Goal: Task Accomplishment & Management: Complete application form

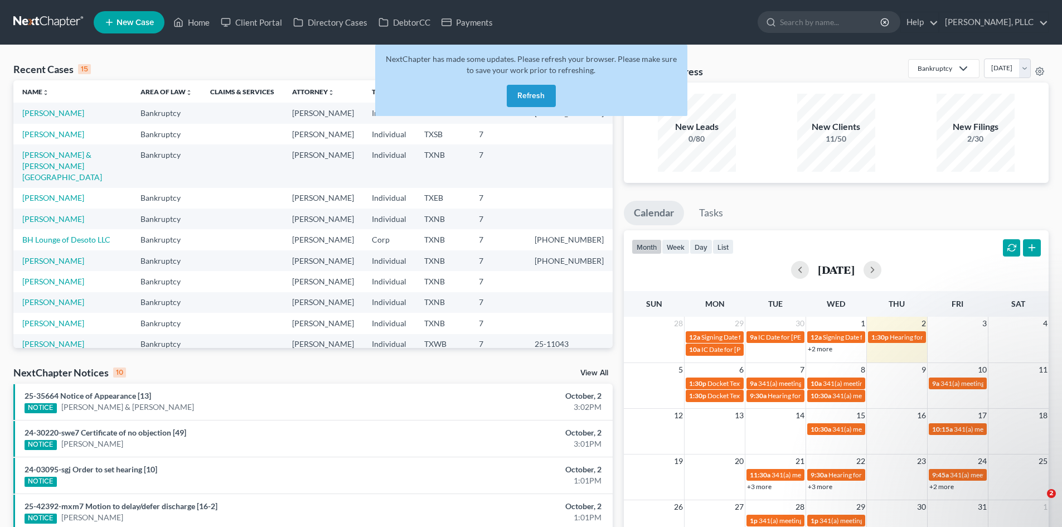
click at [548, 103] on button "Refresh" at bounding box center [531, 96] width 49 height 22
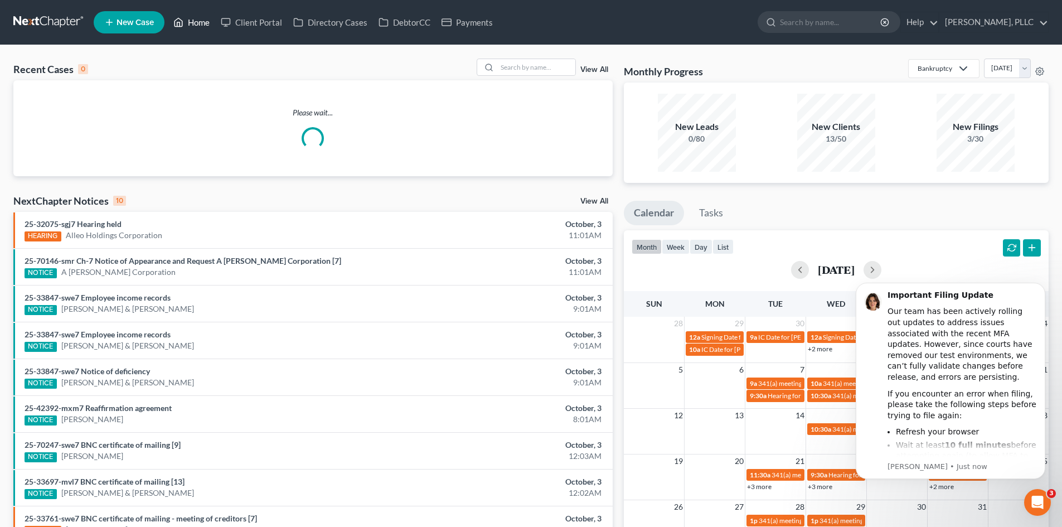
drag, startPoint x: 203, startPoint y: 17, endPoint x: 215, endPoint y: 17, distance: 11.7
click at [203, 17] on link "Home" at bounding box center [191, 22] width 47 height 20
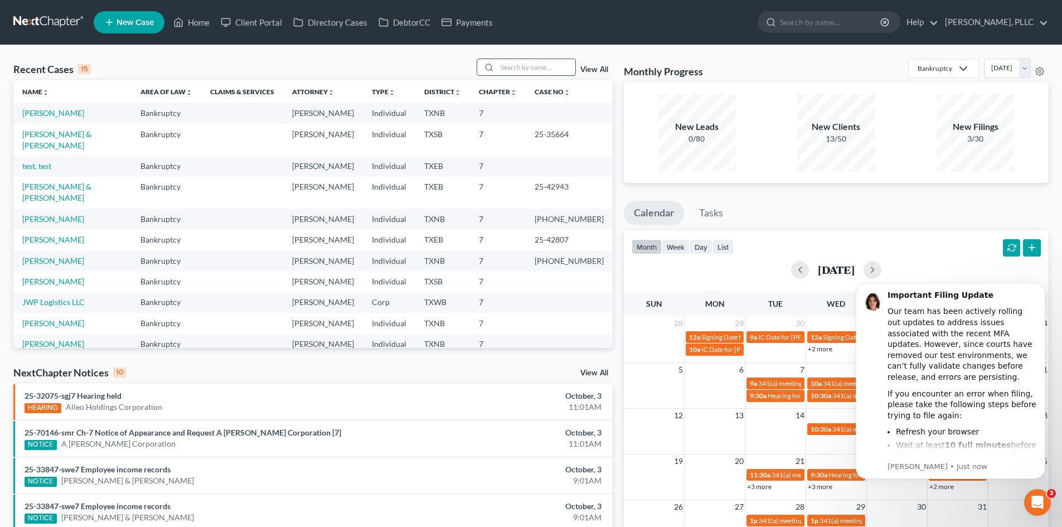
click at [537, 67] on input "search" at bounding box center [536, 67] width 78 height 16
type input "[PERSON_NAME]"
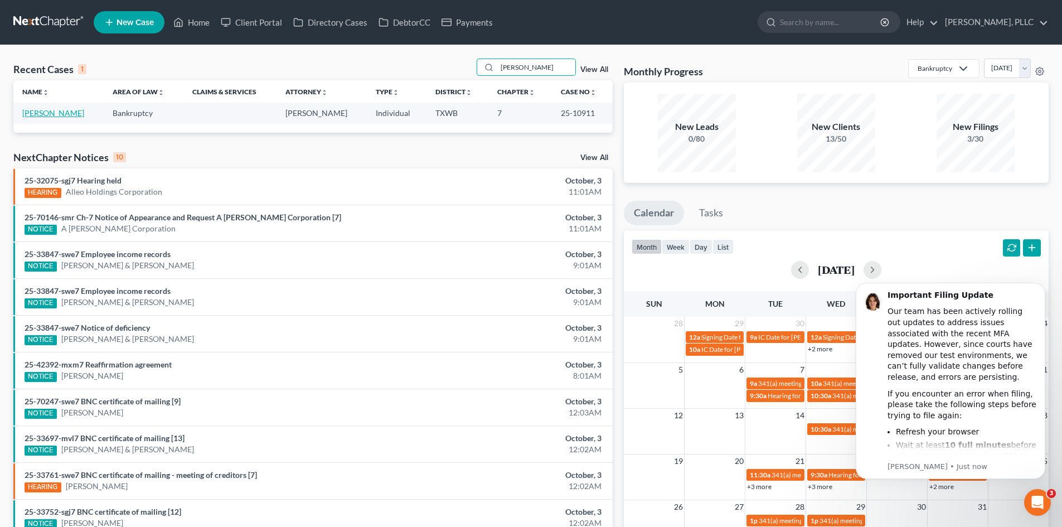
click at [54, 112] on link "[PERSON_NAME]" at bounding box center [53, 112] width 62 height 9
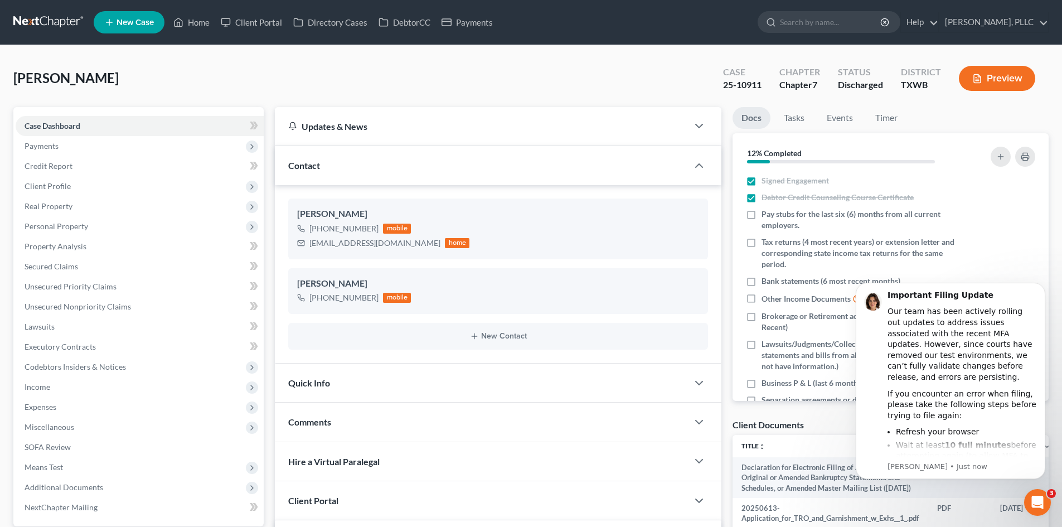
scroll to position [190, 0]
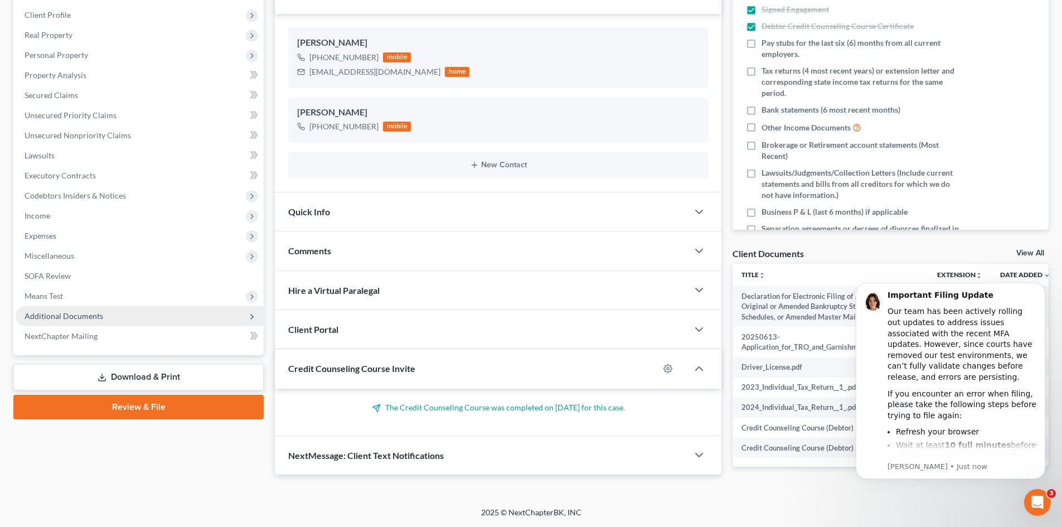
click at [101, 311] on span "Additional Documents" at bounding box center [64, 315] width 79 height 9
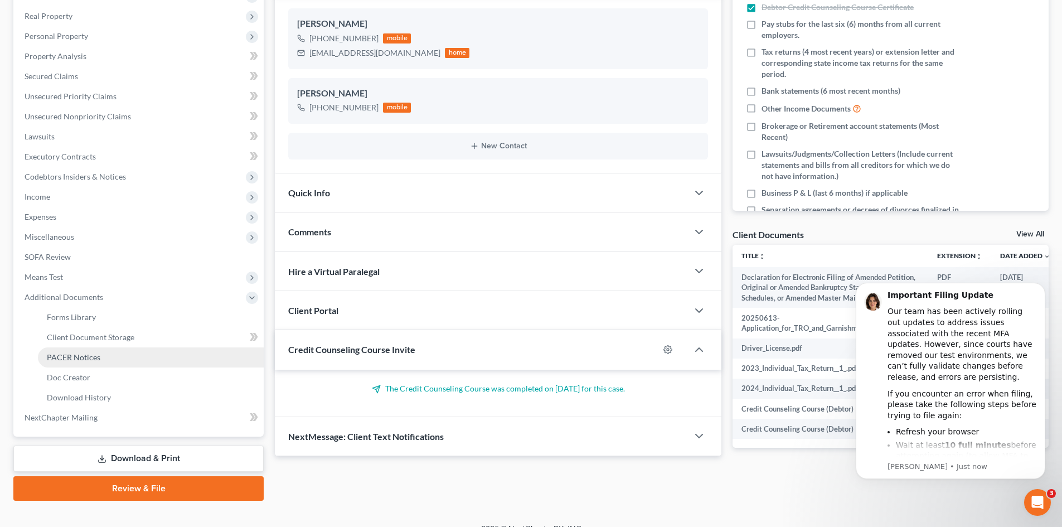
click at [122, 366] on link "PACER Notices" at bounding box center [151, 357] width 226 height 20
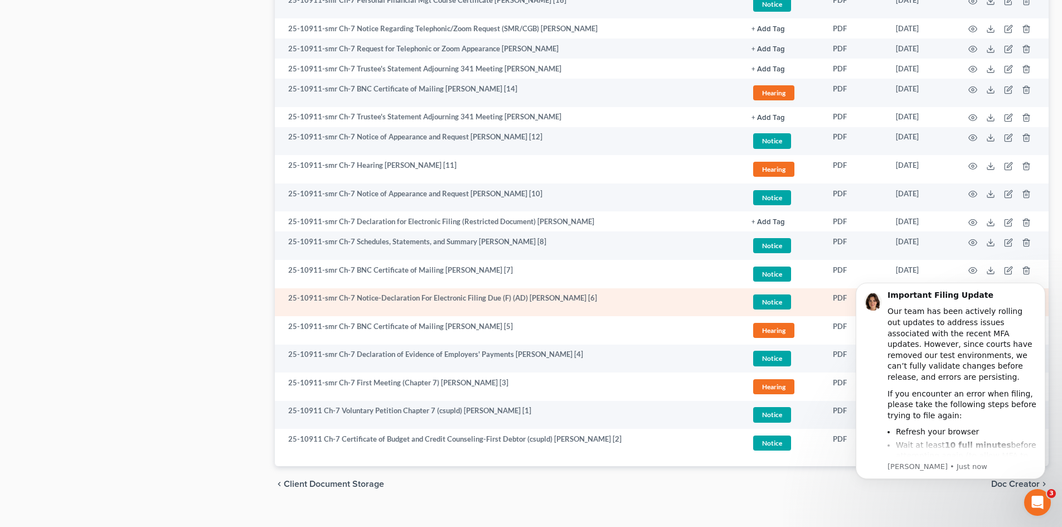
scroll to position [1171, 0]
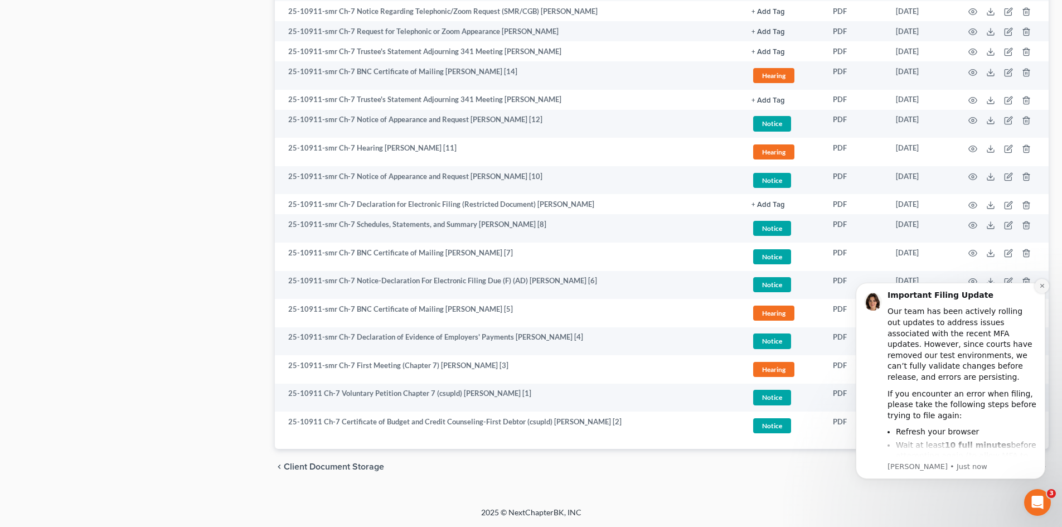
click at [1038, 290] on button "Dismiss notification" at bounding box center [1041, 286] width 14 height 14
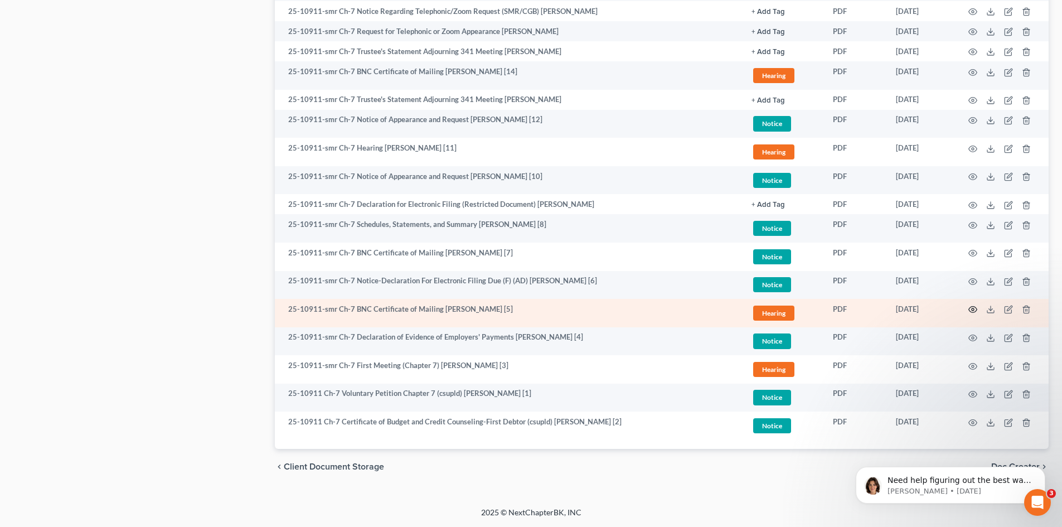
click at [973, 308] on icon "button" at bounding box center [972, 309] width 9 height 9
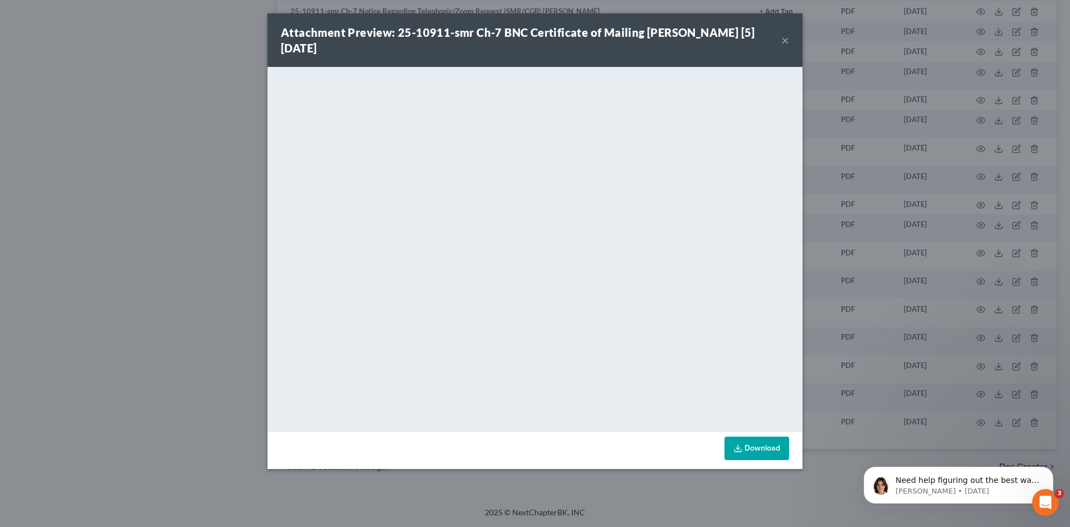
click at [788, 44] on button "×" at bounding box center [785, 39] width 8 height 13
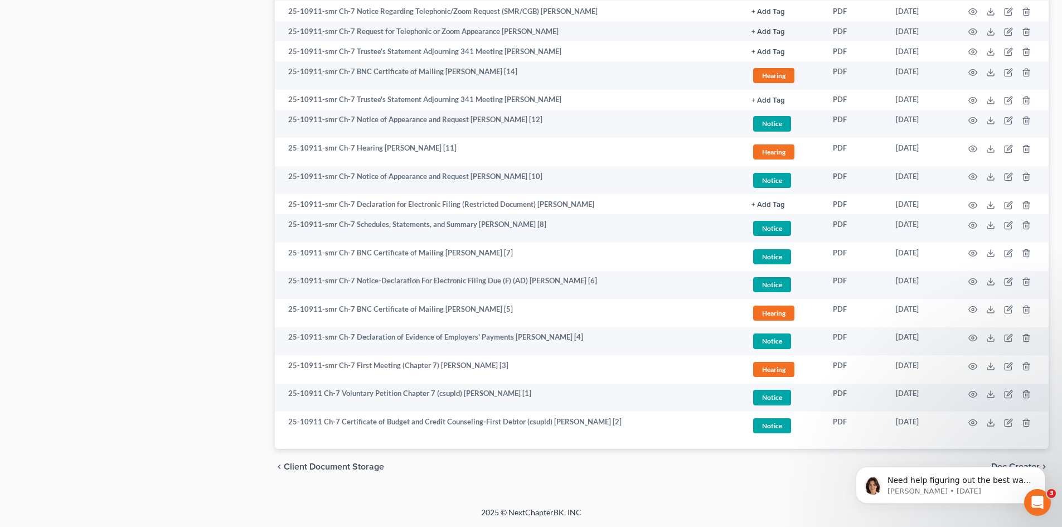
drag, startPoint x: 279, startPoint y: 174, endPoint x: 271, endPoint y: 167, distance: 11.1
click at [278, 171] on td "25-10911-smr Ch-7 Notice of Appearance and Request [PERSON_NAME] [10]" at bounding box center [509, 180] width 468 height 28
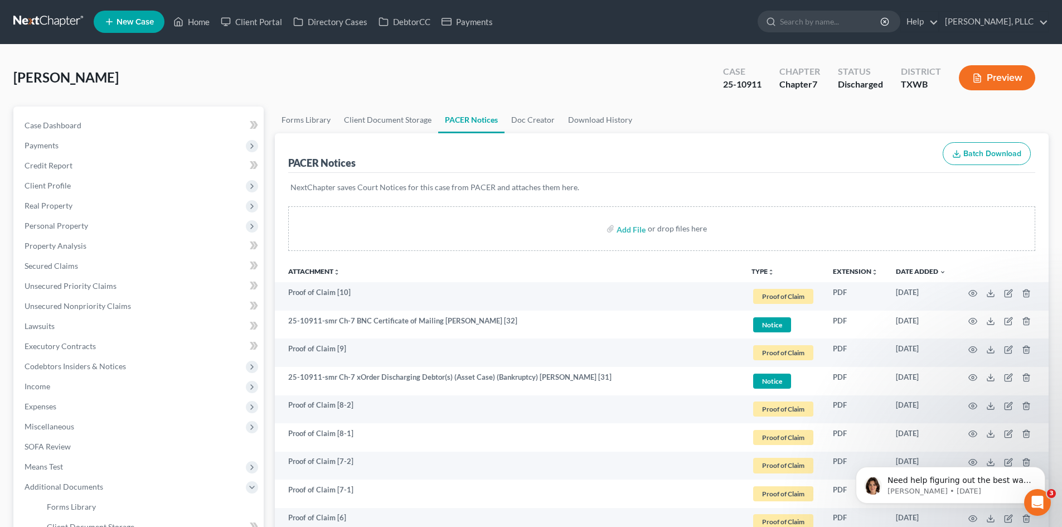
scroll to position [0, 0]
click at [195, 26] on link "Home" at bounding box center [191, 22] width 47 height 20
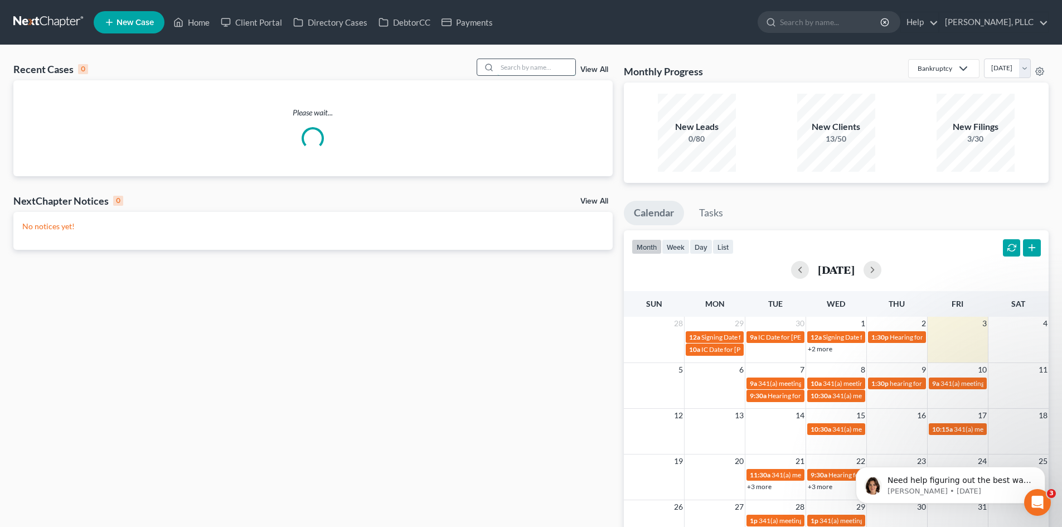
drag, startPoint x: 514, startPoint y: 68, endPoint x: 517, endPoint y: 60, distance: 8.3
click at [514, 68] on input "search" at bounding box center [536, 67] width 78 height 16
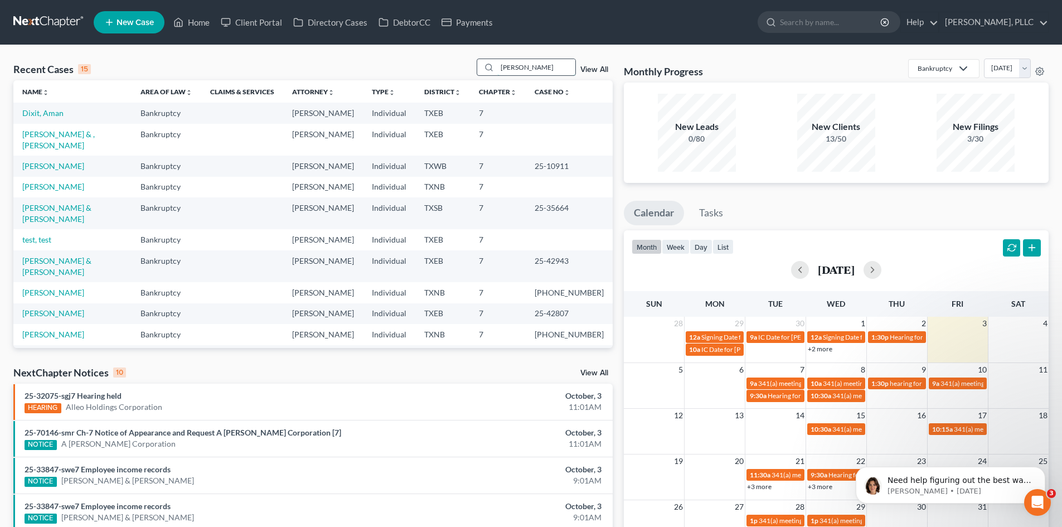
type input "[PERSON_NAME]"
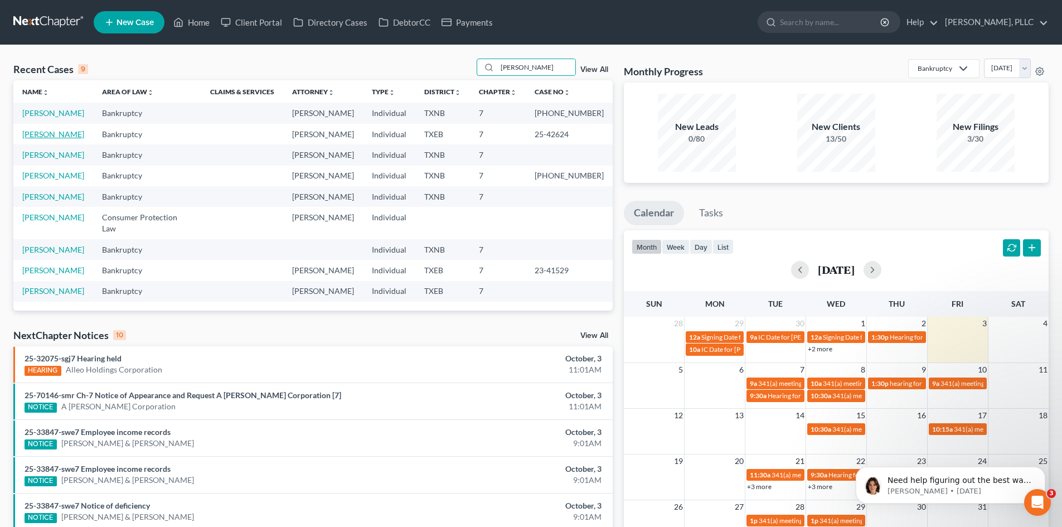
click at [42, 134] on link "[PERSON_NAME]" at bounding box center [53, 133] width 62 height 9
select select "4"
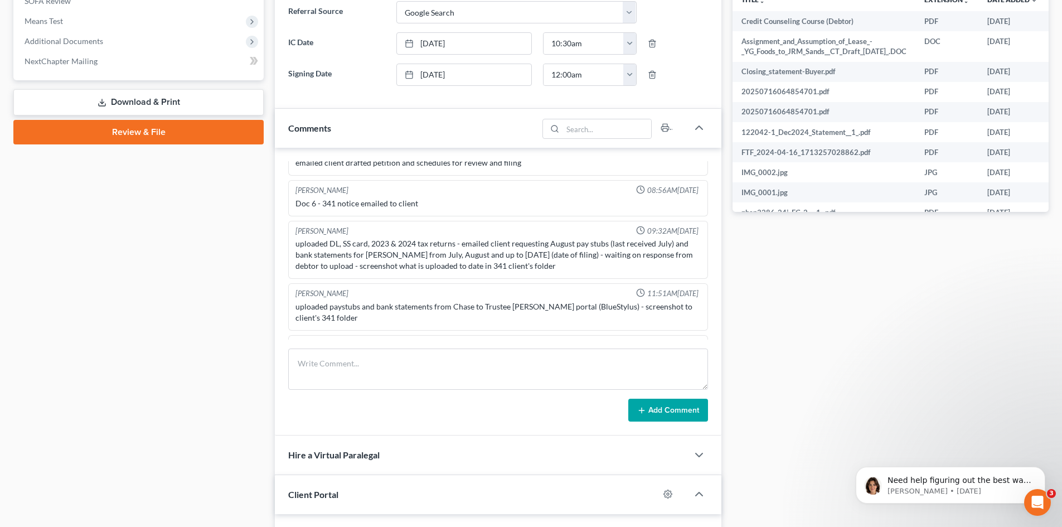
scroll to position [758, 0]
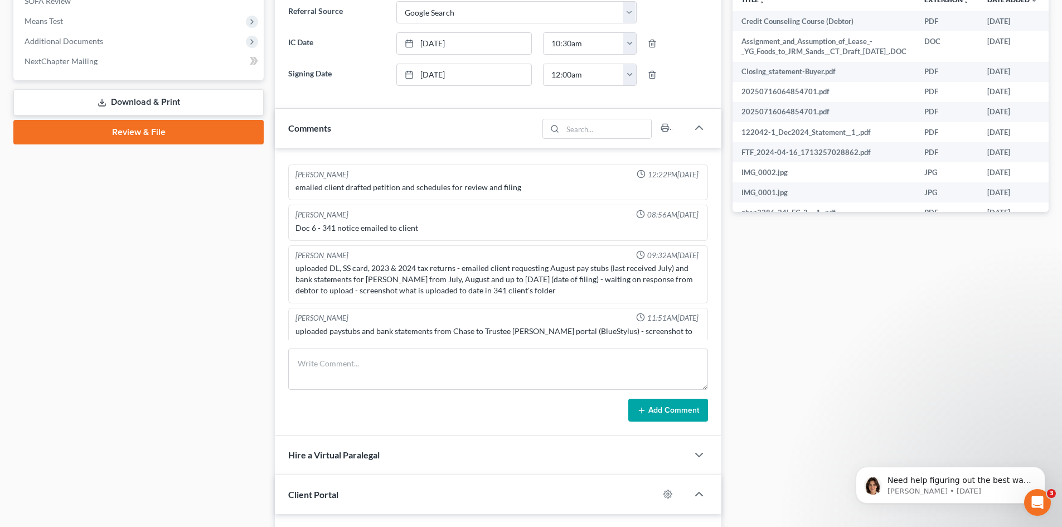
click at [205, 253] on div "Case Dashboard Payments Invoices Payments Payments Credit Report Client Profile" at bounding box center [138, 190] width 261 height 1059
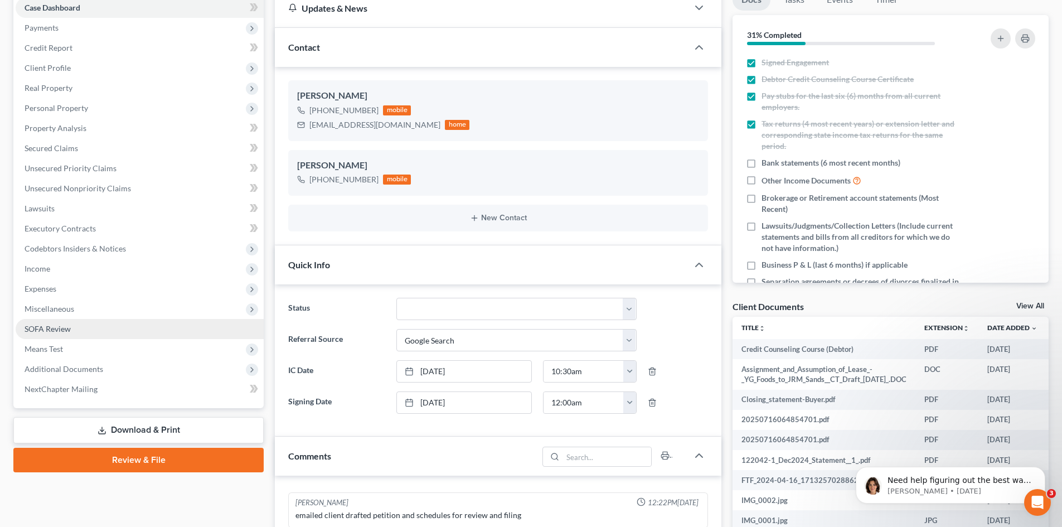
scroll to position [111, 0]
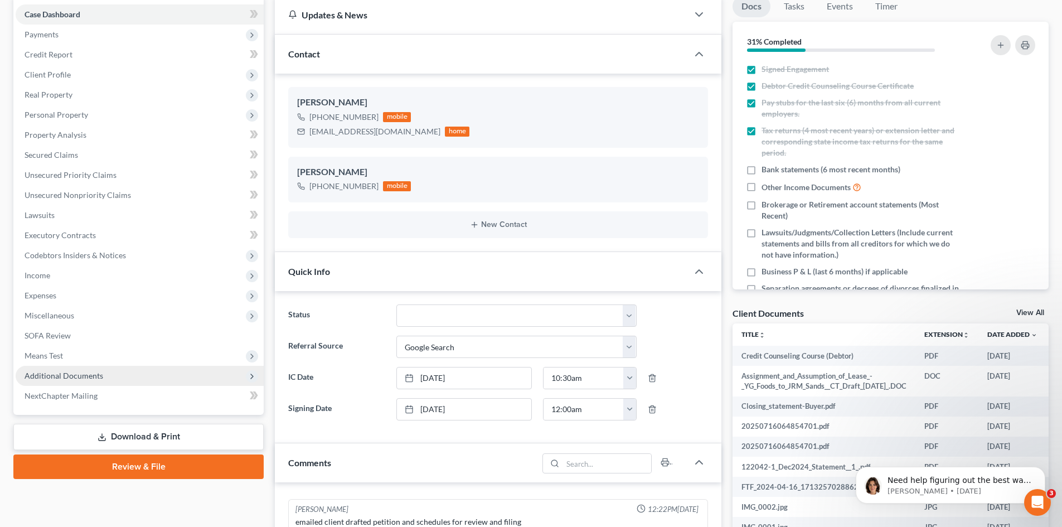
click at [113, 374] on span "Additional Documents" at bounding box center [140, 376] width 248 height 20
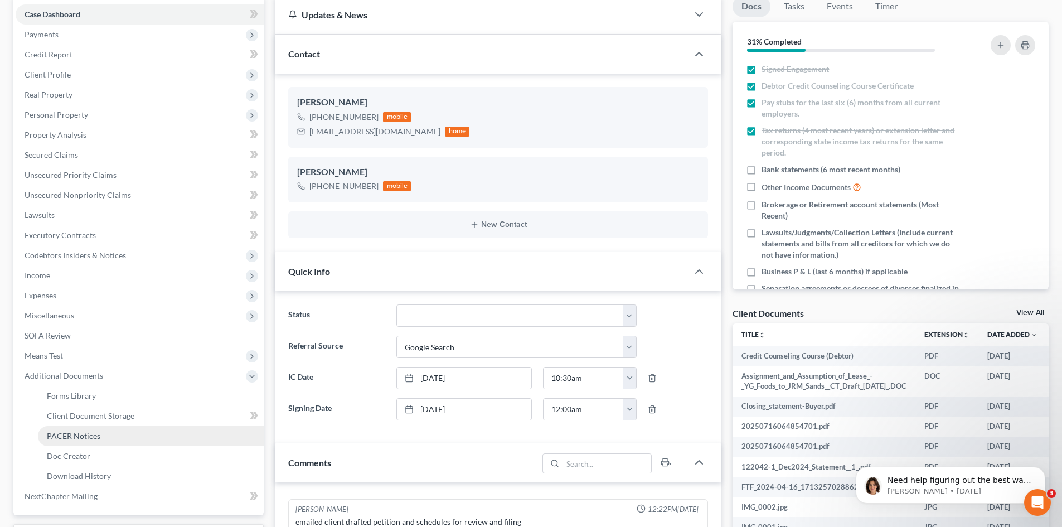
click at [104, 442] on link "PACER Notices" at bounding box center [151, 436] width 226 height 20
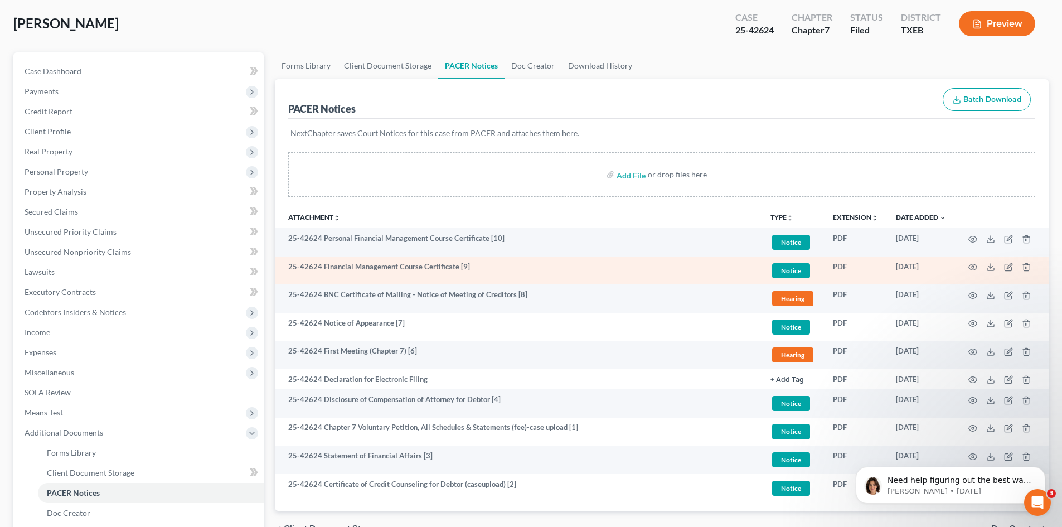
scroll to position [167, 0]
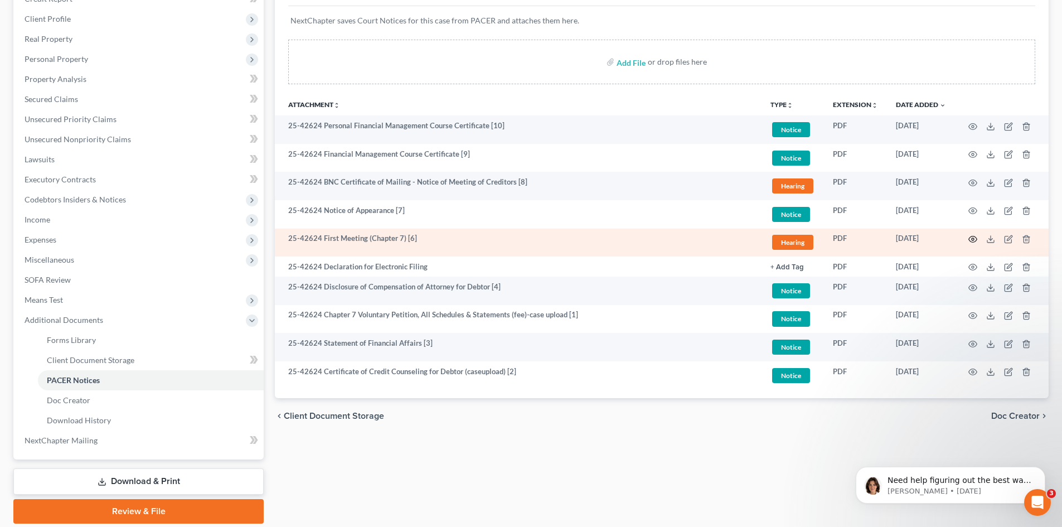
click at [973, 238] on circle "button" at bounding box center [972, 239] width 2 height 2
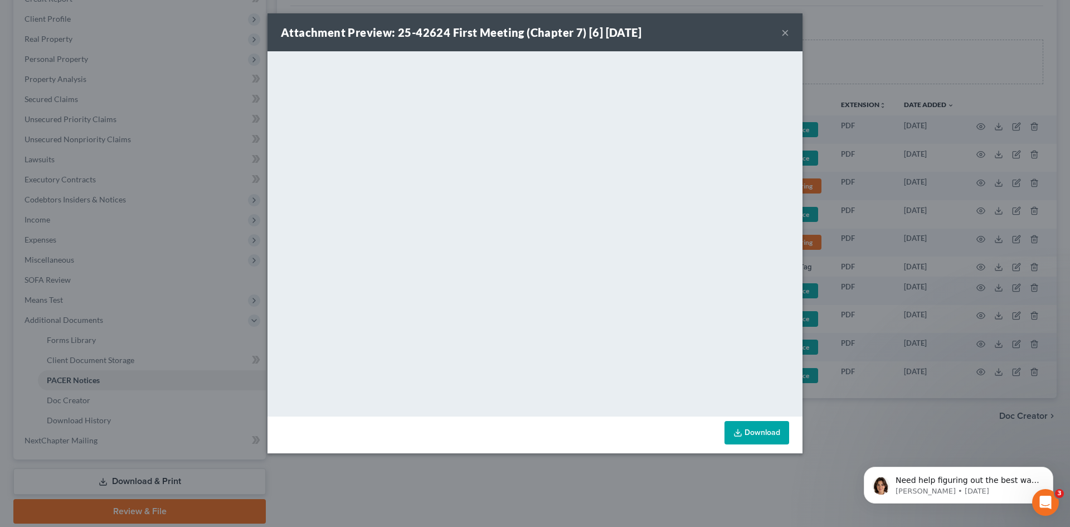
click at [782, 37] on button "×" at bounding box center [785, 32] width 8 height 13
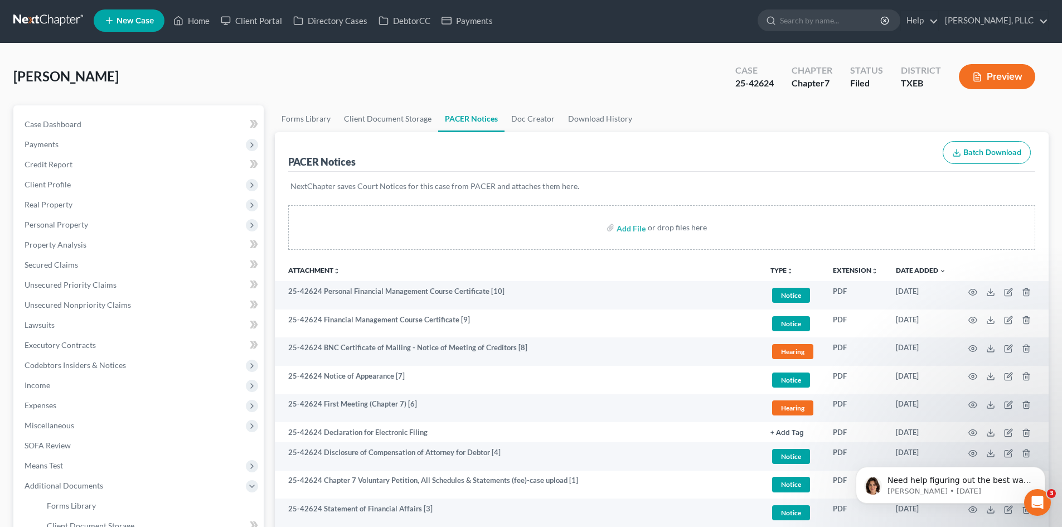
scroll to position [0, 0]
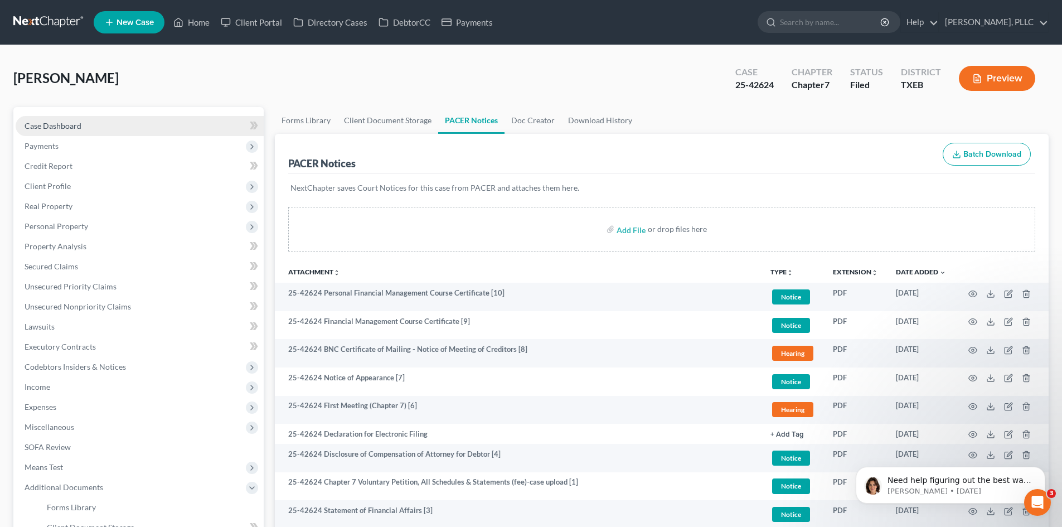
click at [160, 127] on link "Case Dashboard" at bounding box center [140, 126] width 248 height 20
select select "4"
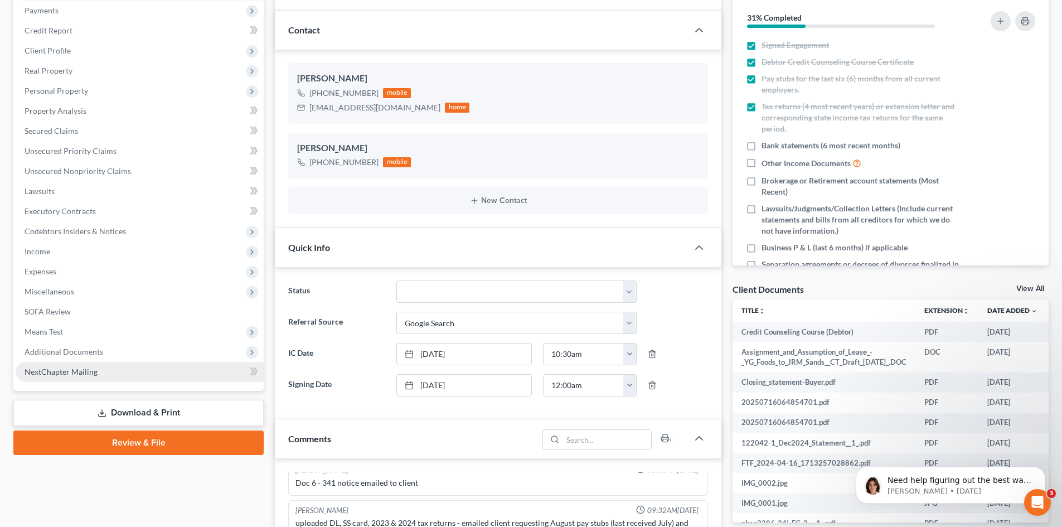
scroll to position [223, 0]
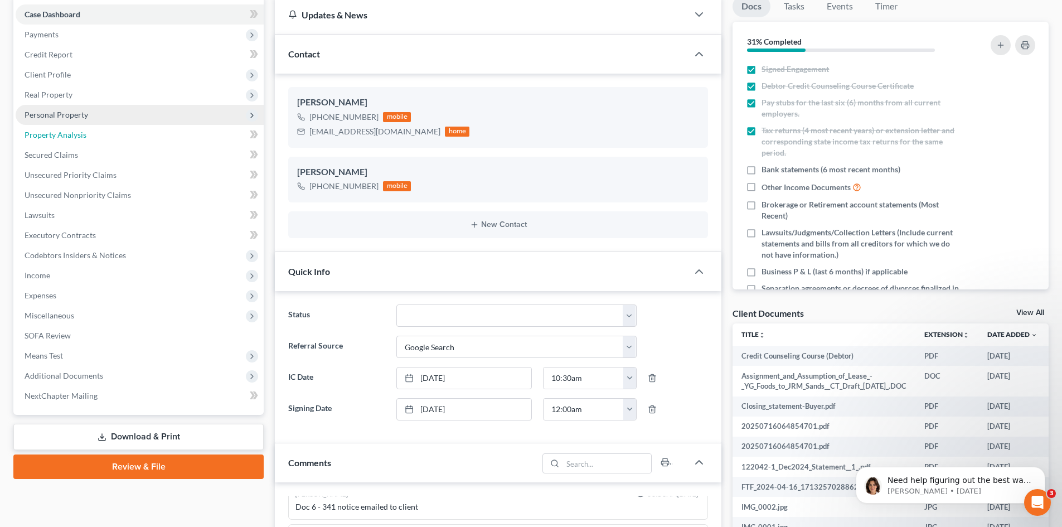
drag, startPoint x: 73, startPoint y: 133, endPoint x: 172, endPoint y: 114, distance: 100.3
click at [73, 133] on span "Property Analysis" at bounding box center [56, 134] width 62 height 9
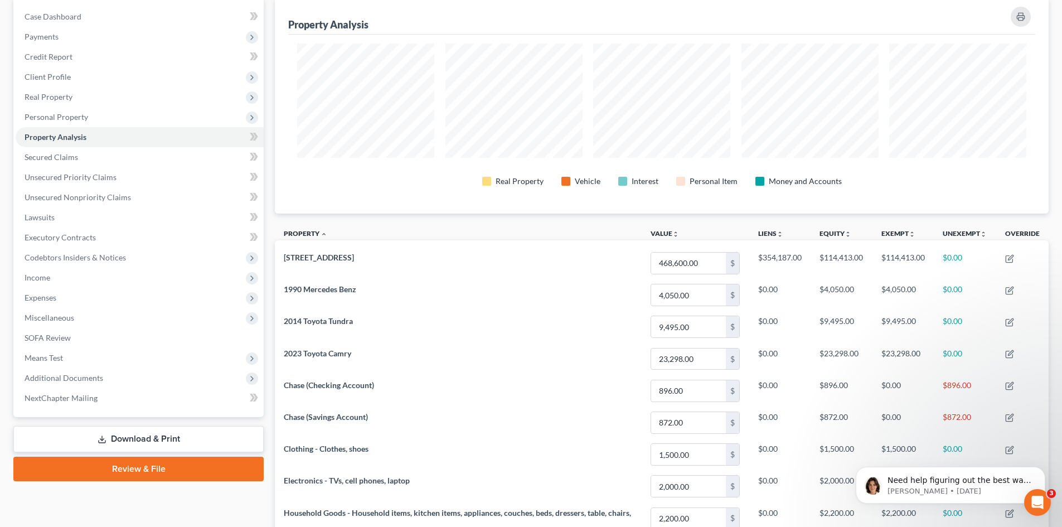
scroll to position [43, 0]
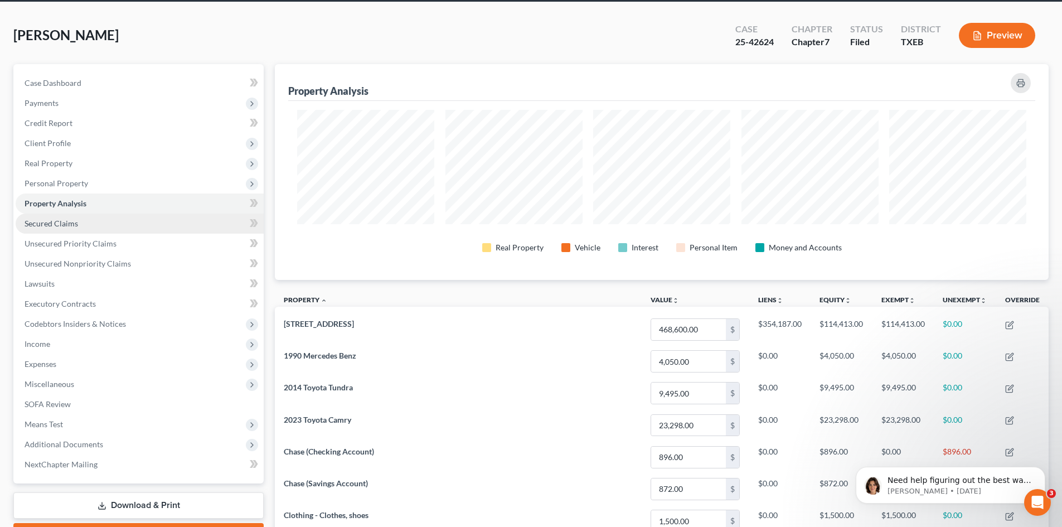
click at [69, 215] on link "Secured Claims" at bounding box center [140, 223] width 248 height 20
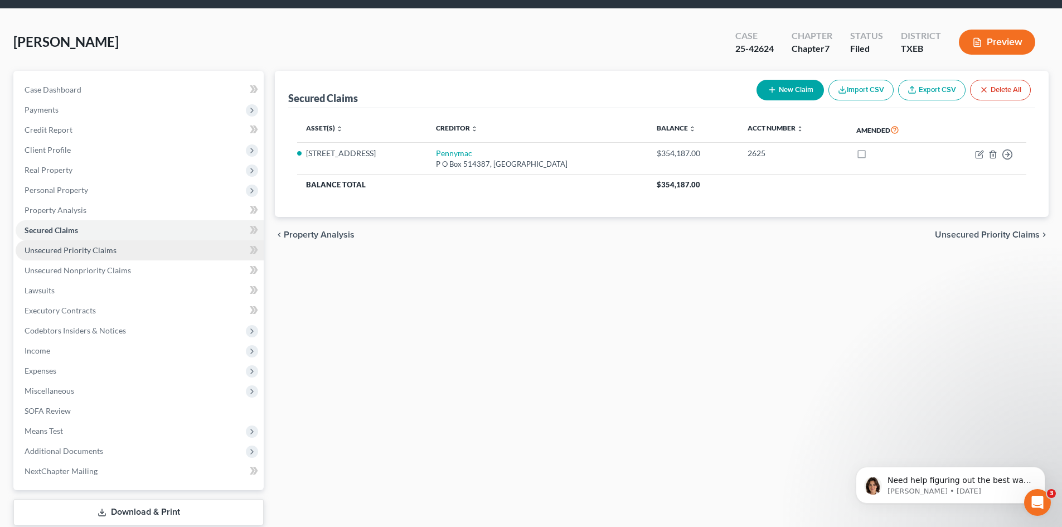
scroll to position [56, 0]
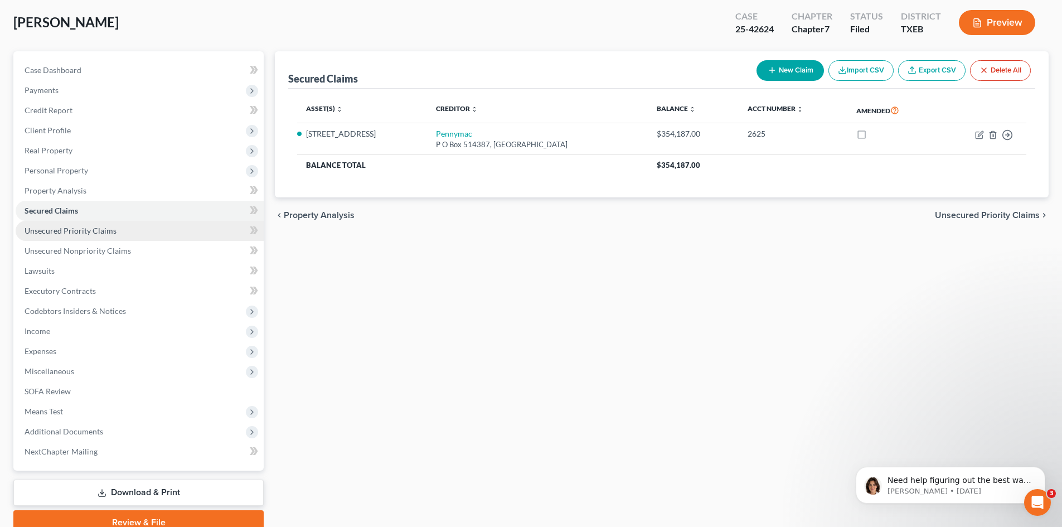
click at [113, 234] on span "Unsecured Priority Claims" at bounding box center [71, 230] width 92 height 9
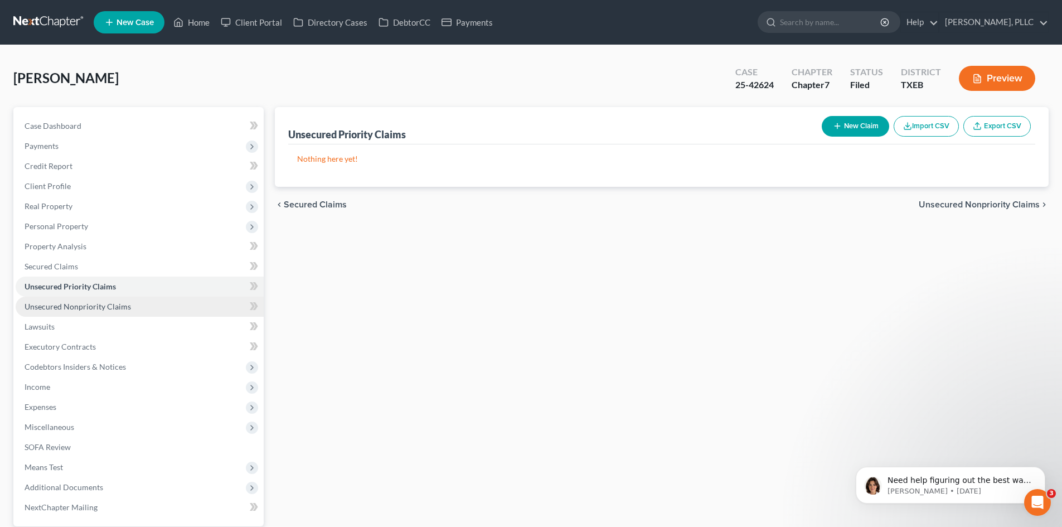
click at [72, 314] on link "Unsecured Nonpriority Claims" at bounding box center [140, 306] width 248 height 20
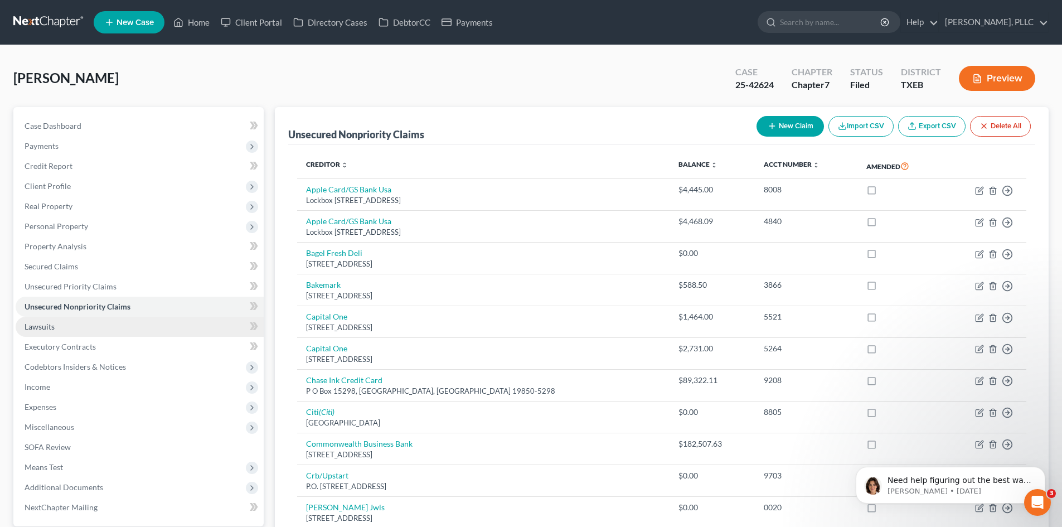
click at [141, 318] on link "Lawsuits" at bounding box center [140, 327] width 248 height 20
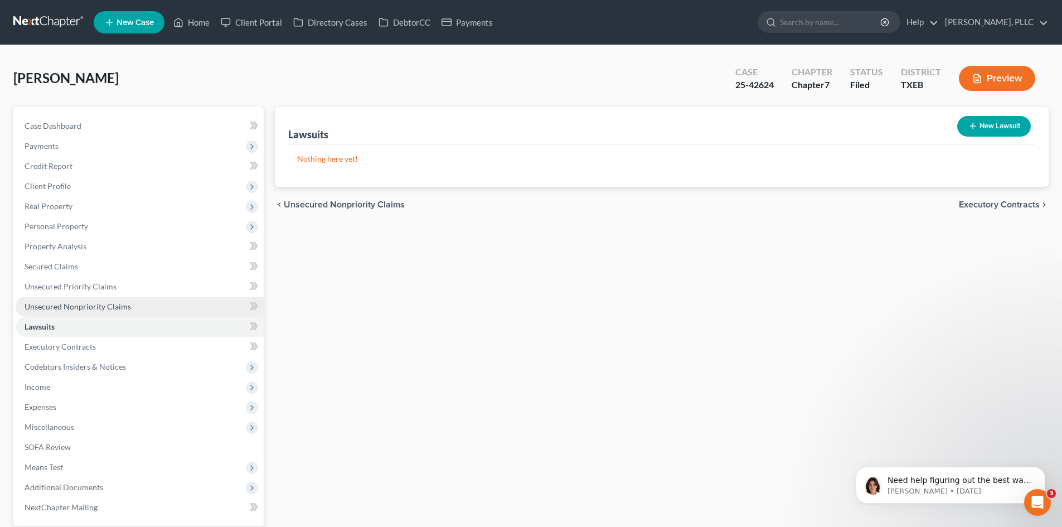
click at [139, 303] on link "Unsecured Nonpriority Claims" at bounding box center [140, 306] width 248 height 20
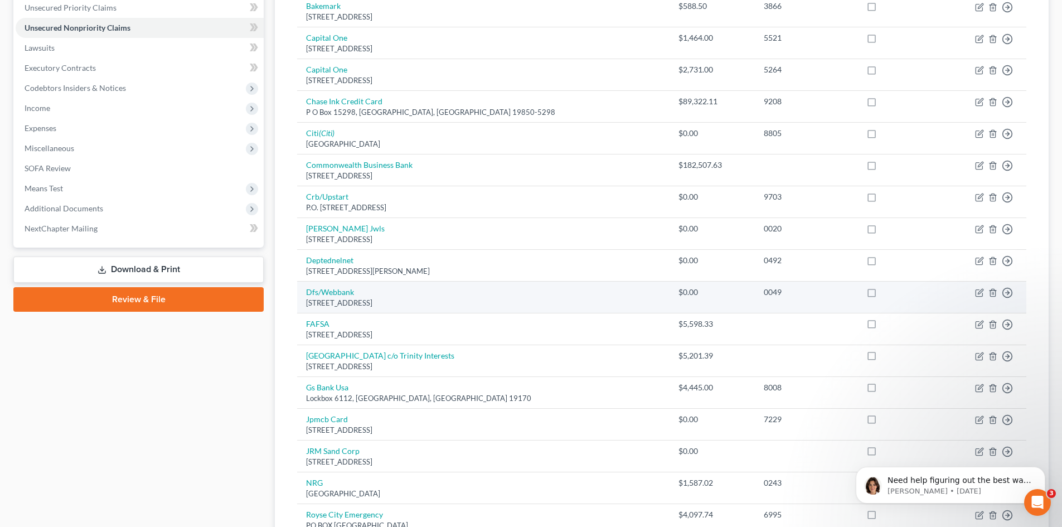
scroll to position [167, 0]
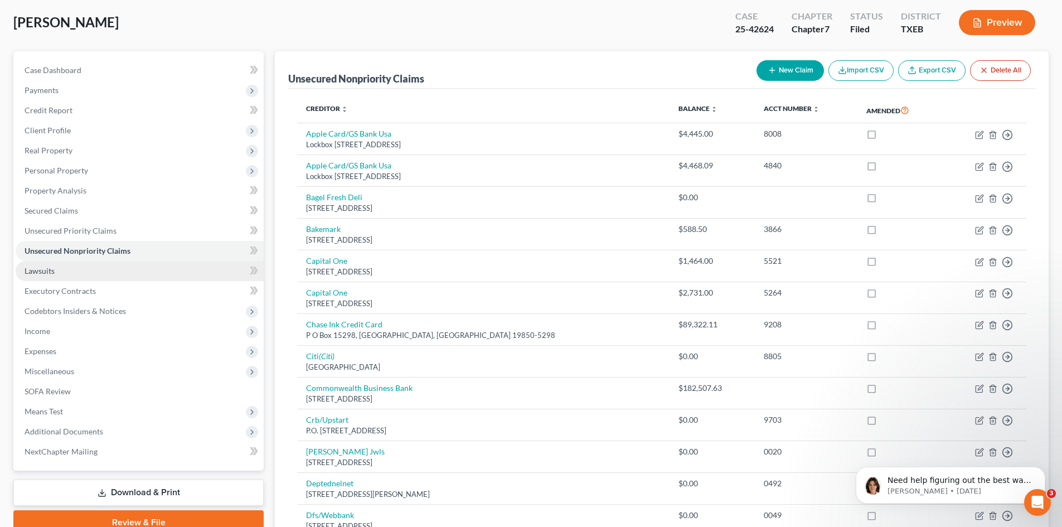
click at [74, 267] on link "Lawsuits" at bounding box center [140, 271] width 248 height 20
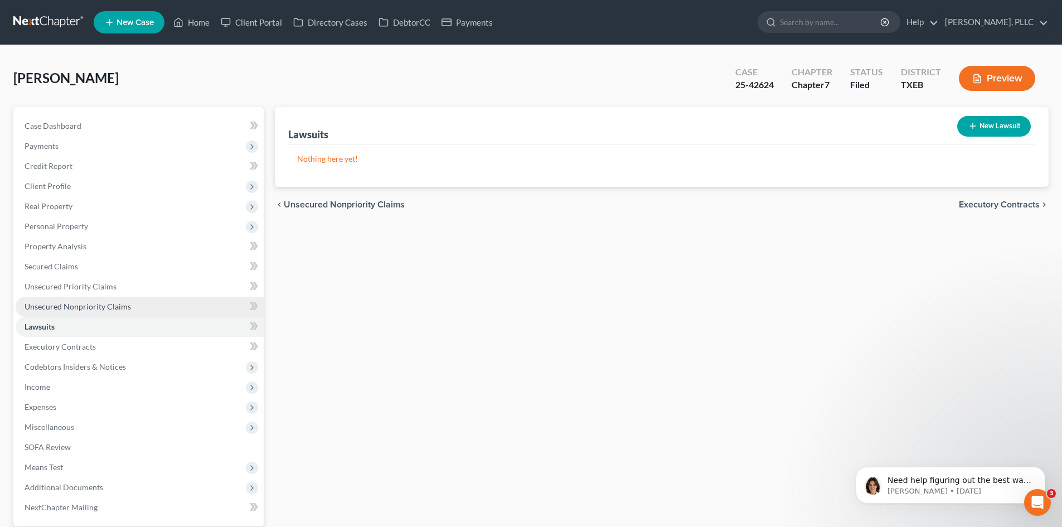
click at [101, 301] on span "Unsecured Nonpriority Claims" at bounding box center [78, 305] width 106 height 9
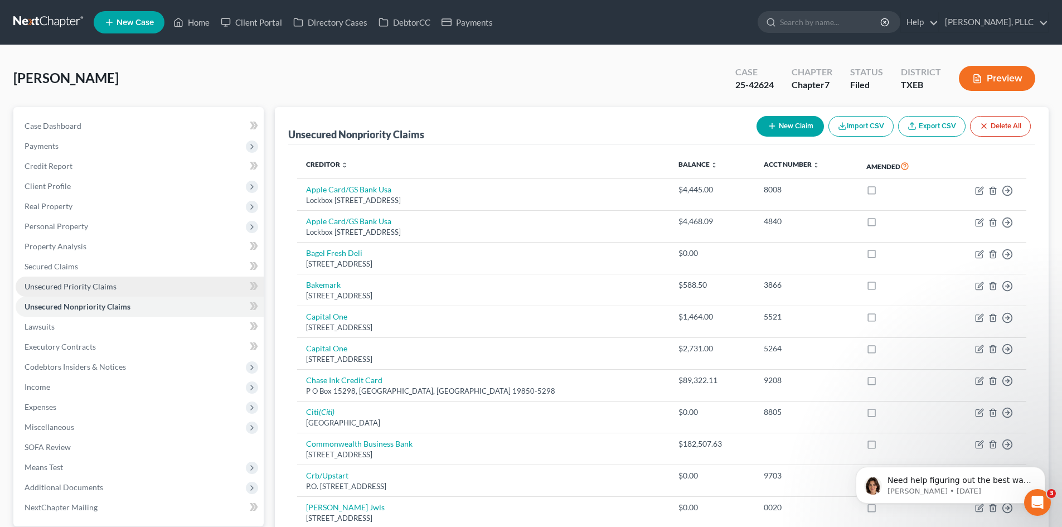
click at [103, 286] on span "Unsecured Priority Claims" at bounding box center [71, 285] width 92 height 9
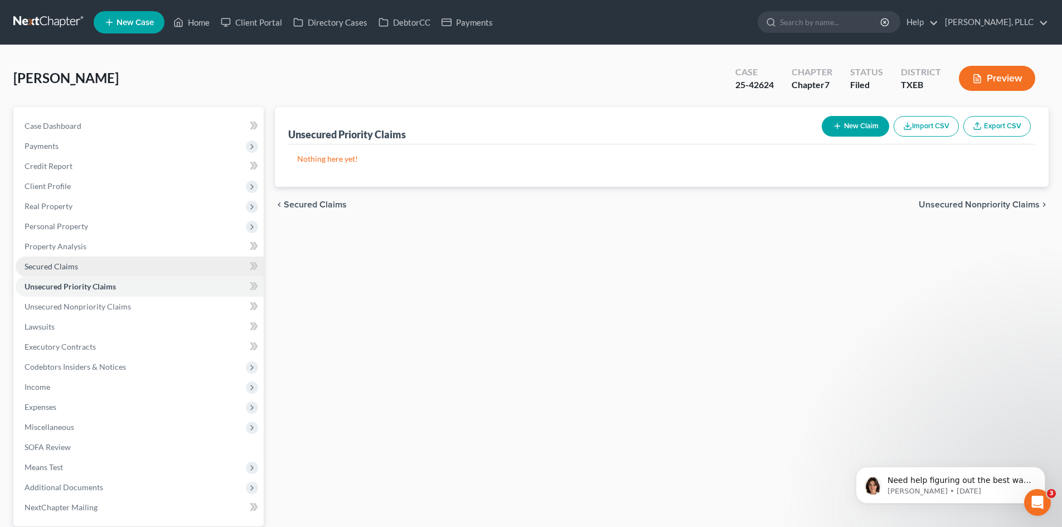
click at [93, 268] on link "Secured Claims" at bounding box center [140, 266] width 248 height 20
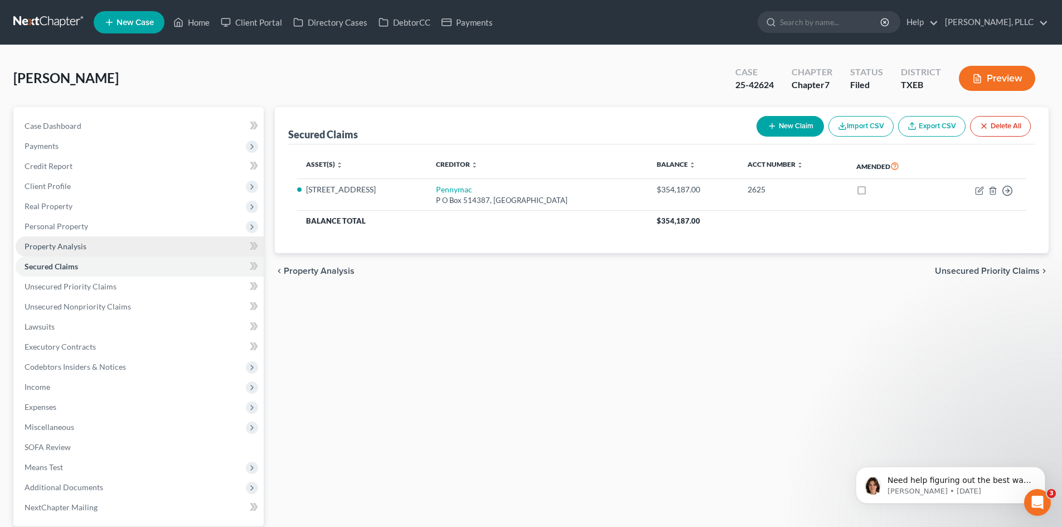
click at [108, 247] on link "Property Analysis" at bounding box center [140, 246] width 248 height 20
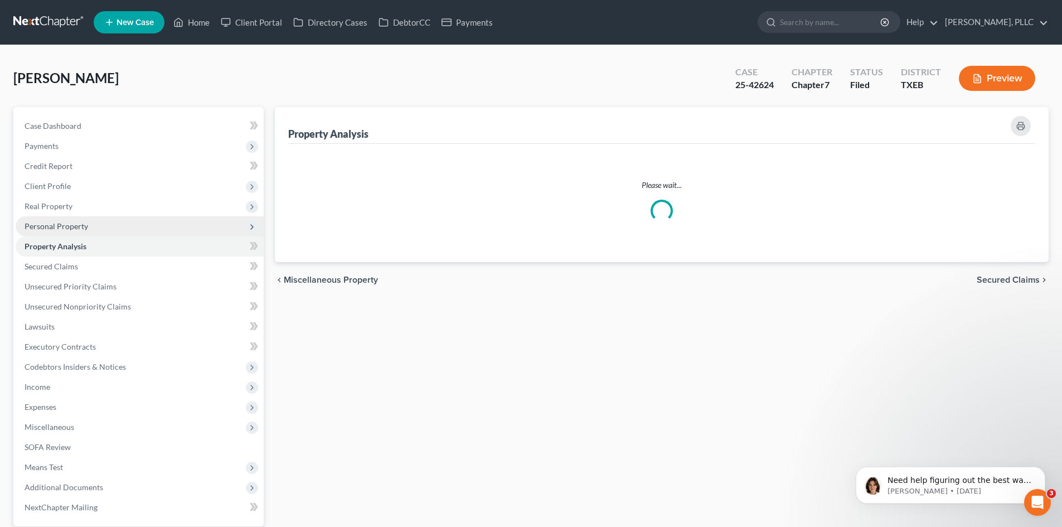
click at [107, 228] on span "Personal Property" at bounding box center [140, 226] width 248 height 20
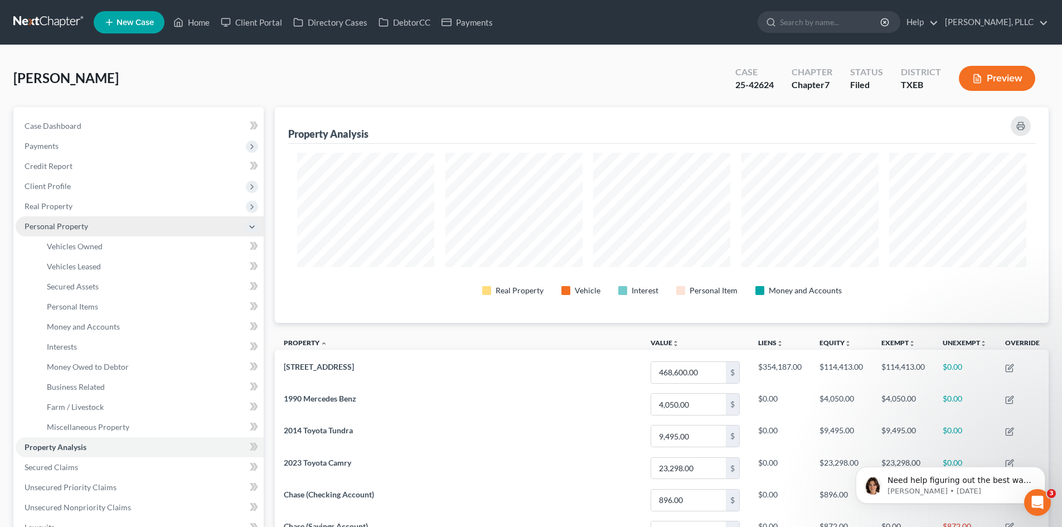
scroll to position [557059, 556502]
click at [101, 207] on span "Real Property" at bounding box center [140, 206] width 248 height 20
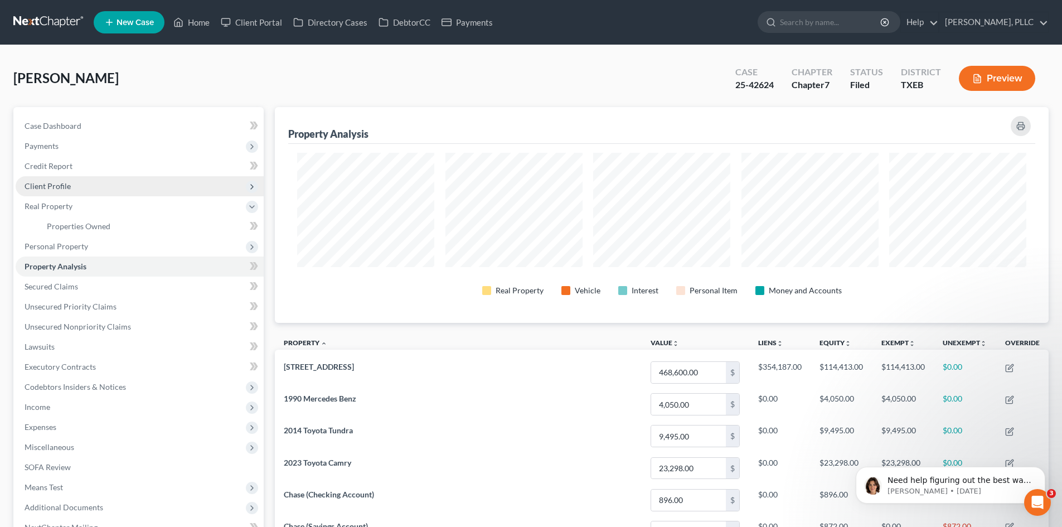
click at [94, 193] on span "Client Profile" at bounding box center [140, 186] width 248 height 20
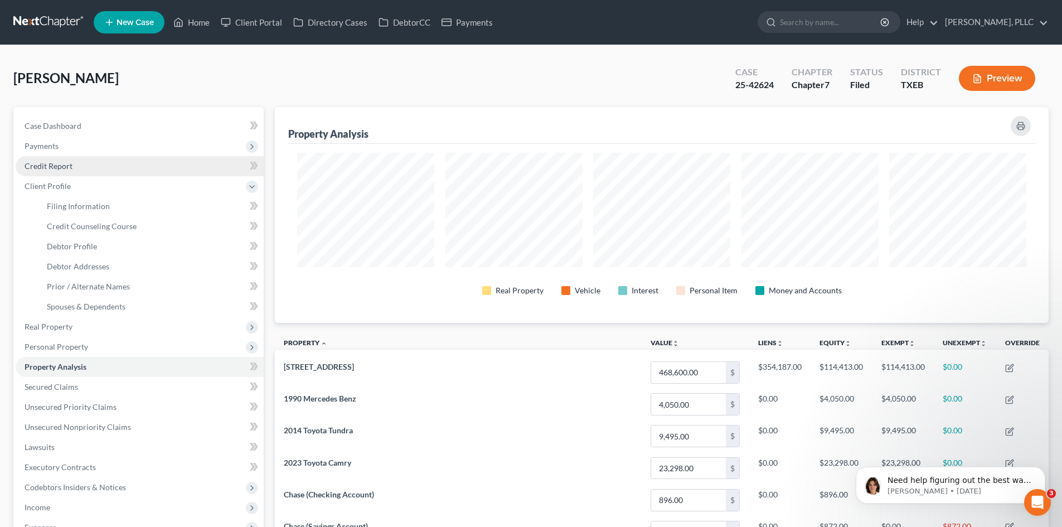
click at [81, 173] on link "Credit Report" at bounding box center [140, 166] width 248 height 20
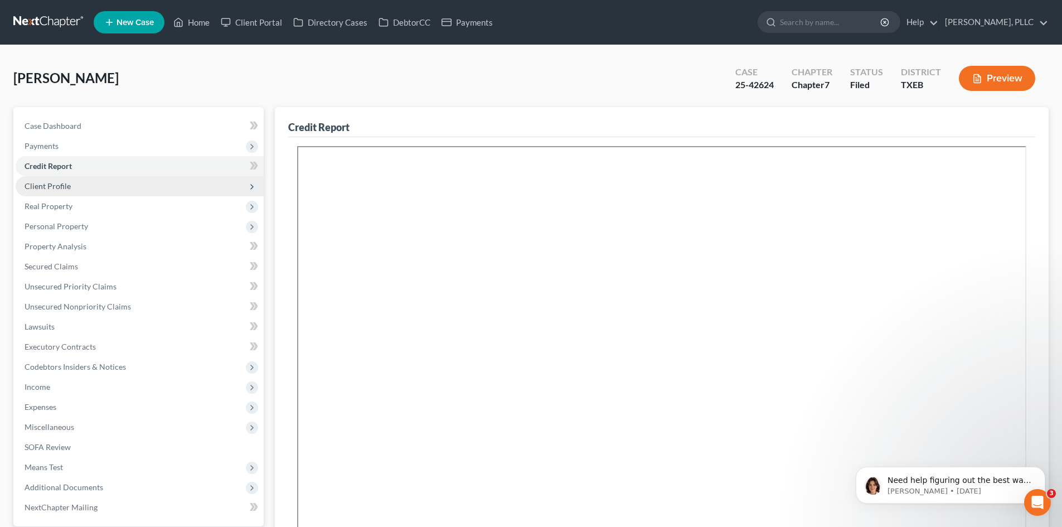
click at [148, 184] on span "Client Profile" at bounding box center [140, 186] width 248 height 20
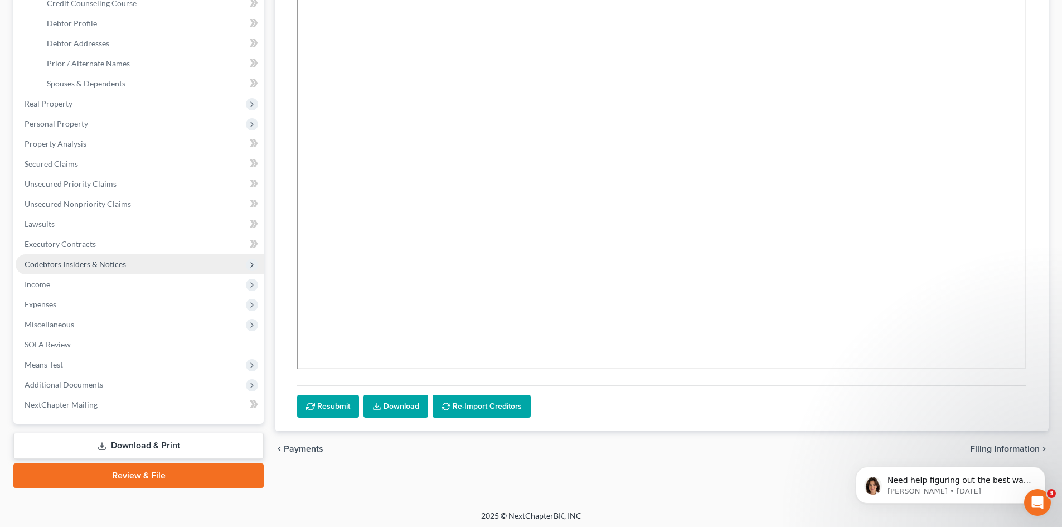
click at [92, 272] on span "Codebtors Insiders & Notices" at bounding box center [140, 264] width 248 height 20
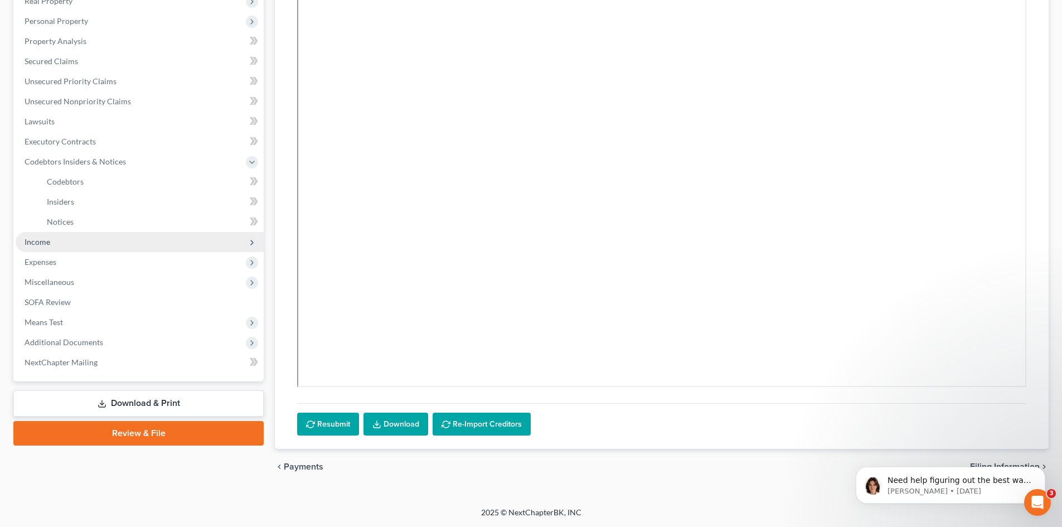
click at [89, 249] on span "Income" at bounding box center [140, 242] width 248 height 20
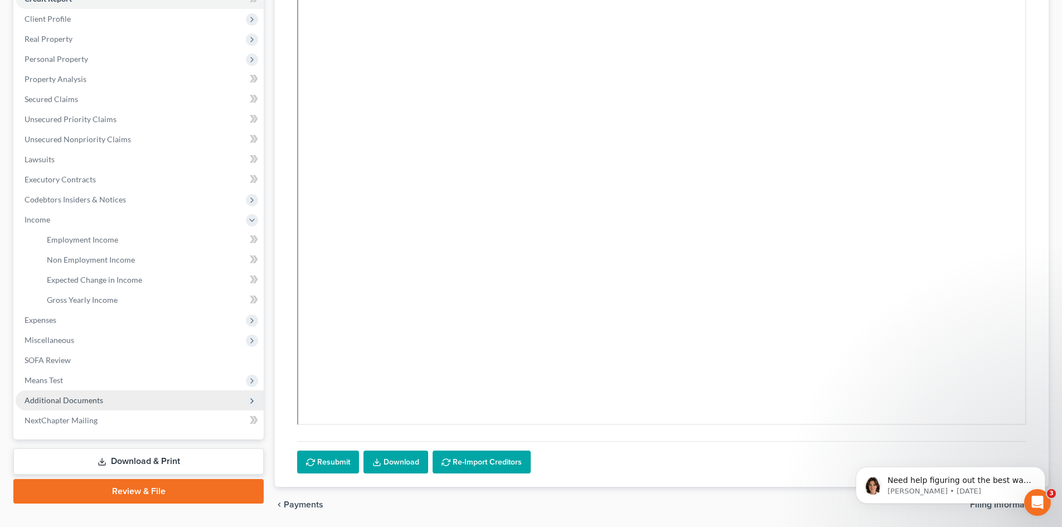
click at [171, 407] on span "Additional Documents" at bounding box center [140, 400] width 248 height 20
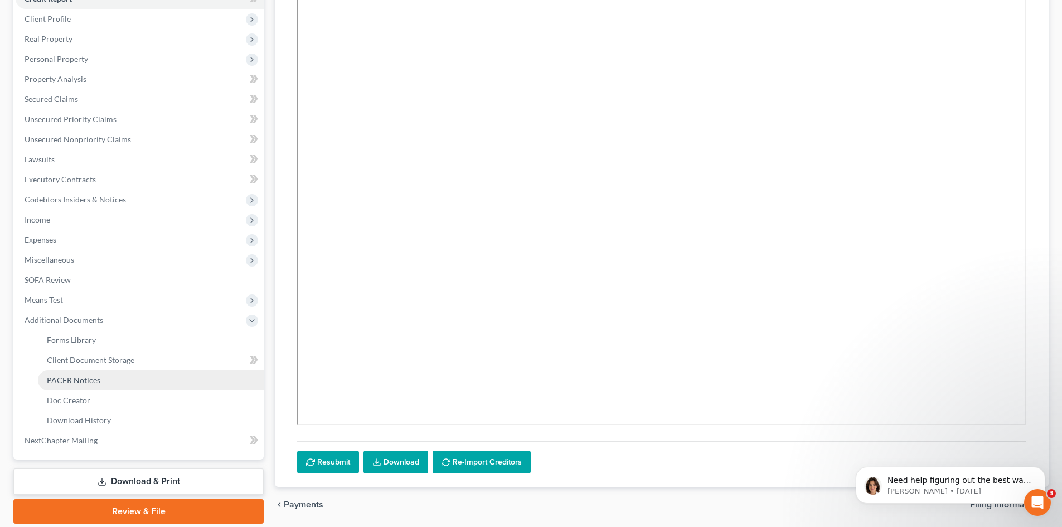
click at [128, 377] on link "PACER Notices" at bounding box center [151, 380] width 226 height 20
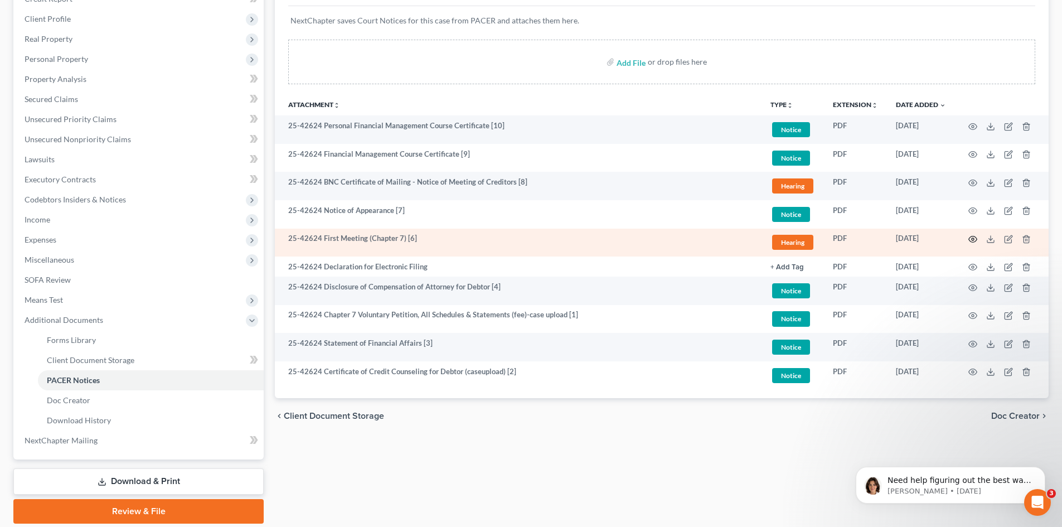
click at [975, 241] on icon "button" at bounding box center [972, 239] width 9 height 9
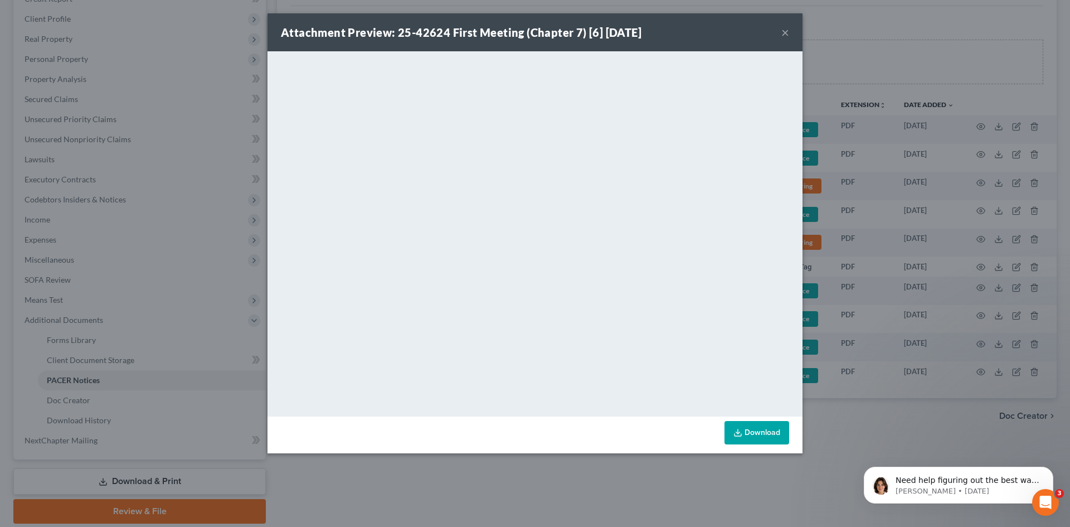
click at [786, 30] on button "×" at bounding box center [785, 32] width 8 height 13
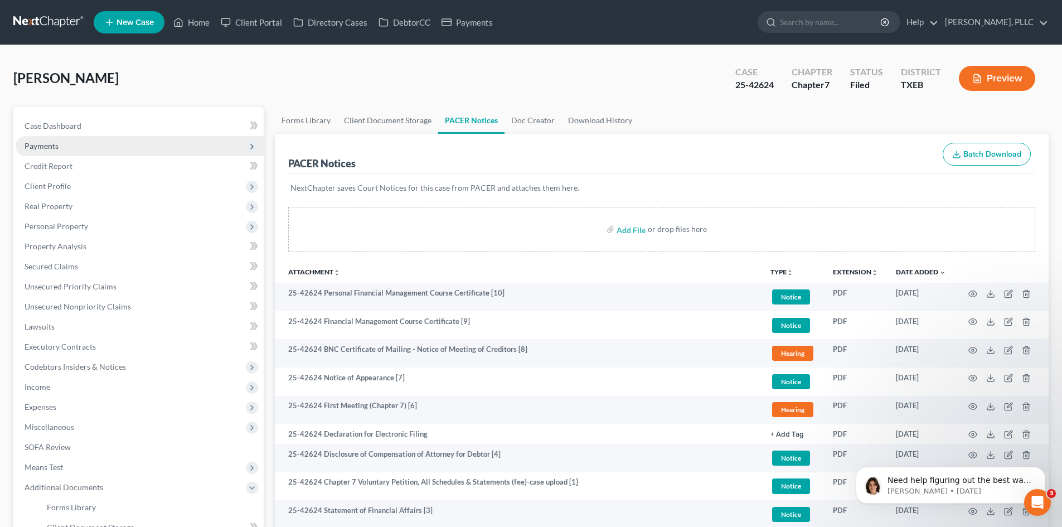
click at [80, 138] on span "Payments" at bounding box center [140, 146] width 248 height 20
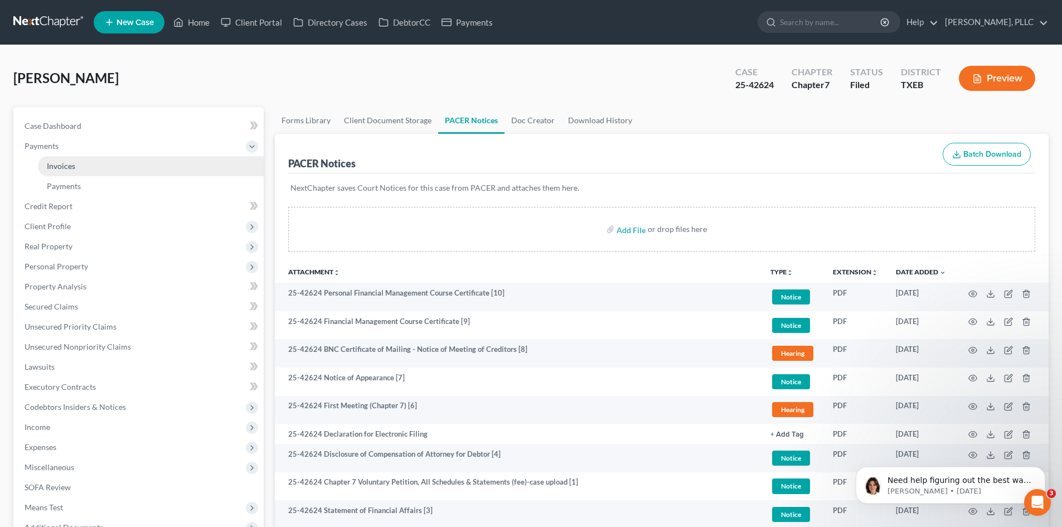
click at [110, 169] on link "Invoices" at bounding box center [151, 166] width 226 height 20
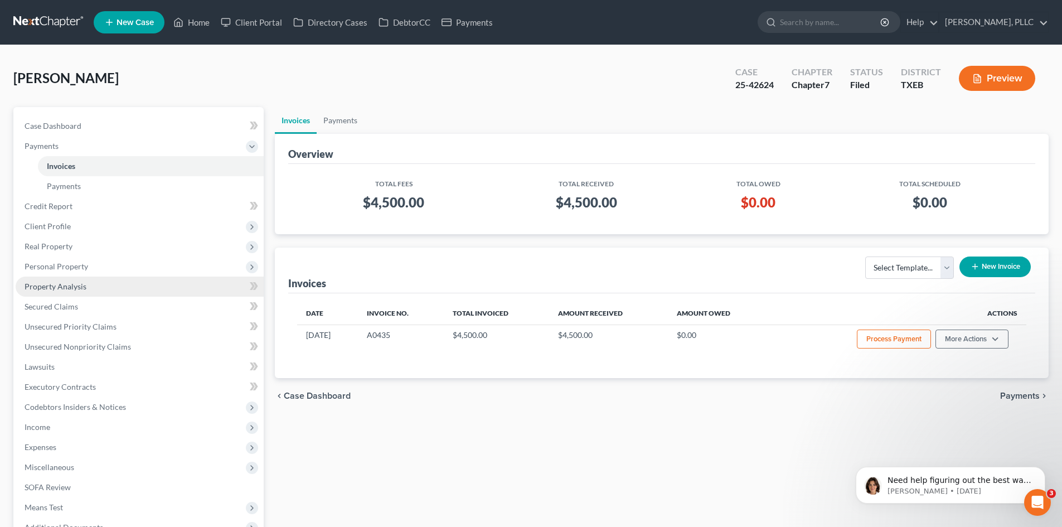
click at [59, 276] on link "Property Analysis" at bounding box center [140, 286] width 248 height 20
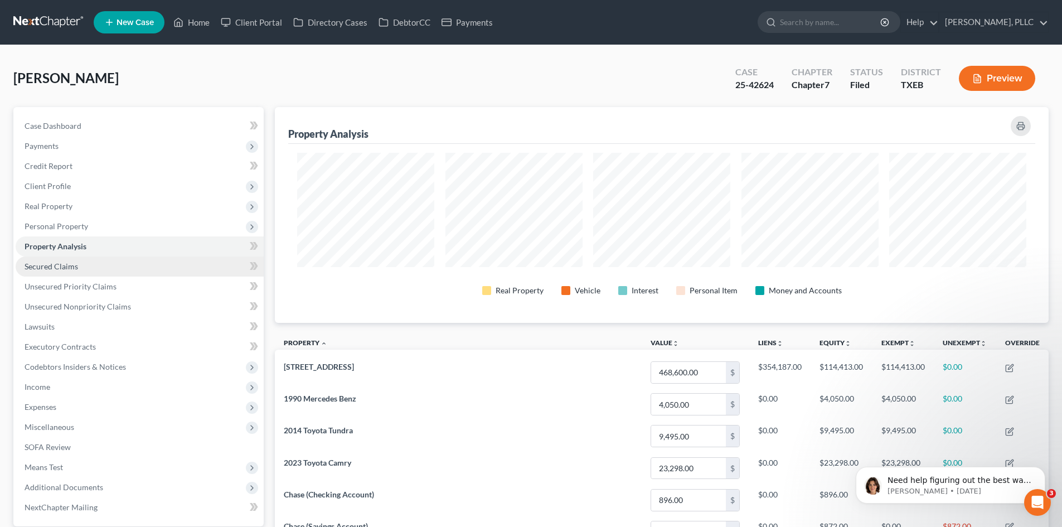
scroll to position [216, 773]
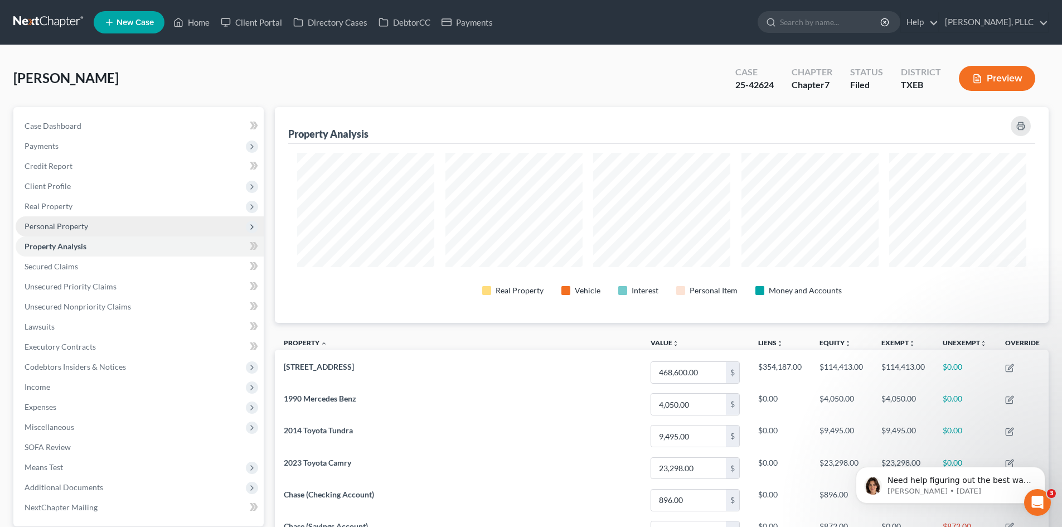
click at [47, 229] on span "Personal Property" at bounding box center [57, 225] width 64 height 9
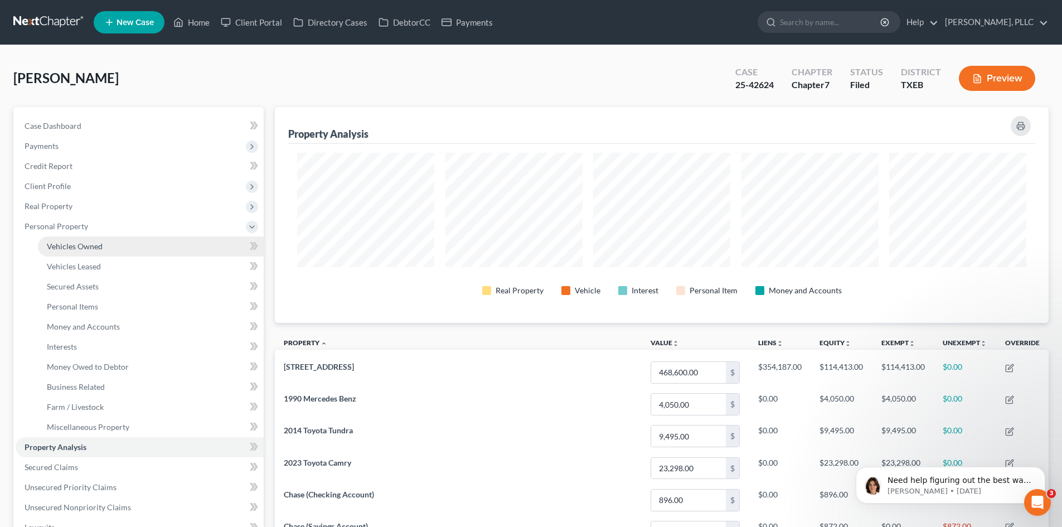
click at [101, 241] on span "Vehicles Owned" at bounding box center [75, 245] width 56 height 9
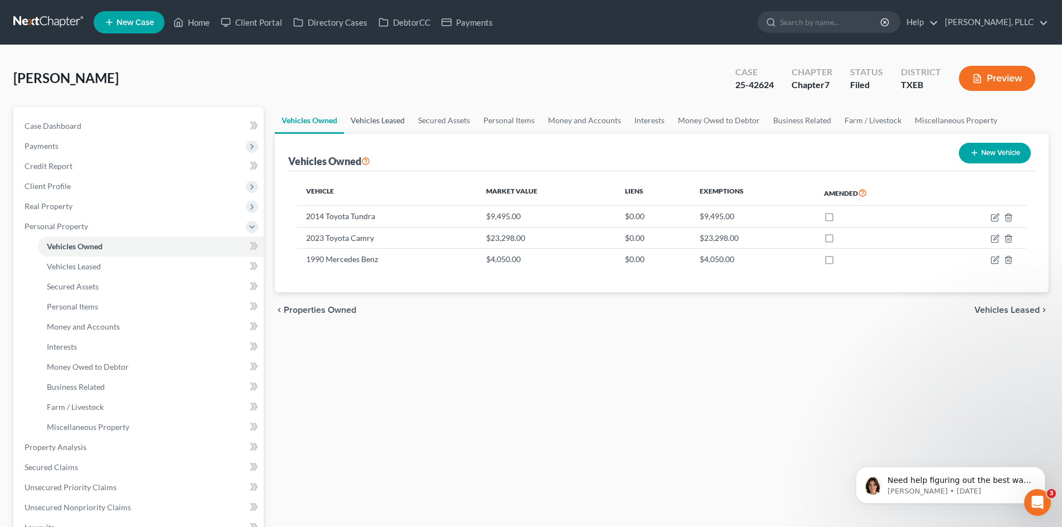
click at [389, 114] on link "Vehicles Leased" at bounding box center [377, 120] width 67 height 27
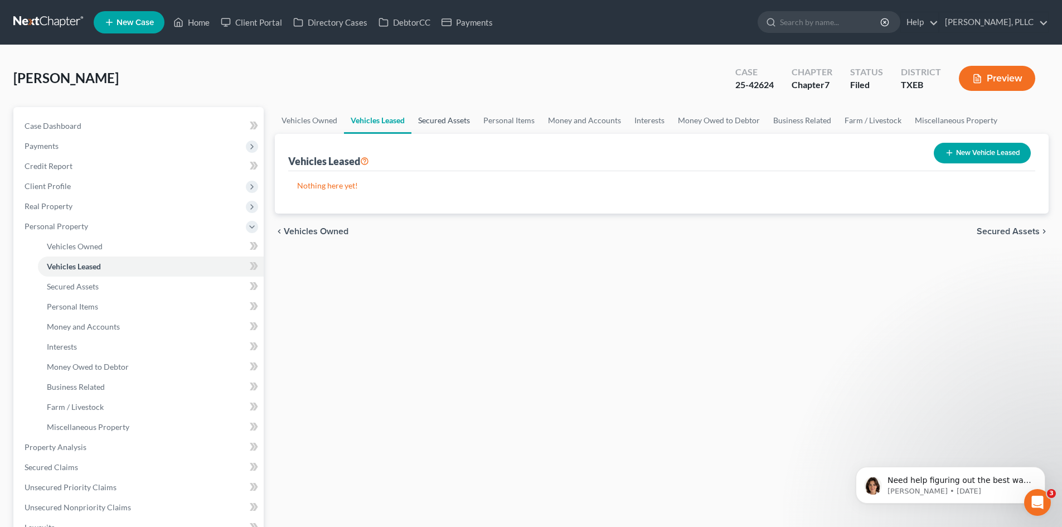
click at [457, 124] on link "Secured Assets" at bounding box center [443, 120] width 65 height 27
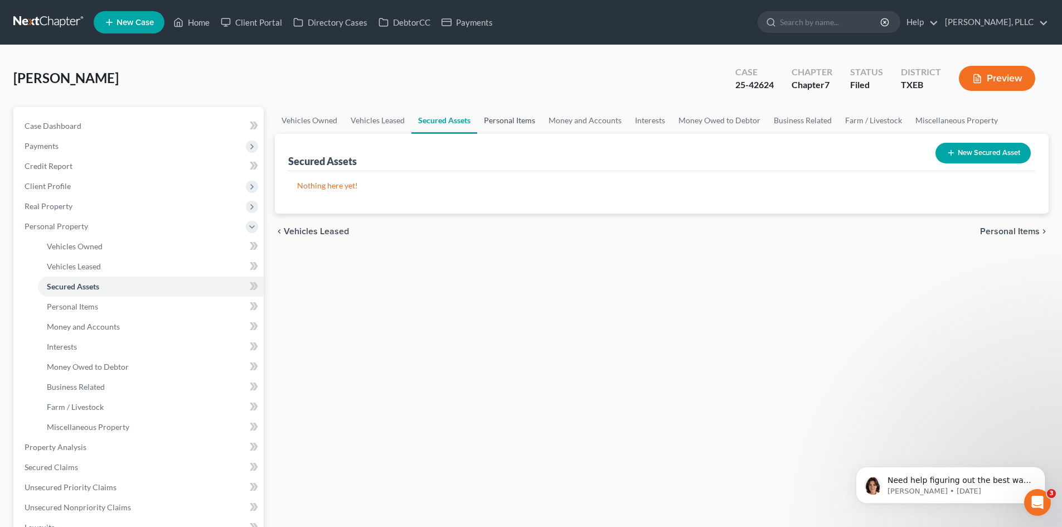
click at [495, 127] on link "Personal Items" at bounding box center [509, 120] width 65 height 27
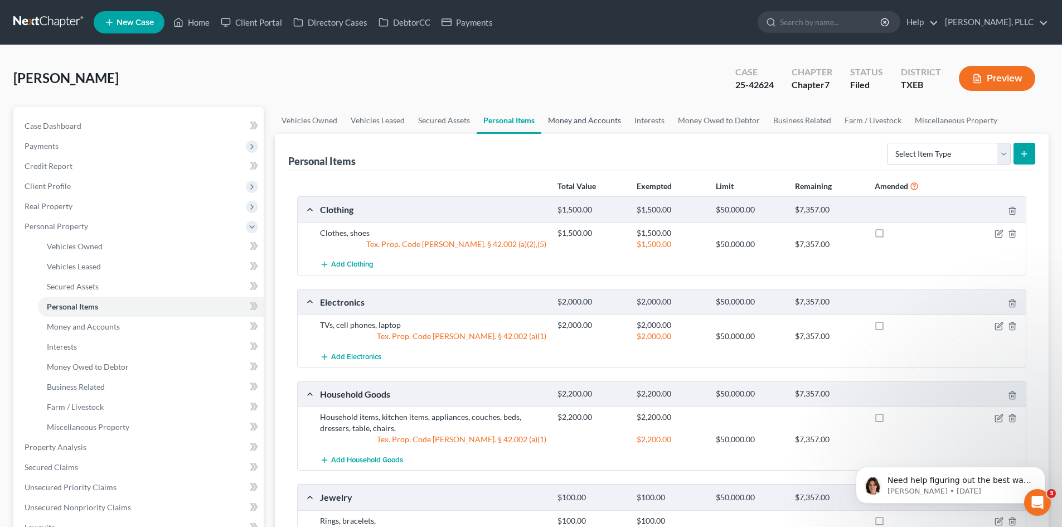
click at [602, 125] on link "Money and Accounts" at bounding box center [584, 120] width 86 height 27
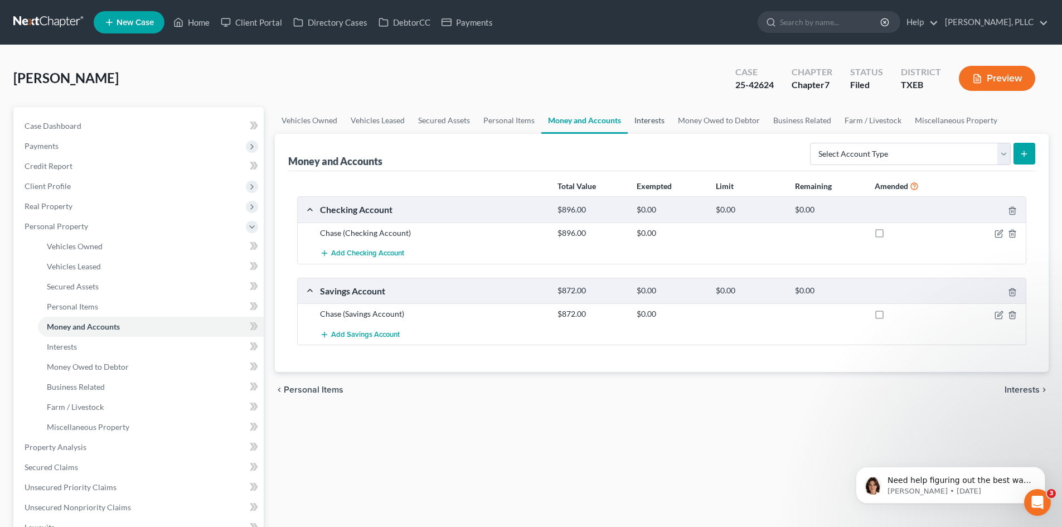
click at [656, 120] on link "Interests" at bounding box center [648, 120] width 43 height 27
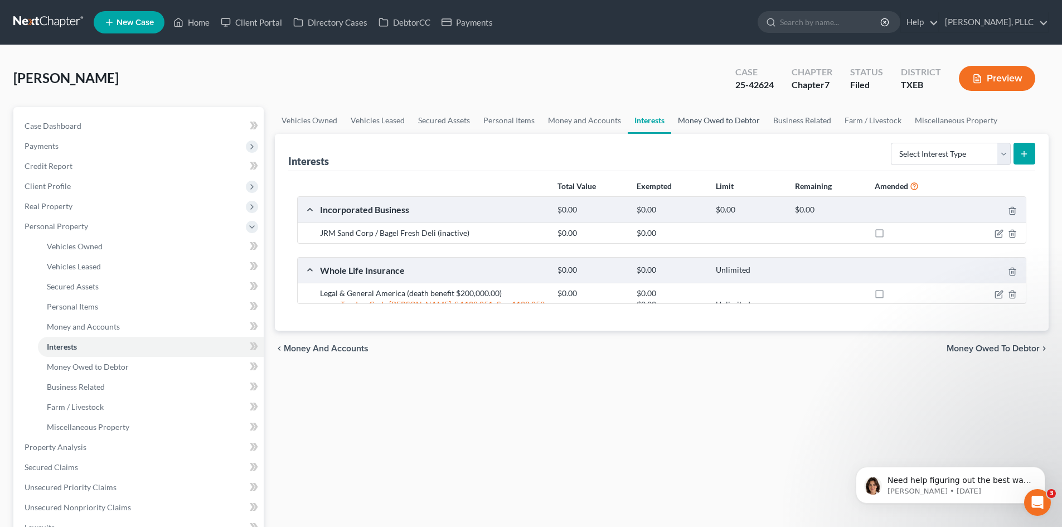
click at [687, 121] on link "Money Owed to Debtor" at bounding box center [718, 120] width 95 height 27
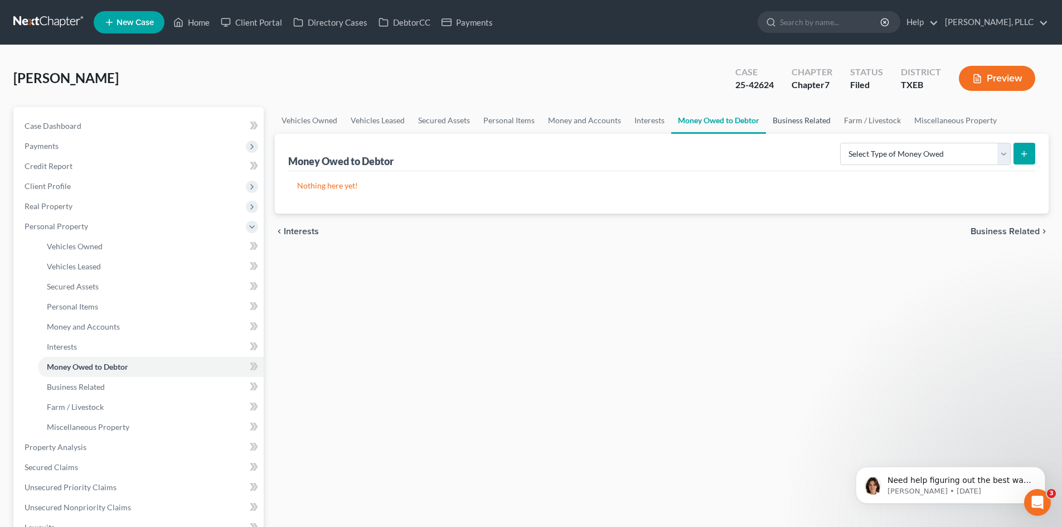
click at [790, 126] on link "Business Related" at bounding box center [801, 120] width 71 height 27
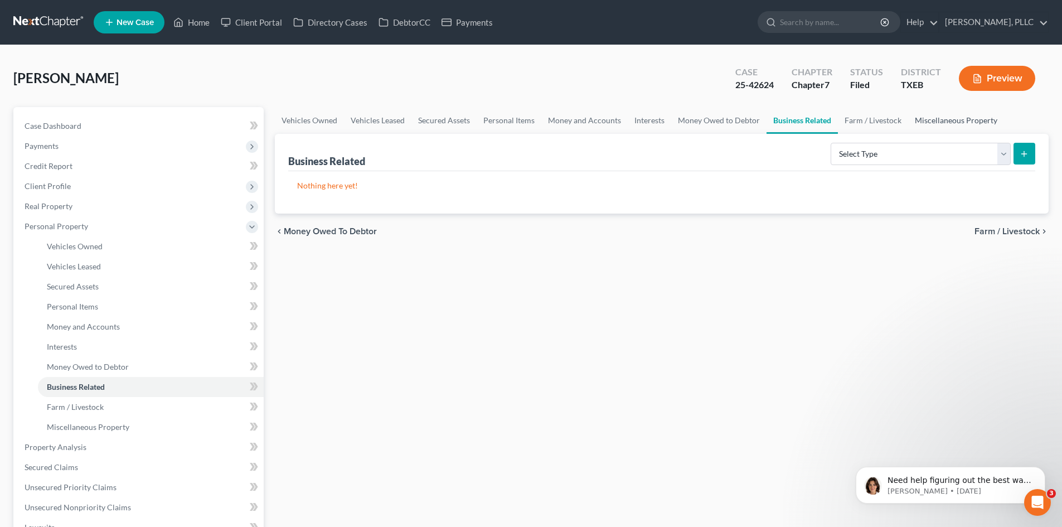
click at [942, 119] on link "Miscellaneous Property" at bounding box center [956, 120] width 96 height 27
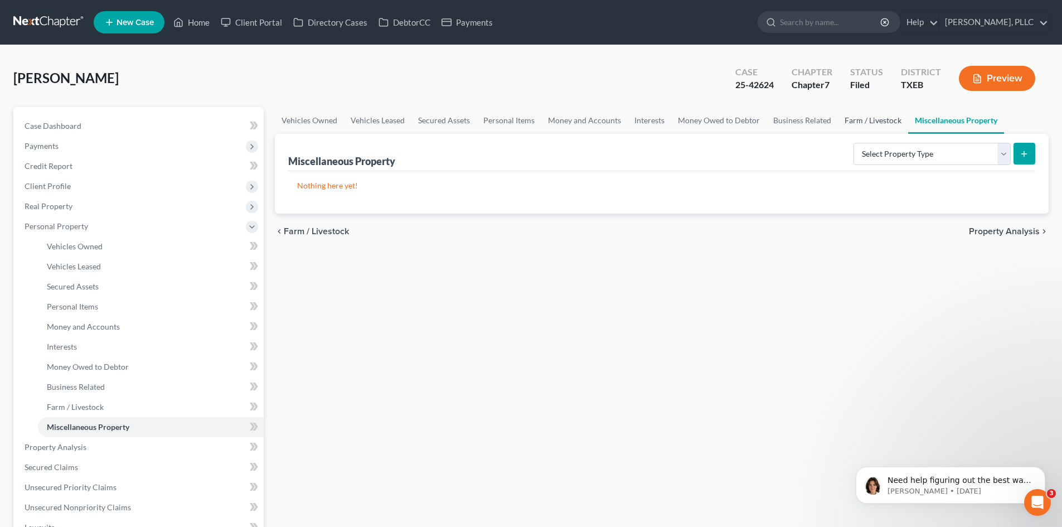
click at [869, 123] on link "Farm / Livestock" at bounding box center [873, 120] width 70 height 27
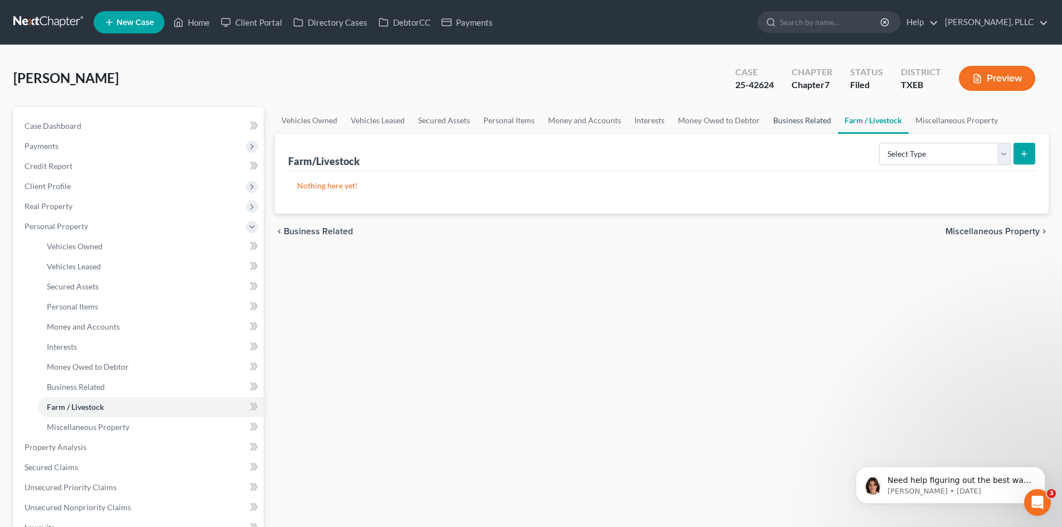
click at [784, 124] on link "Business Related" at bounding box center [801, 120] width 71 height 27
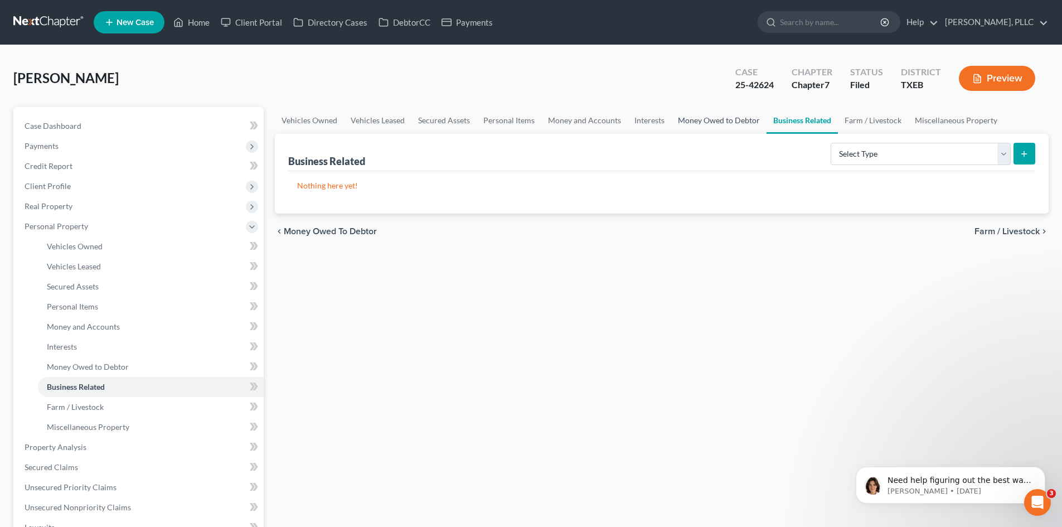
click at [713, 125] on link "Money Owed to Debtor" at bounding box center [718, 120] width 95 height 27
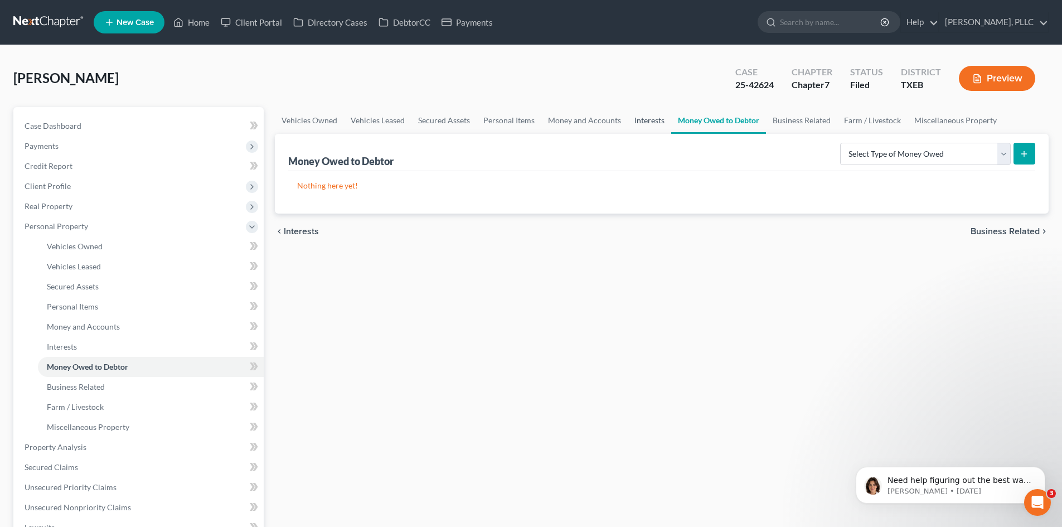
click at [634, 119] on link "Interests" at bounding box center [648, 120] width 43 height 27
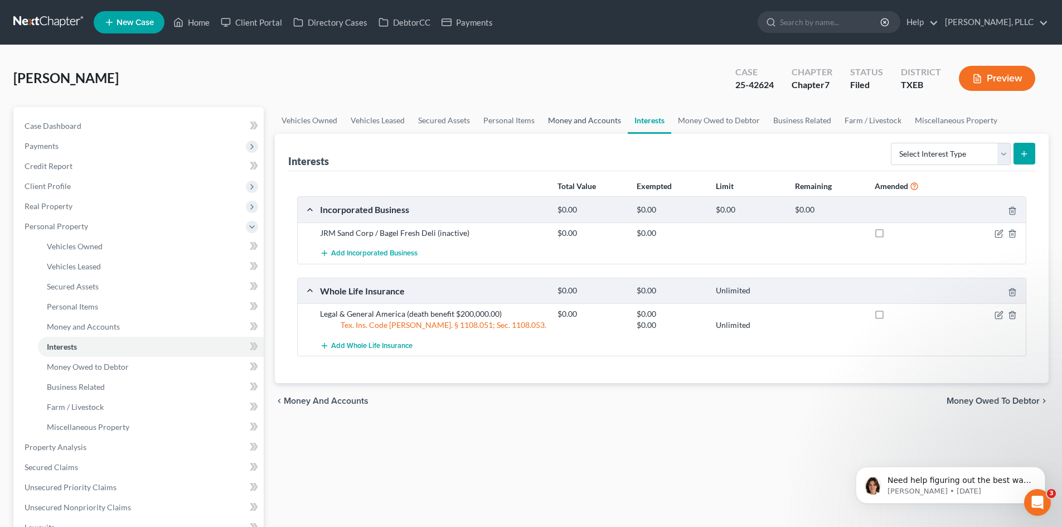
click at [552, 125] on link "Money and Accounts" at bounding box center [584, 120] width 86 height 27
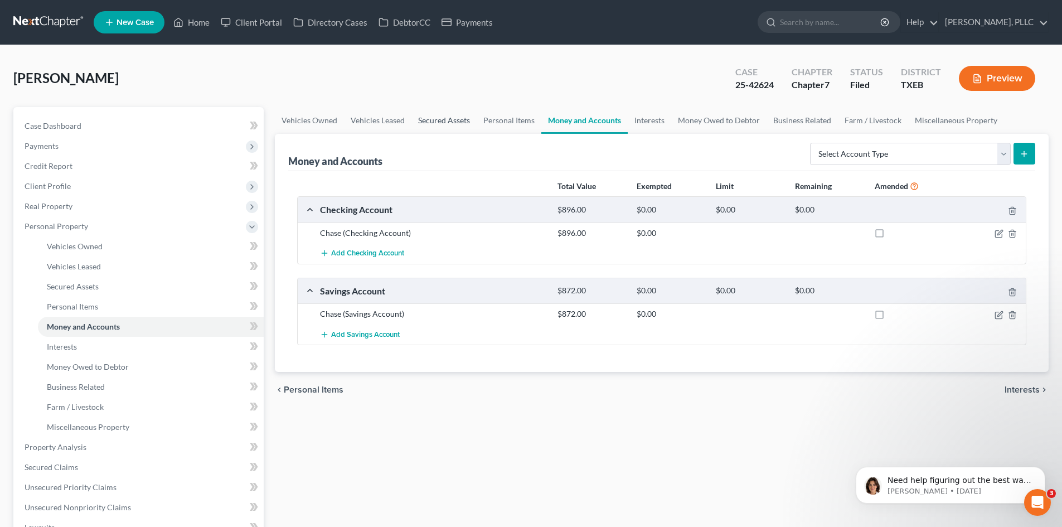
click at [441, 125] on link "Secured Assets" at bounding box center [443, 120] width 65 height 27
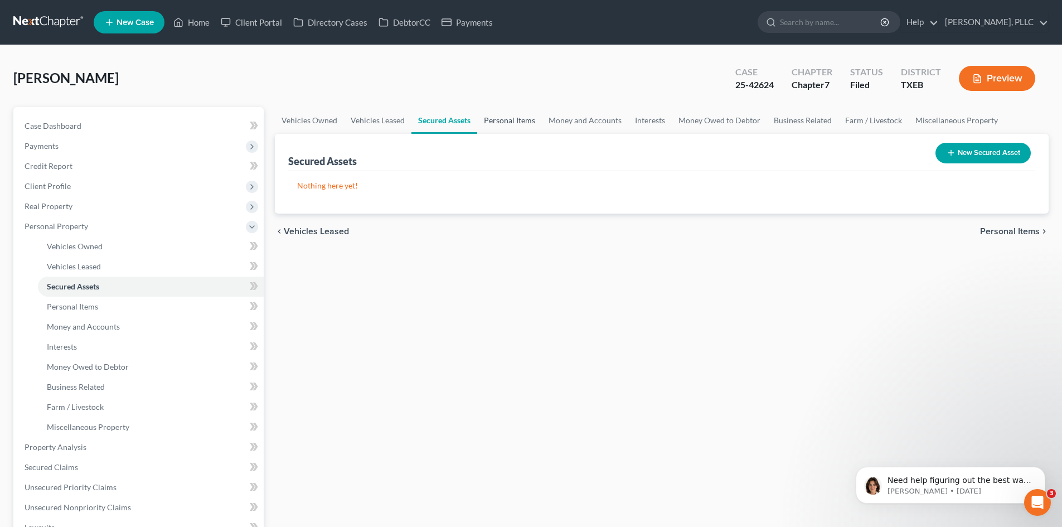
click at [498, 125] on link "Personal Items" at bounding box center [509, 120] width 65 height 27
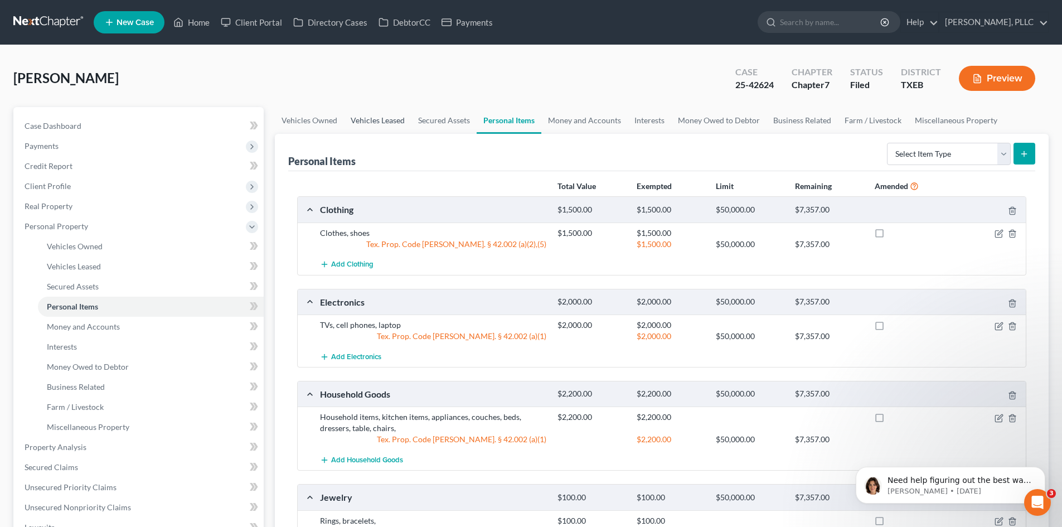
click at [395, 125] on link "Vehicles Leased" at bounding box center [377, 120] width 67 height 27
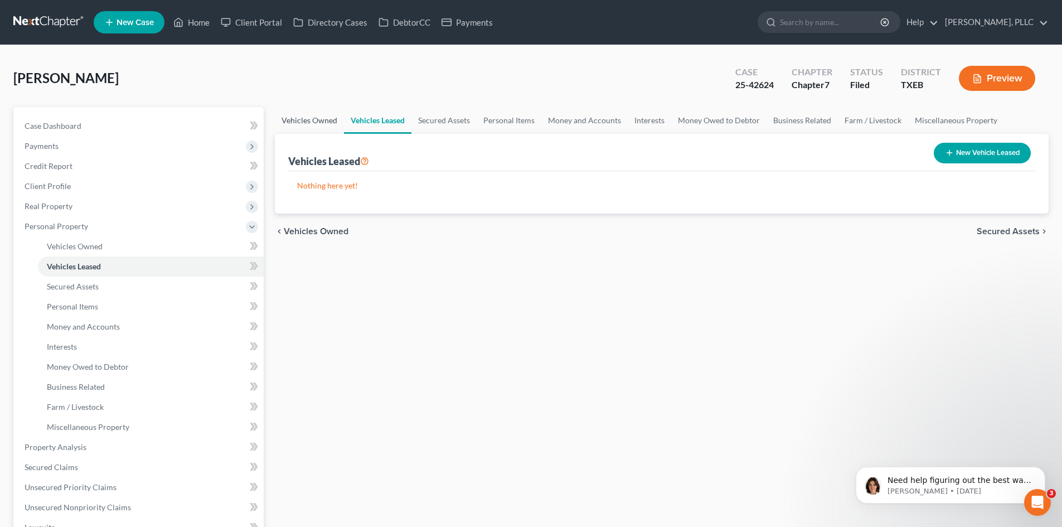
click at [299, 120] on link "Vehicles Owned" at bounding box center [309, 120] width 69 height 27
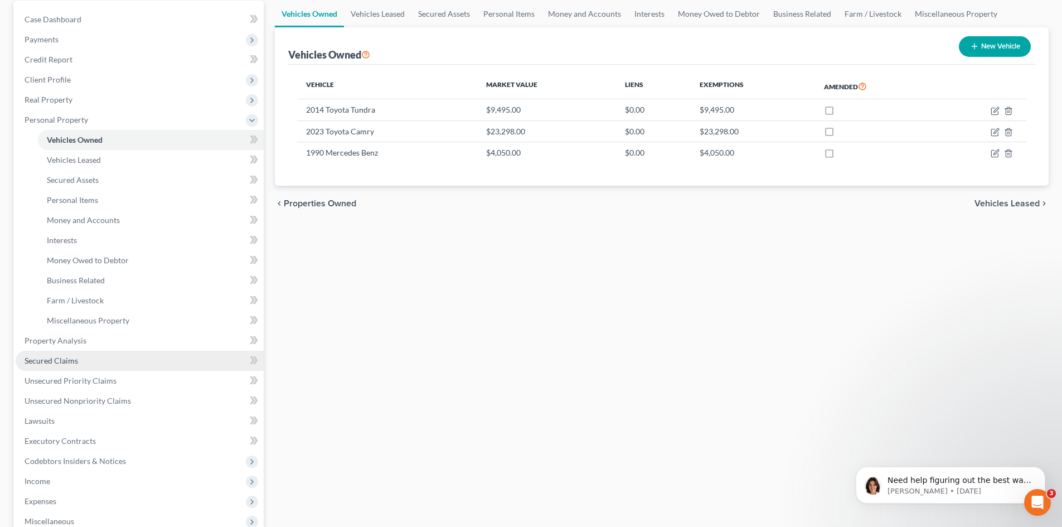
scroll to position [111, 0]
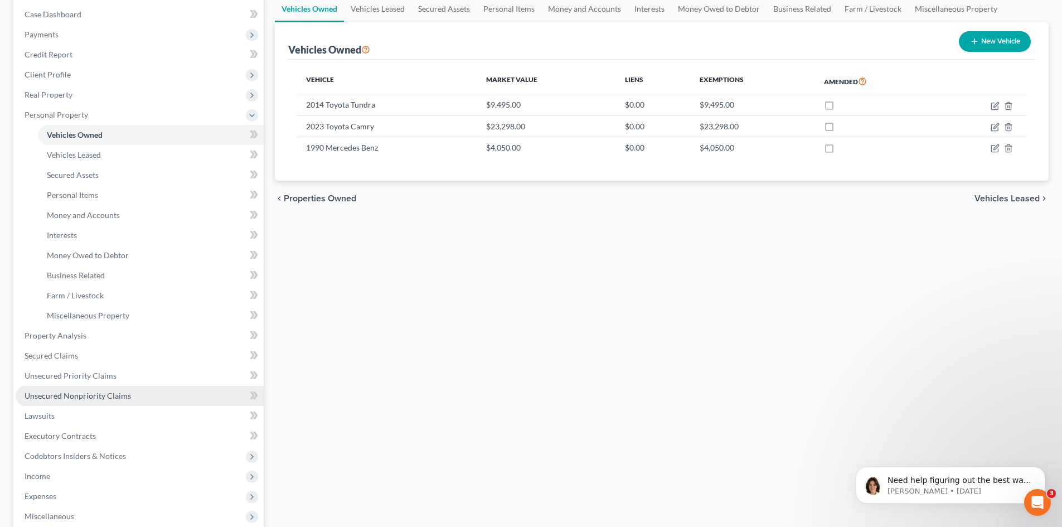
click at [93, 391] on span "Unsecured Nonpriority Claims" at bounding box center [78, 395] width 106 height 9
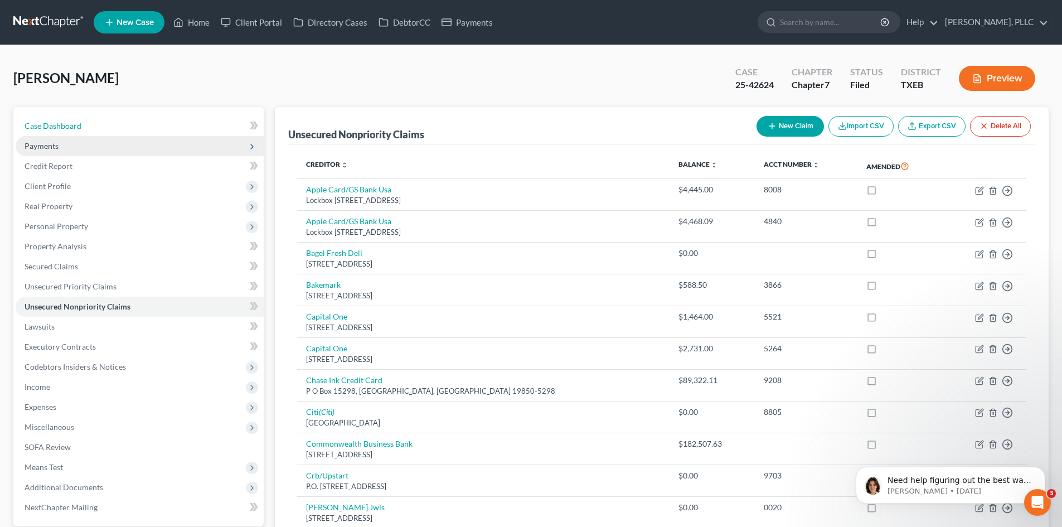
drag, startPoint x: 85, startPoint y: 126, endPoint x: 79, endPoint y: 146, distance: 21.0
click at [85, 126] on link "Case Dashboard" at bounding box center [140, 126] width 248 height 20
select select "4"
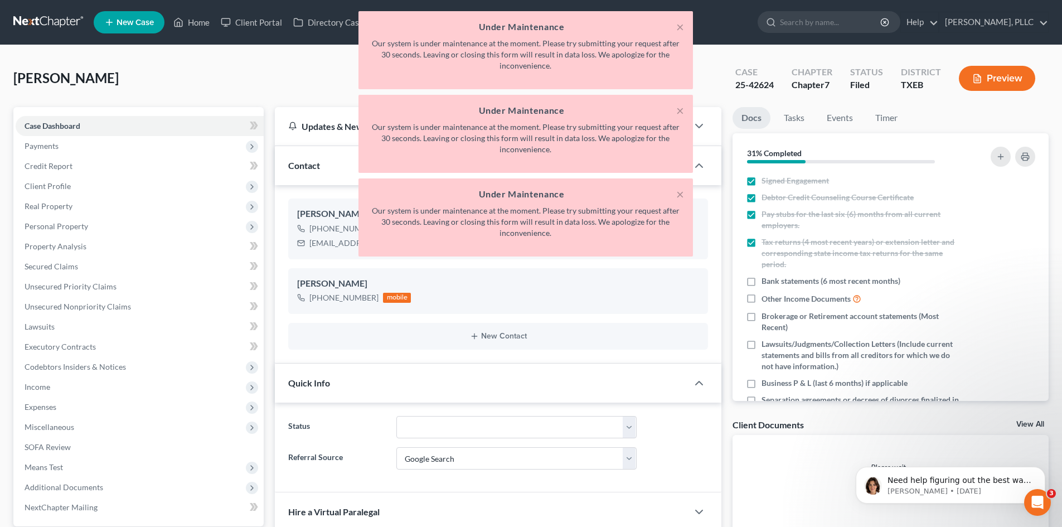
click at [78, 148] on div "× Under Maintenance Our system is under maintenance at the moment. Please try s…" at bounding box center [525, 136] width 1062 height 251
click at [678, 200] on button "×" at bounding box center [680, 193] width 8 height 13
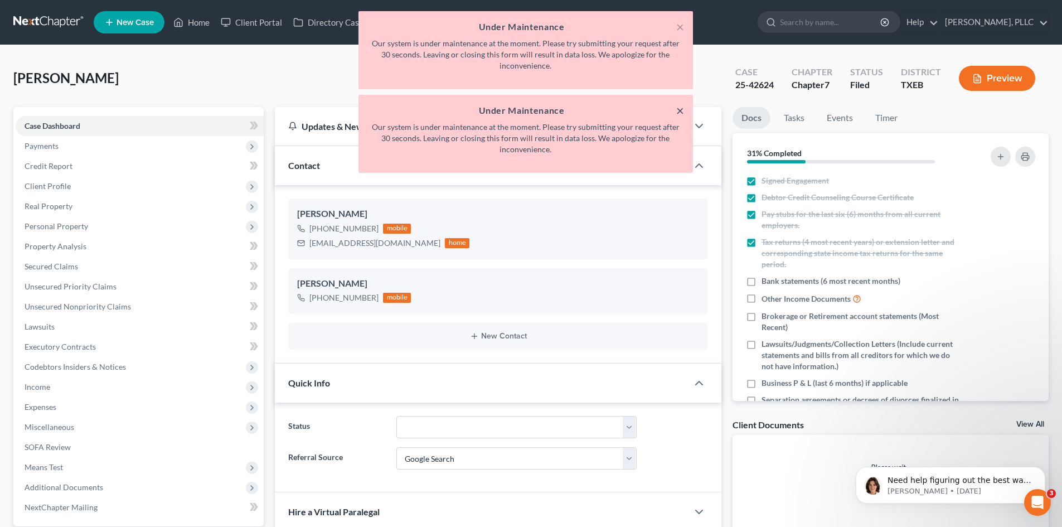
click at [678, 114] on button "×" at bounding box center [680, 110] width 8 height 13
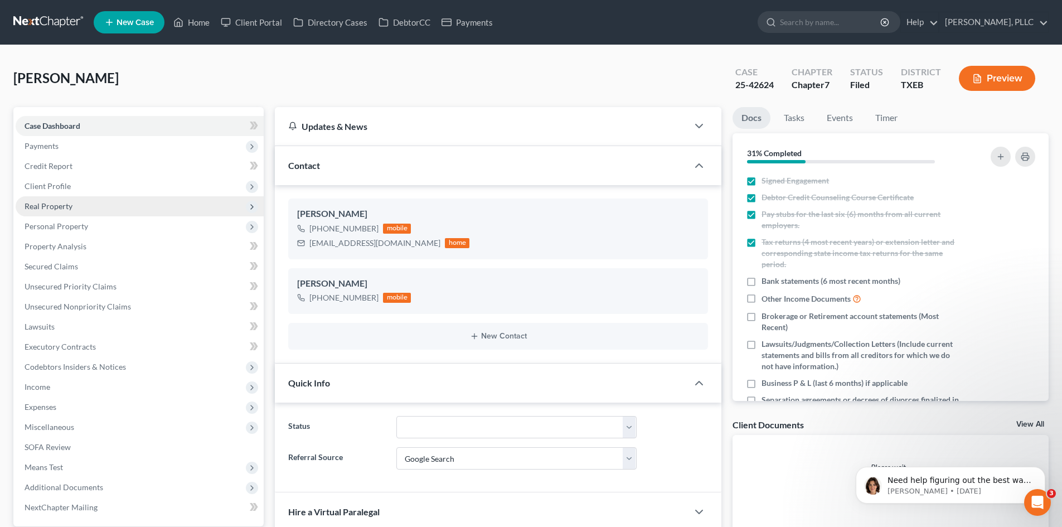
click at [45, 212] on span "Real Property" at bounding box center [140, 206] width 248 height 20
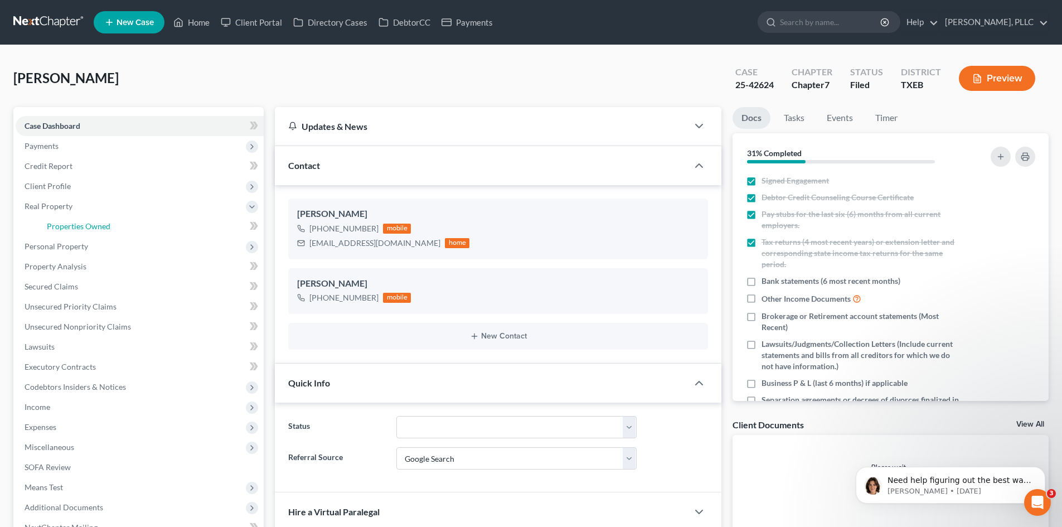
drag, startPoint x: 74, startPoint y: 231, endPoint x: 610, endPoint y: 157, distance: 541.3
click at [74, 231] on link "Properties Owned" at bounding box center [151, 226] width 226 height 20
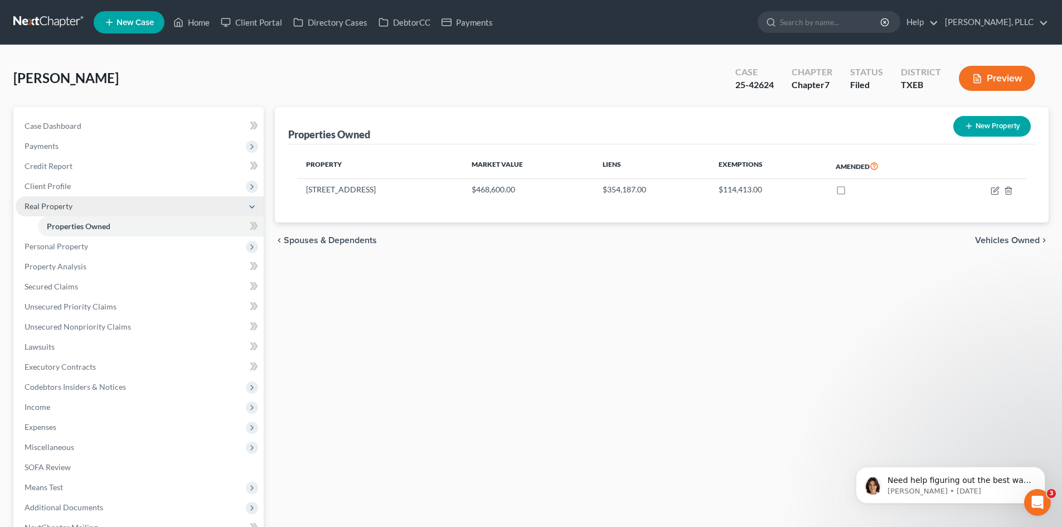
click at [60, 208] on span "Real Property" at bounding box center [49, 205] width 48 height 9
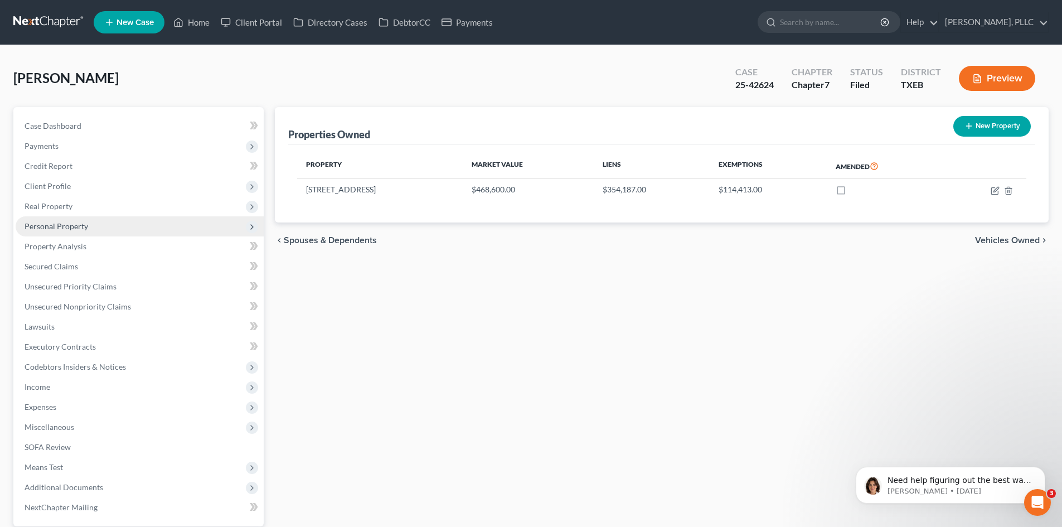
click at [64, 225] on span "Personal Property" at bounding box center [57, 225] width 64 height 9
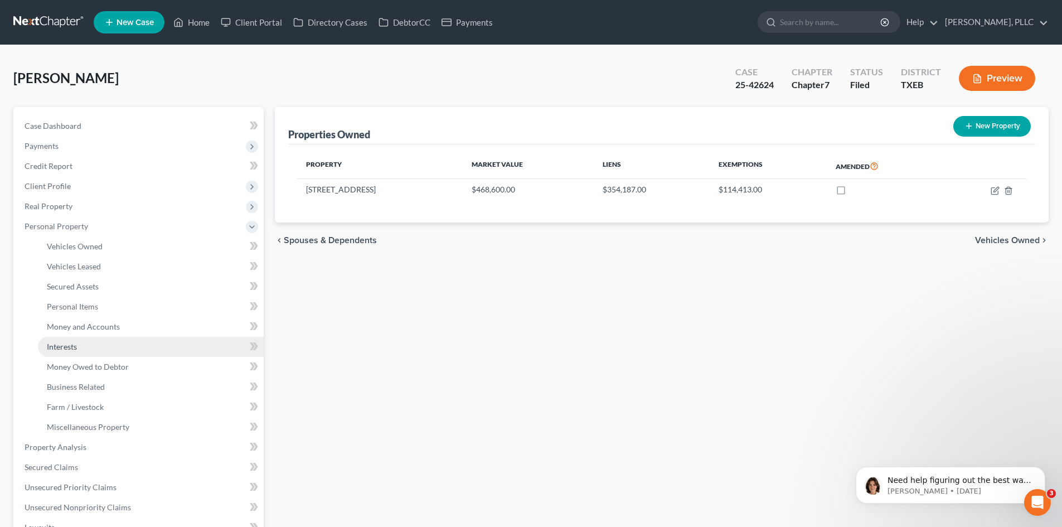
click at [79, 343] on link "Interests" at bounding box center [151, 347] width 226 height 20
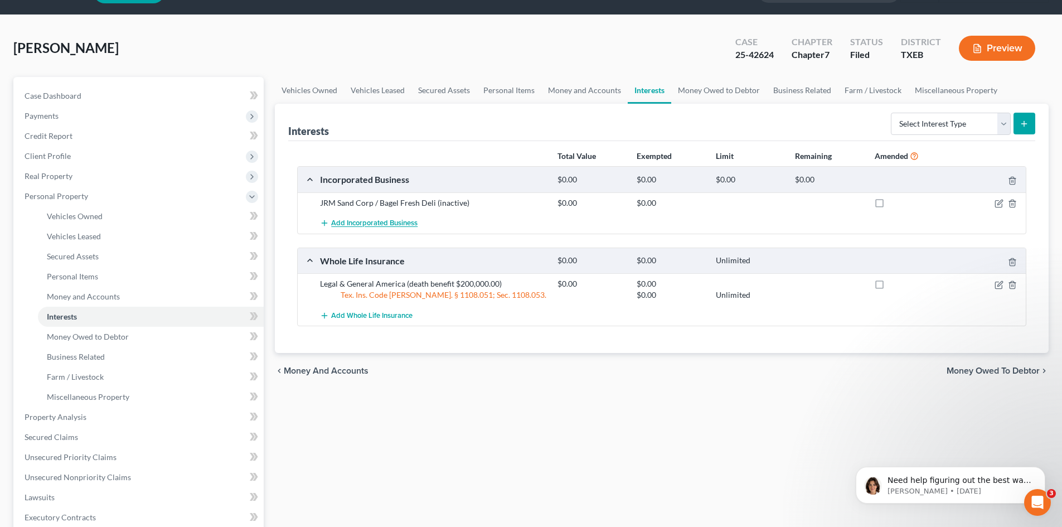
scroll to position [28, 0]
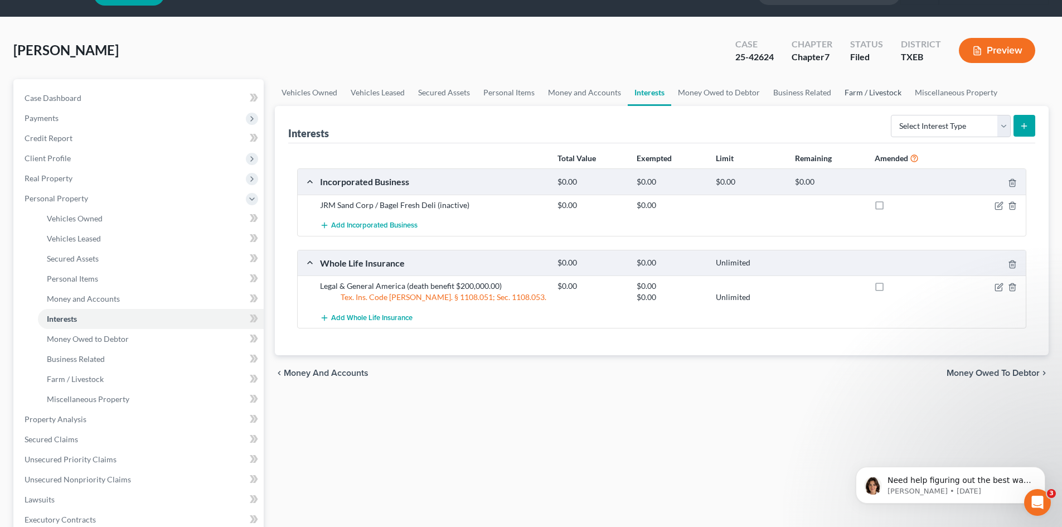
click at [862, 96] on link "Farm / Livestock" at bounding box center [873, 92] width 70 height 27
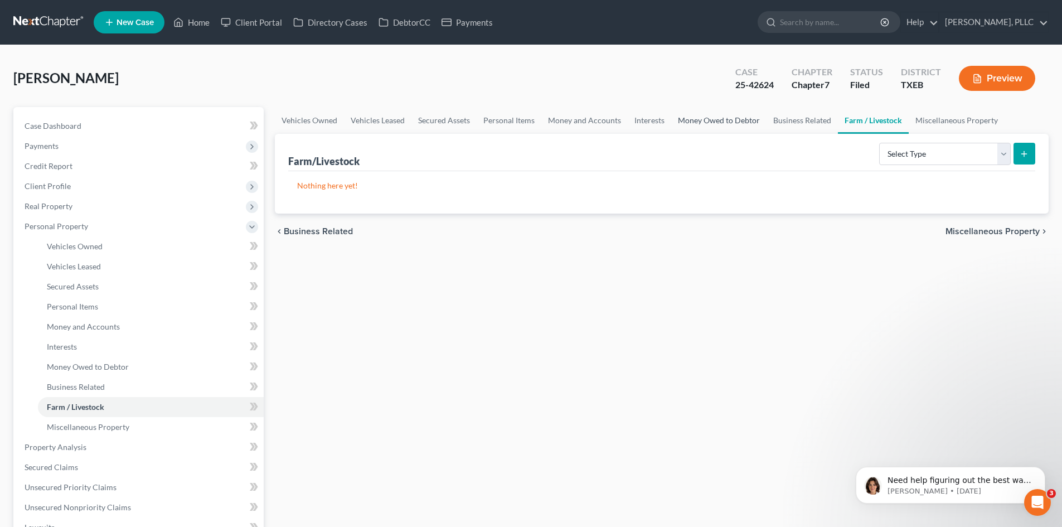
click at [704, 118] on link "Money Owed to Debtor" at bounding box center [718, 120] width 95 height 27
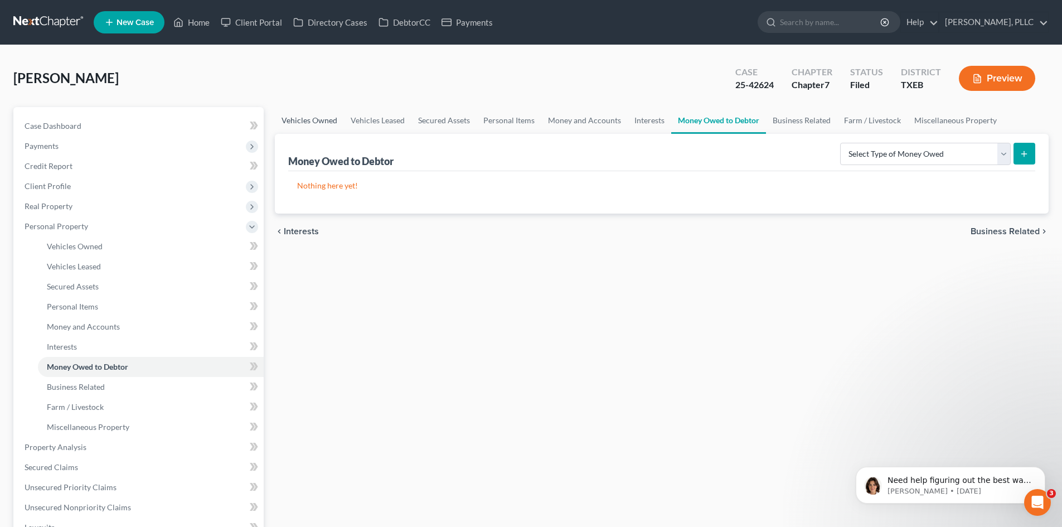
drag, startPoint x: 300, startPoint y: 124, endPoint x: 431, endPoint y: 120, distance: 131.0
click at [301, 124] on link "Vehicles Owned" at bounding box center [309, 120] width 69 height 27
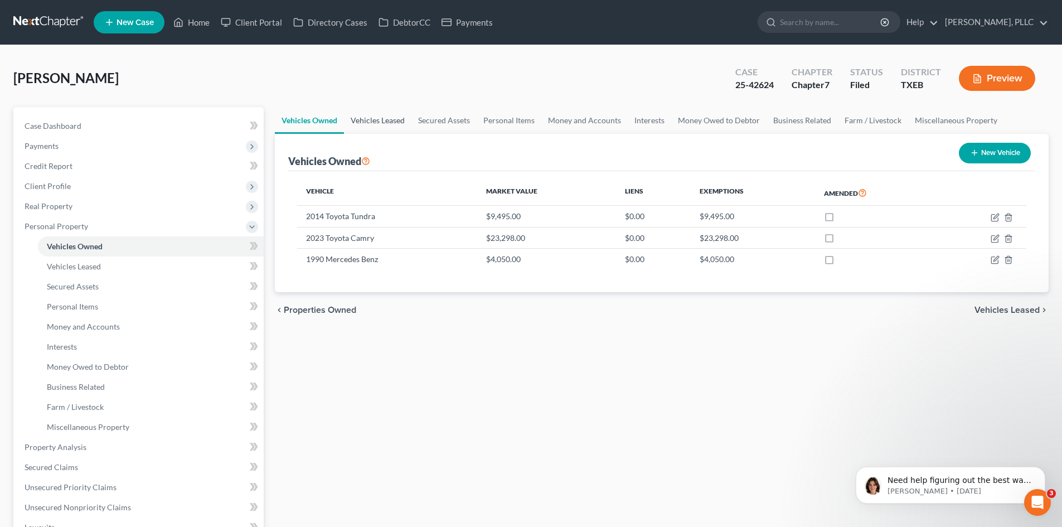
click at [381, 121] on link "Vehicles Leased" at bounding box center [377, 120] width 67 height 27
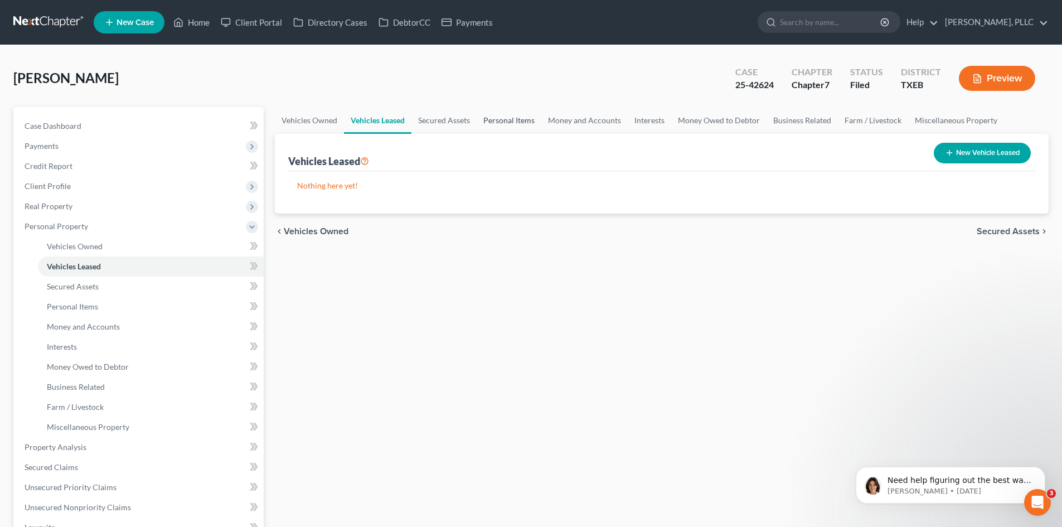
click at [497, 121] on link "Personal Items" at bounding box center [508, 120] width 65 height 27
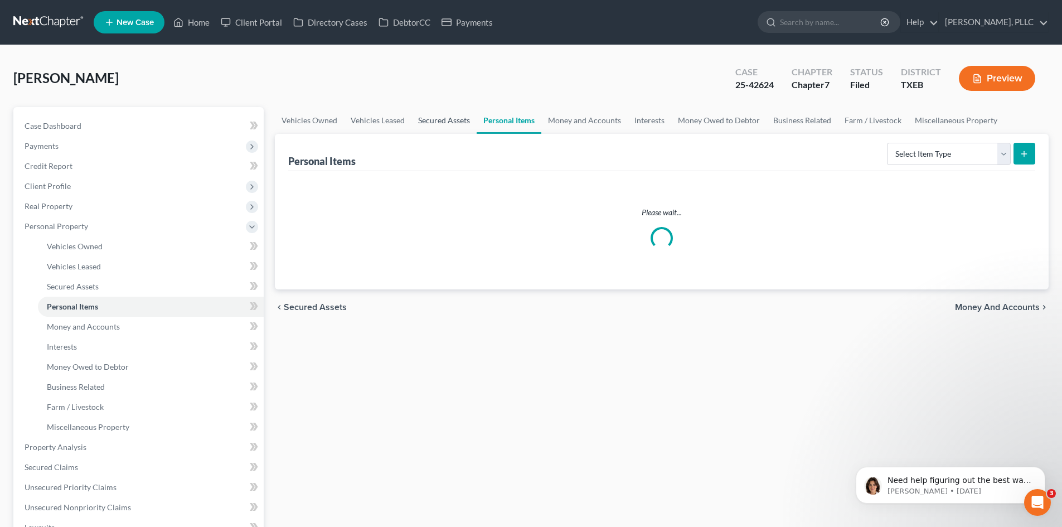
click at [449, 122] on link "Secured Assets" at bounding box center [443, 120] width 65 height 27
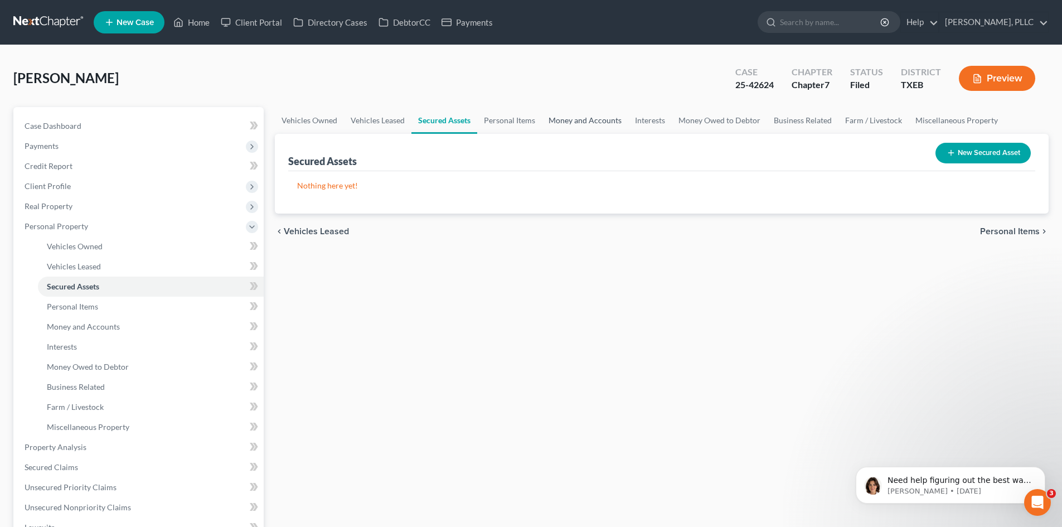
click at [587, 130] on link "Money and Accounts" at bounding box center [585, 120] width 86 height 27
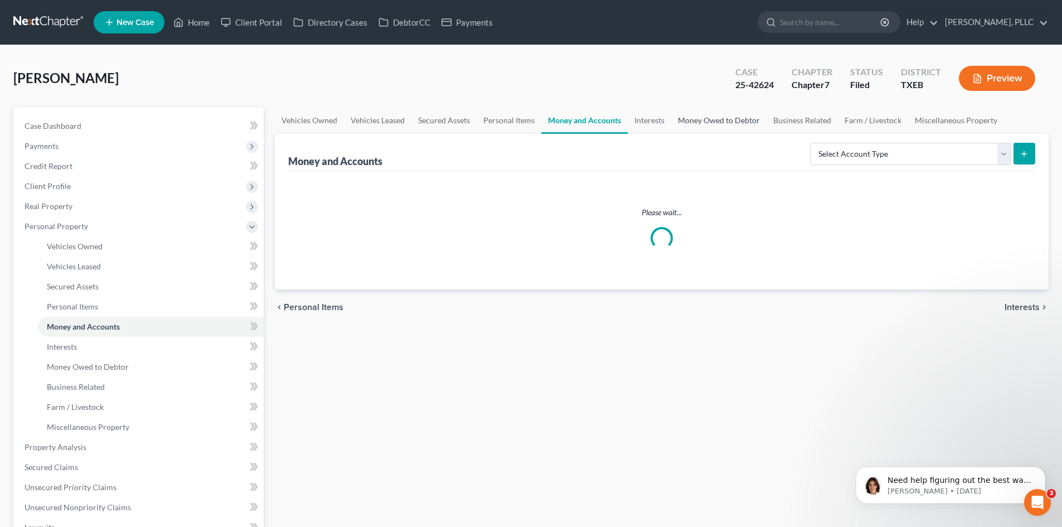
click at [709, 122] on link "Money Owed to Debtor" at bounding box center [718, 120] width 95 height 27
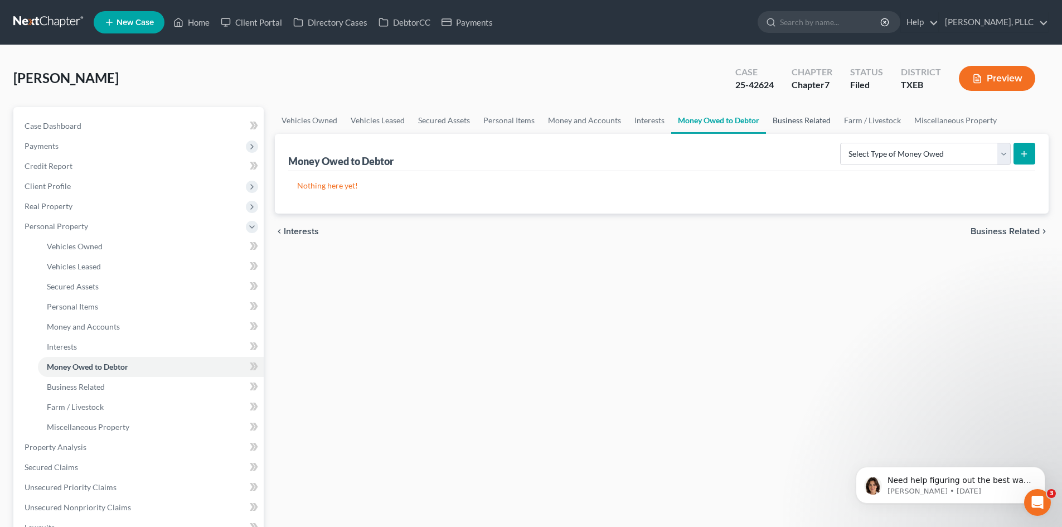
click at [812, 115] on link "Business Related" at bounding box center [801, 120] width 71 height 27
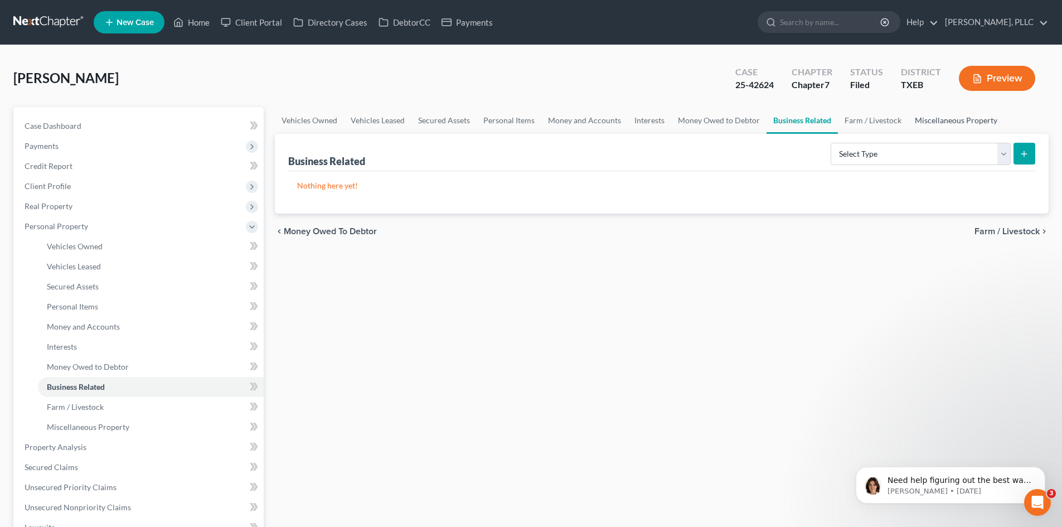
click at [942, 126] on link "Miscellaneous Property" at bounding box center [956, 120] width 96 height 27
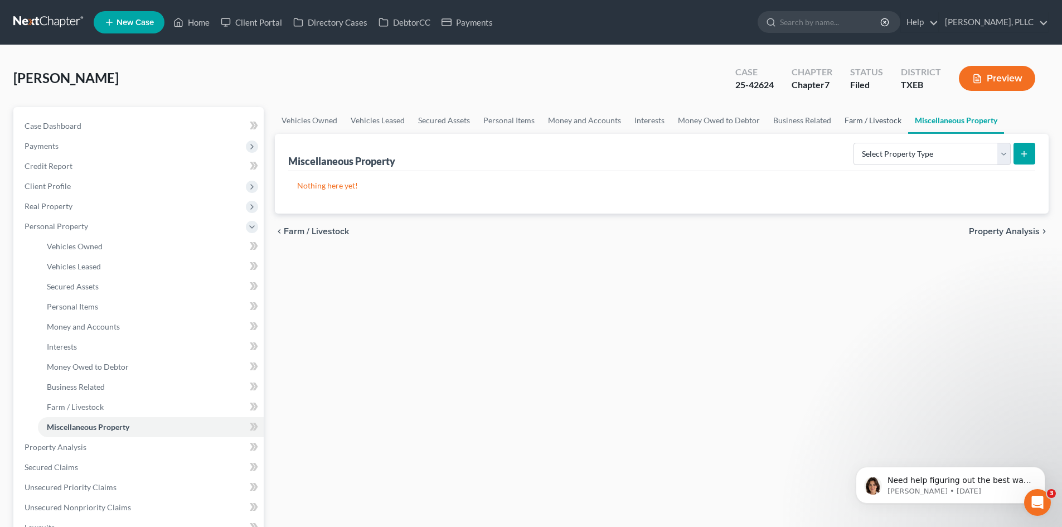
click at [872, 116] on link "Farm / Livestock" at bounding box center [873, 120] width 70 height 27
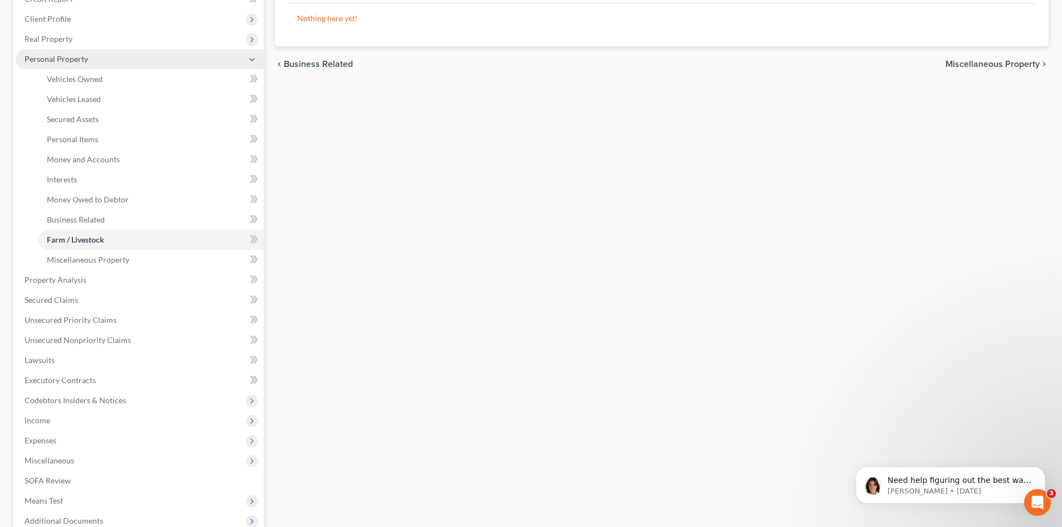
click at [46, 57] on span "Personal Property" at bounding box center [57, 58] width 64 height 9
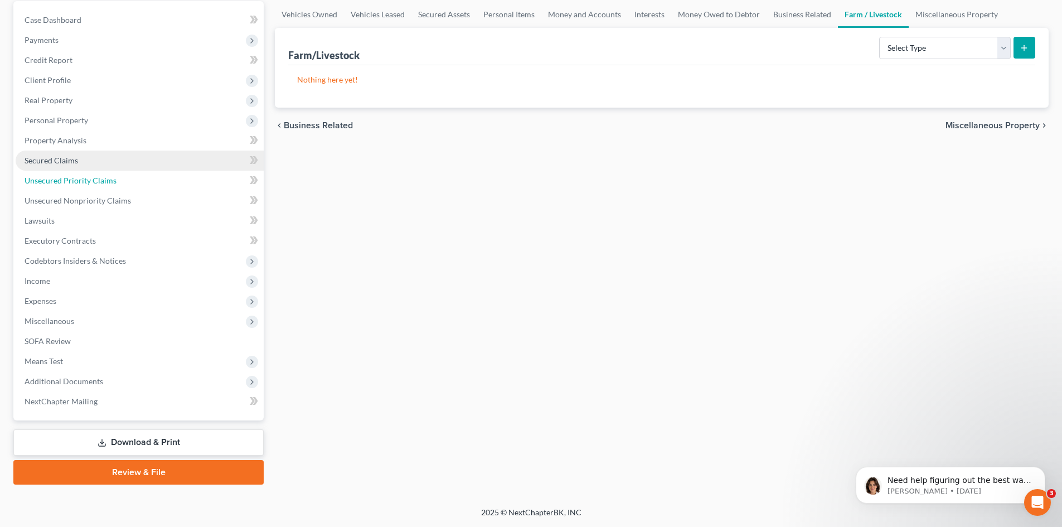
drag, startPoint x: 61, startPoint y: 170, endPoint x: 67, endPoint y: 159, distance: 13.0
click at [61, 171] on link "Unsecured Priority Claims" at bounding box center [140, 181] width 248 height 20
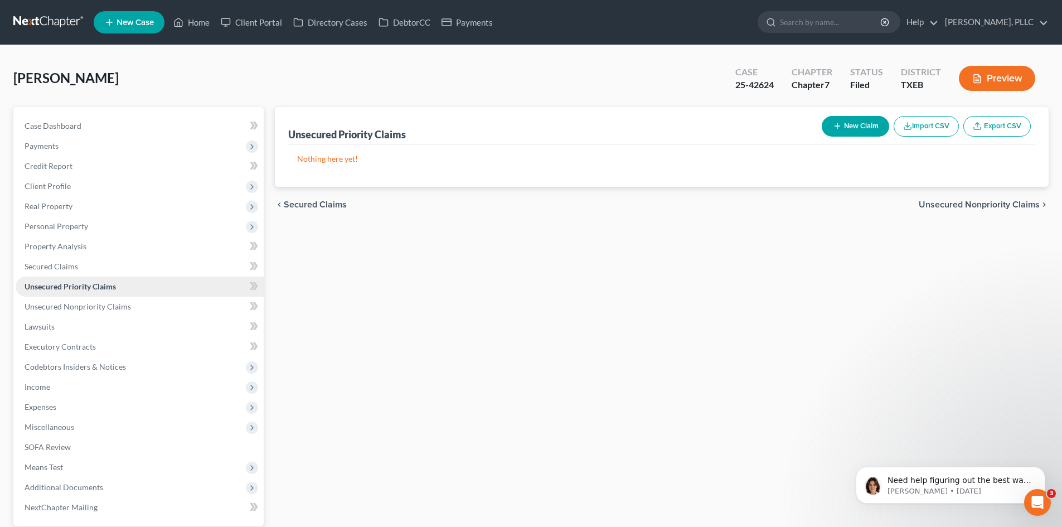
click at [58, 279] on link "Unsecured Priority Claims" at bounding box center [140, 286] width 248 height 20
click at [58, 270] on span "Secured Claims" at bounding box center [51, 265] width 53 height 9
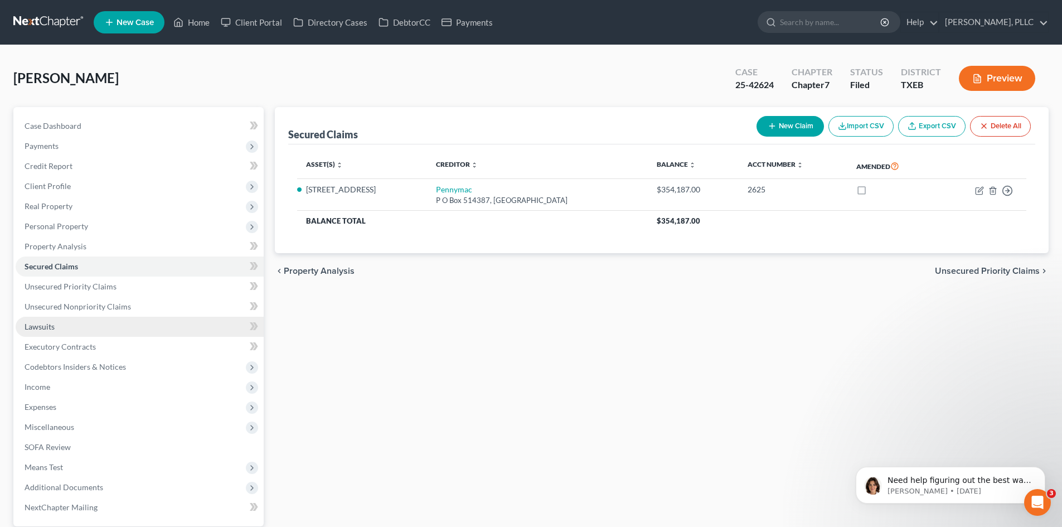
click at [91, 325] on link "Lawsuits" at bounding box center [140, 327] width 248 height 20
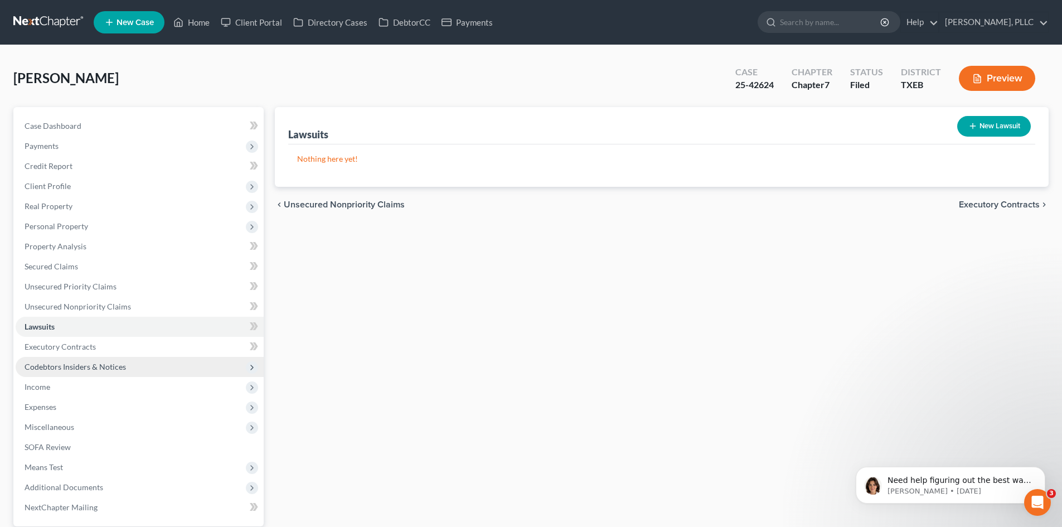
click at [98, 357] on span "Codebtors Insiders & Notices" at bounding box center [140, 367] width 248 height 20
click at [94, 344] on span "Executory Contracts" at bounding box center [60, 346] width 71 height 9
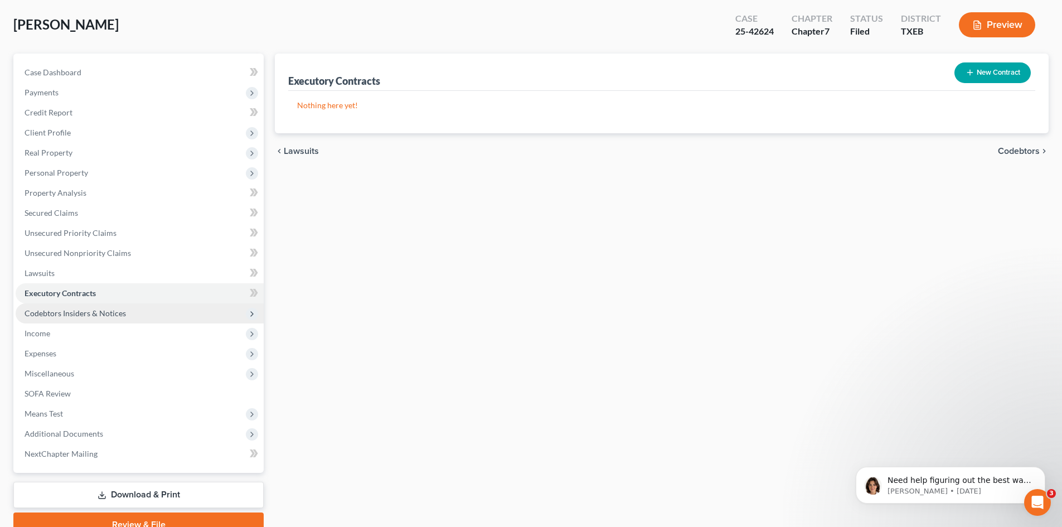
scroll to position [106, 0]
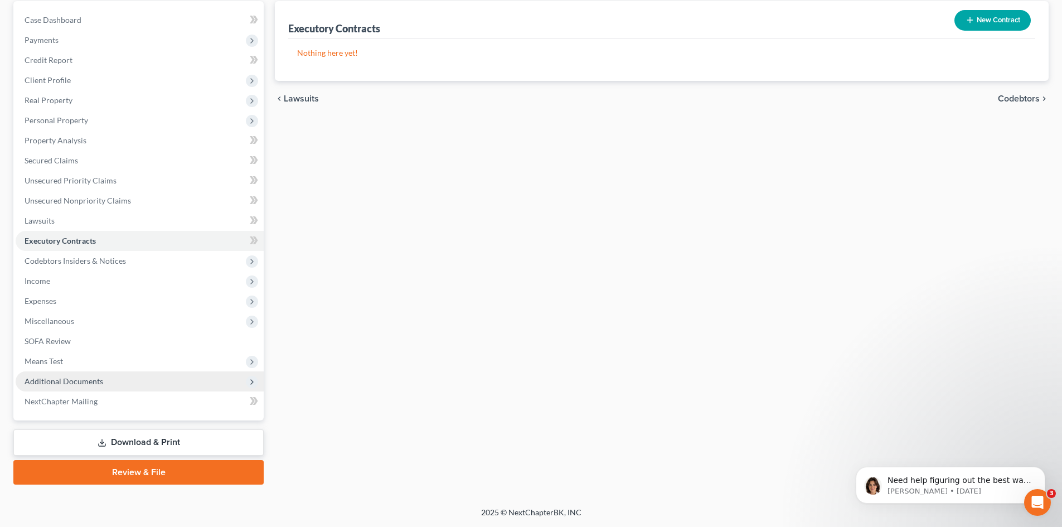
click at [89, 378] on span "Additional Documents" at bounding box center [64, 380] width 79 height 9
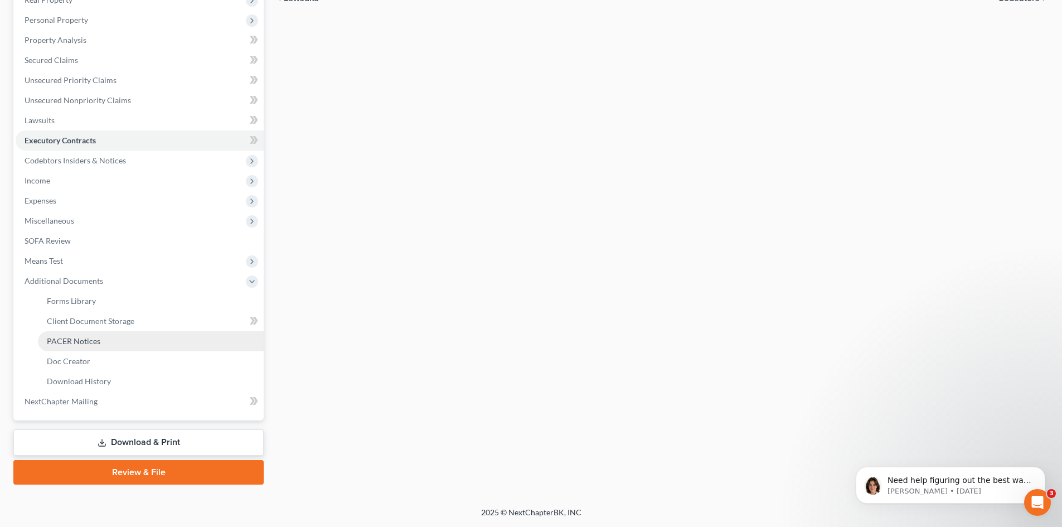
click at [103, 337] on link "PACER Notices" at bounding box center [151, 341] width 226 height 20
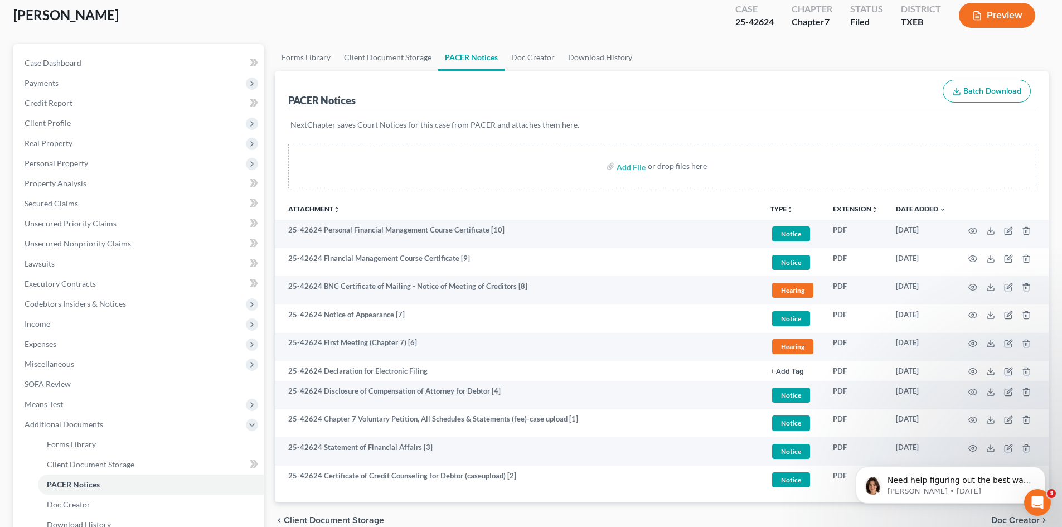
scroll to position [56, 0]
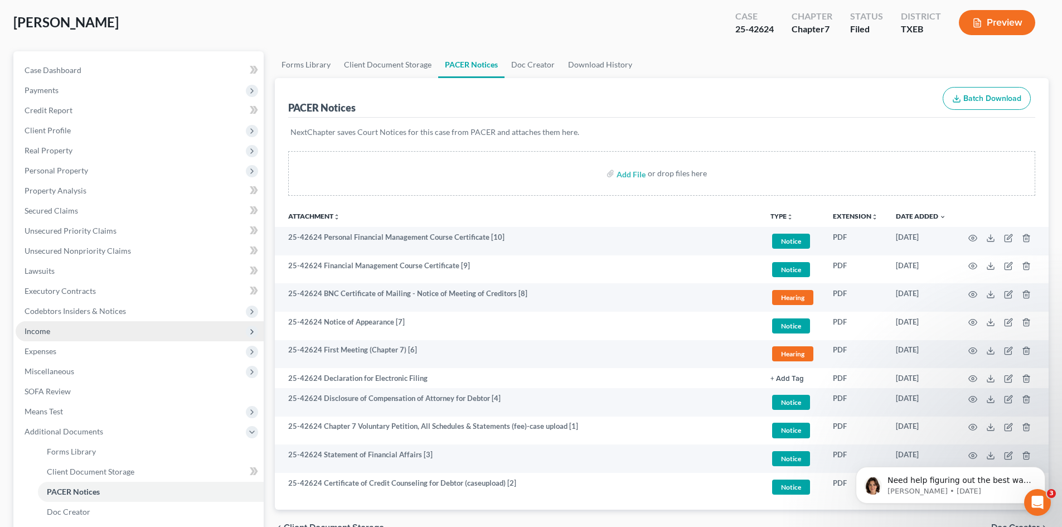
drag, startPoint x: 70, startPoint y: 338, endPoint x: 79, endPoint y: 333, distance: 10.0
click at [70, 339] on span "Income" at bounding box center [140, 331] width 248 height 20
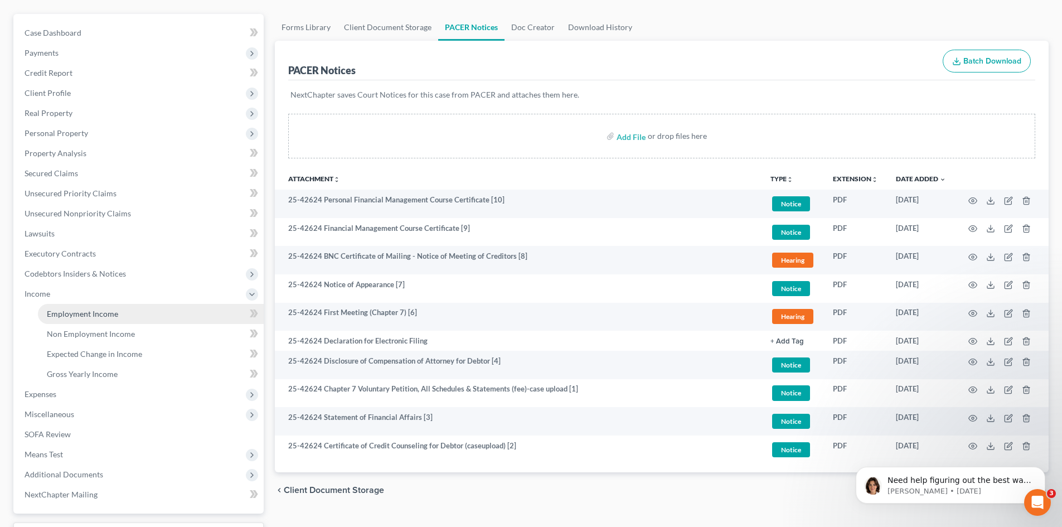
scroll to position [167, 0]
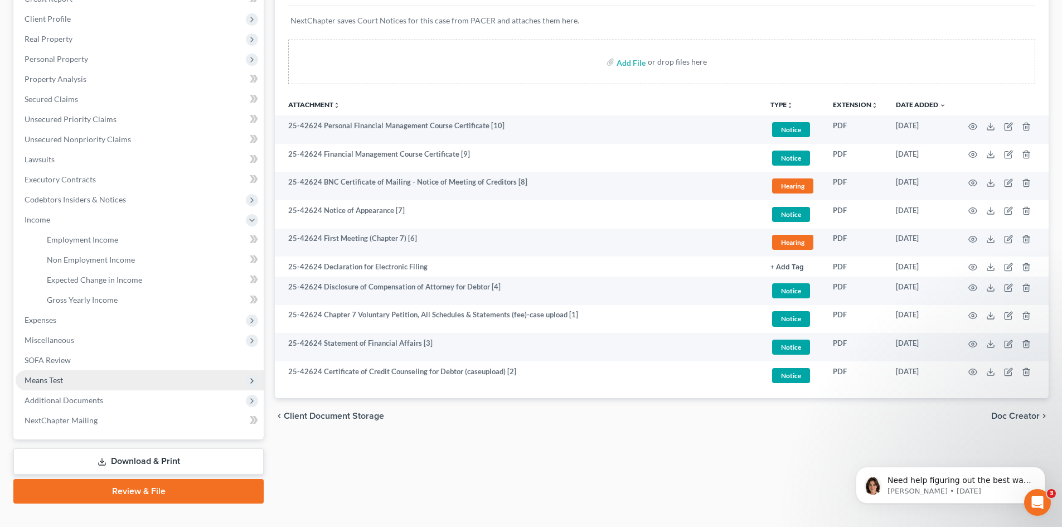
drag, startPoint x: 72, startPoint y: 386, endPoint x: 76, endPoint y: 381, distance: 6.4
click at [71, 386] on span "Means Test" at bounding box center [140, 380] width 248 height 20
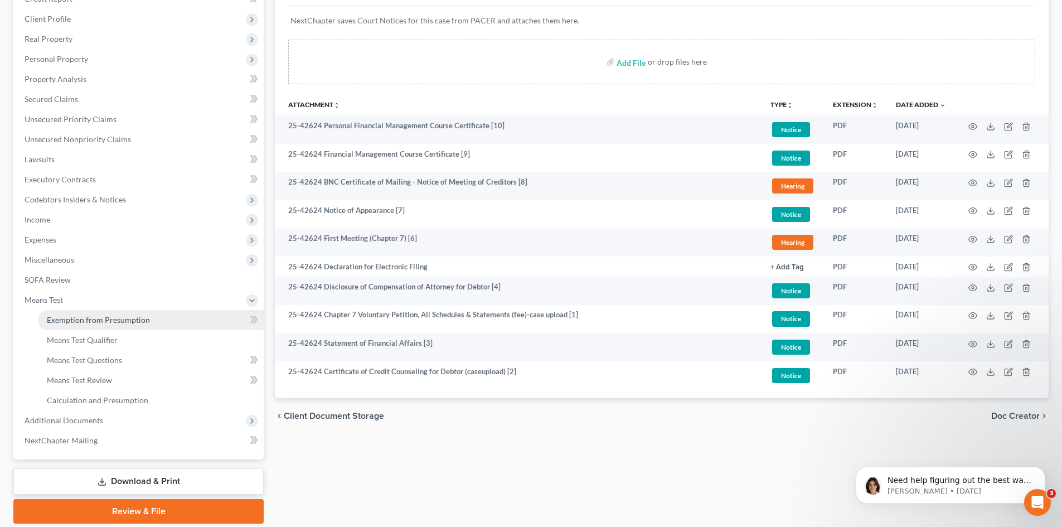
click at [160, 320] on link "Exemption from Presumption" at bounding box center [151, 320] width 226 height 20
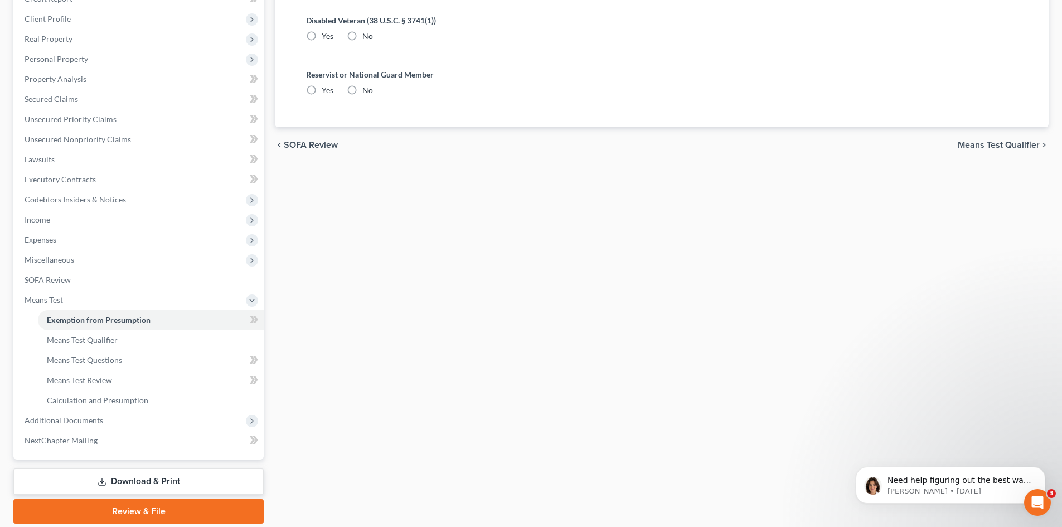
radio input "true"
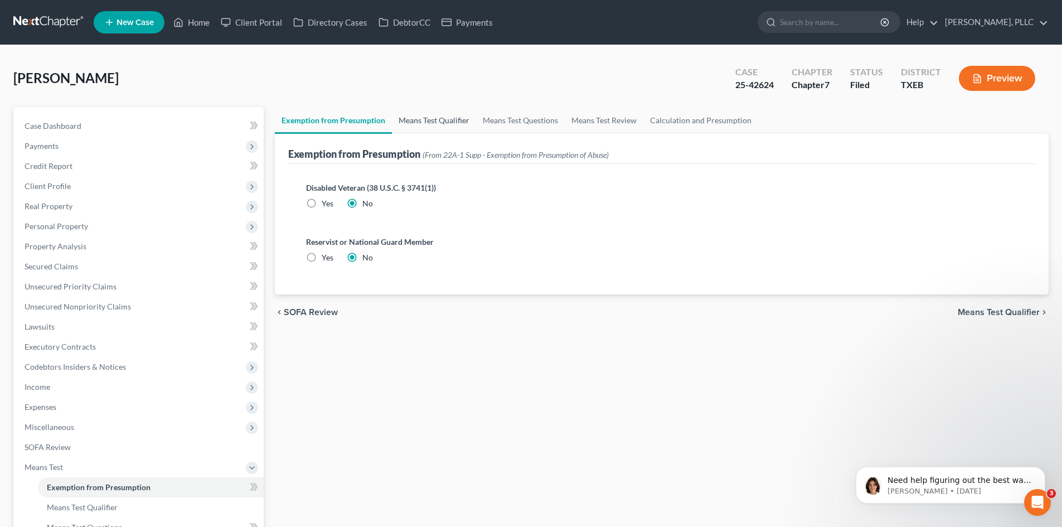
click at [413, 125] on link "Means Test Qualifier" at bounding box center [434, 120] width 84 height 27
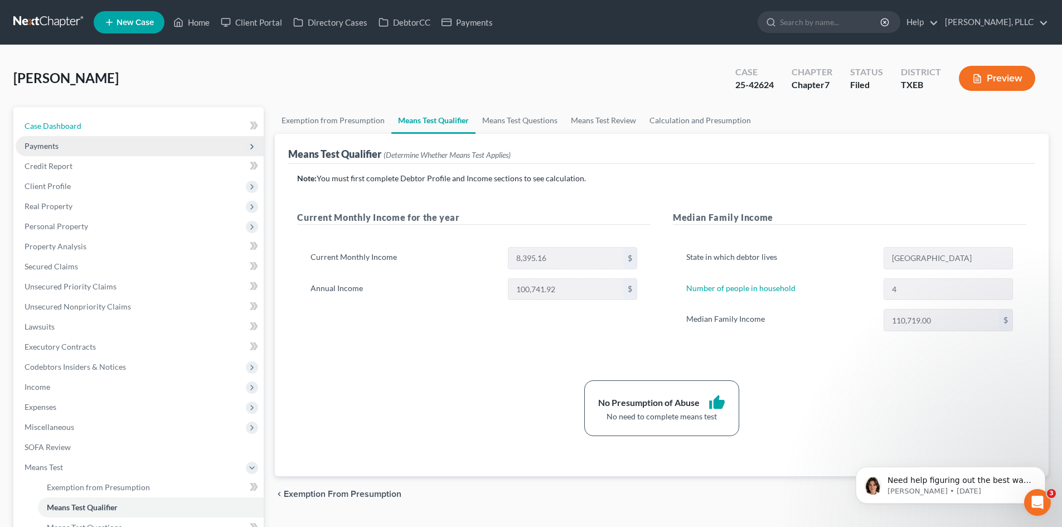
click at [162, 121] on link "Case Dashboard" at bounding box center [140, 126] width 248 height 20
select select "4"
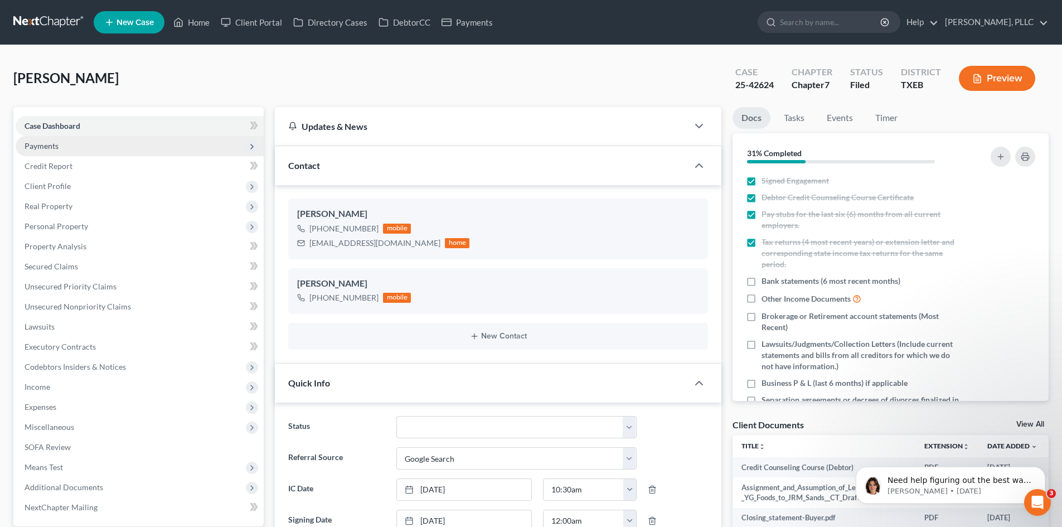
scroll to position [814, 0]
click at [119, 145] on span "Payments" at bounding box center [140, 146] width 248 height 20
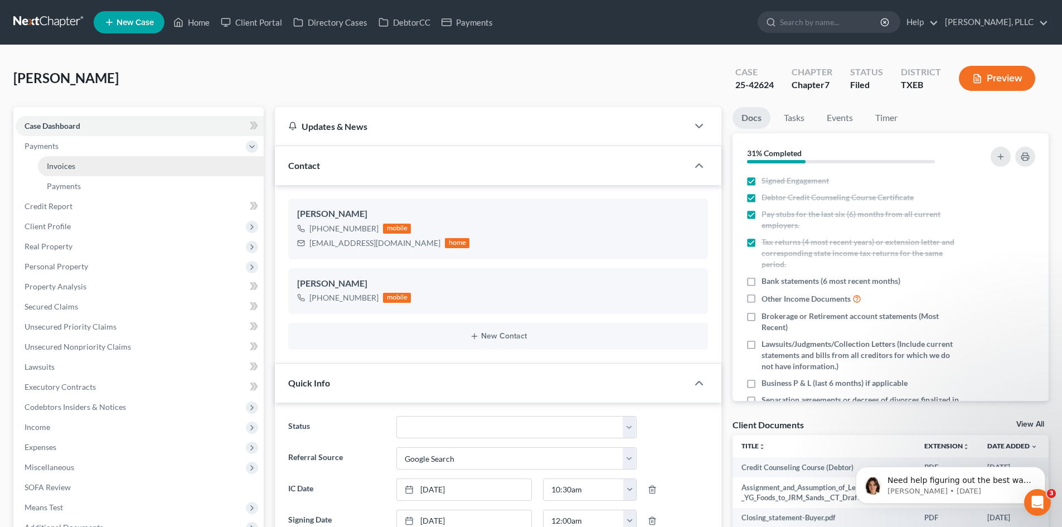
click at [81, 166] on link "Invoices" at bounding box center [151, 166] width 226 height 20
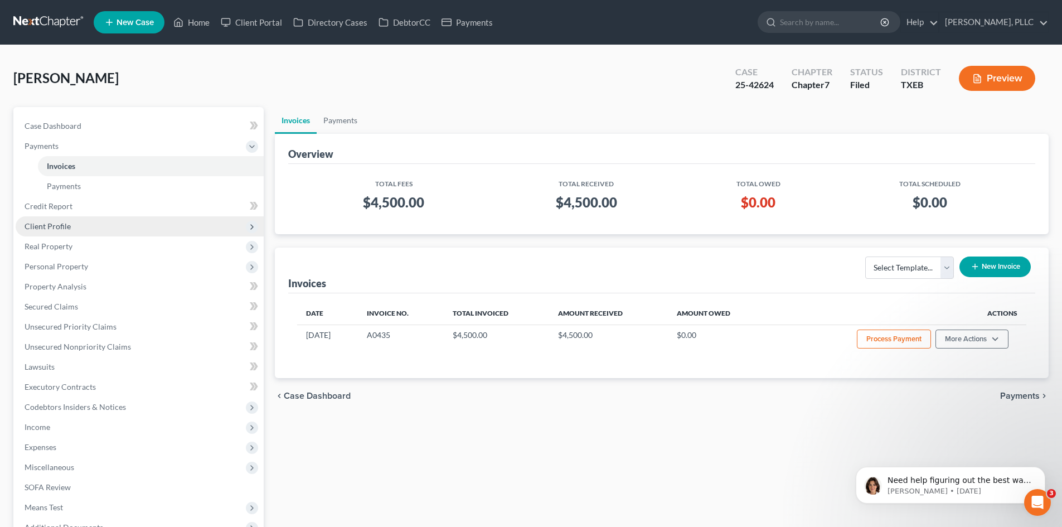
click at [84, 221] on span "Client Profile" at bounding box center [140, 226] width 248 height 20
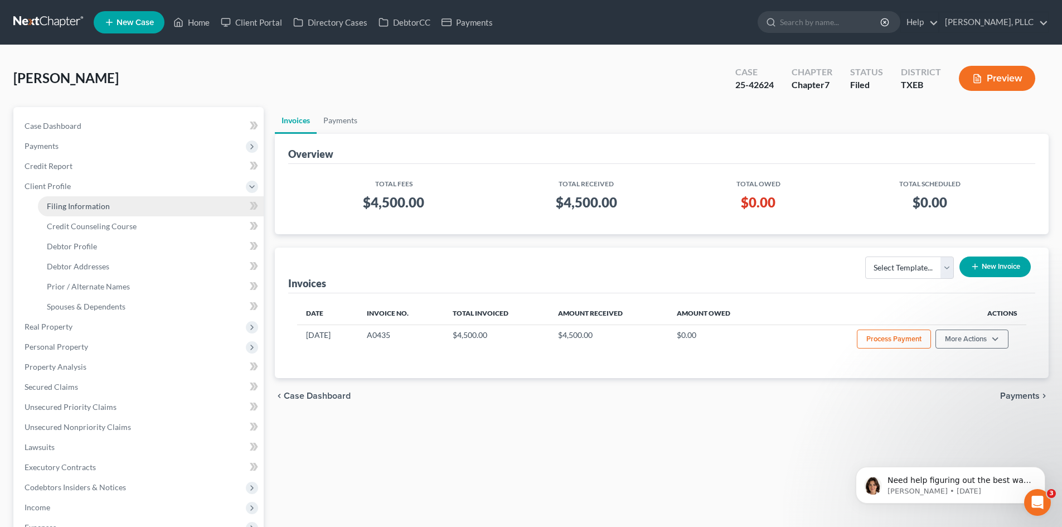
click at [84, 213] on link "Filing Information" at bounding box center [151, 206] width 226 height 20
select select "1"
select select "0"
select select "45"
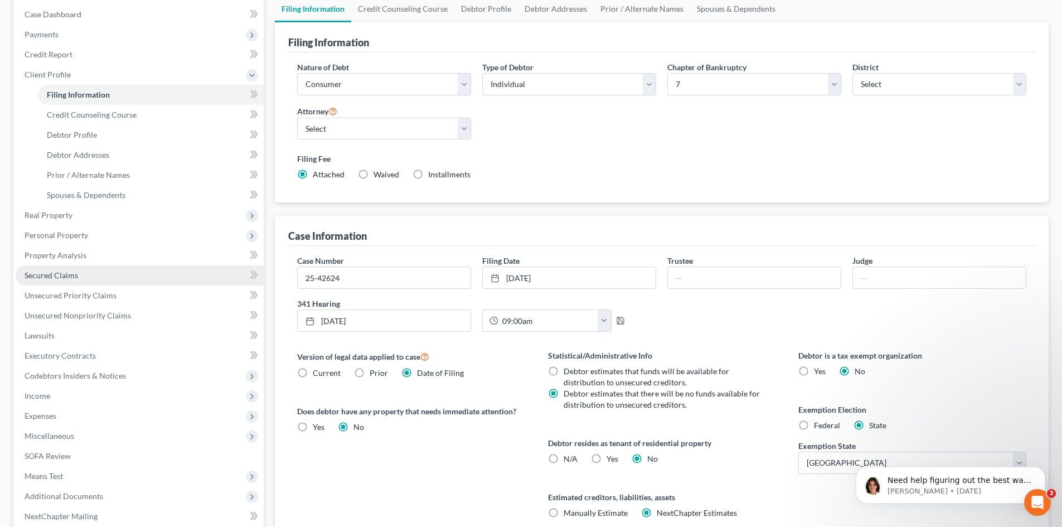
click at [69, 265] on link "Secured Claims" at bounding box center [140, 275] width 248 height 20
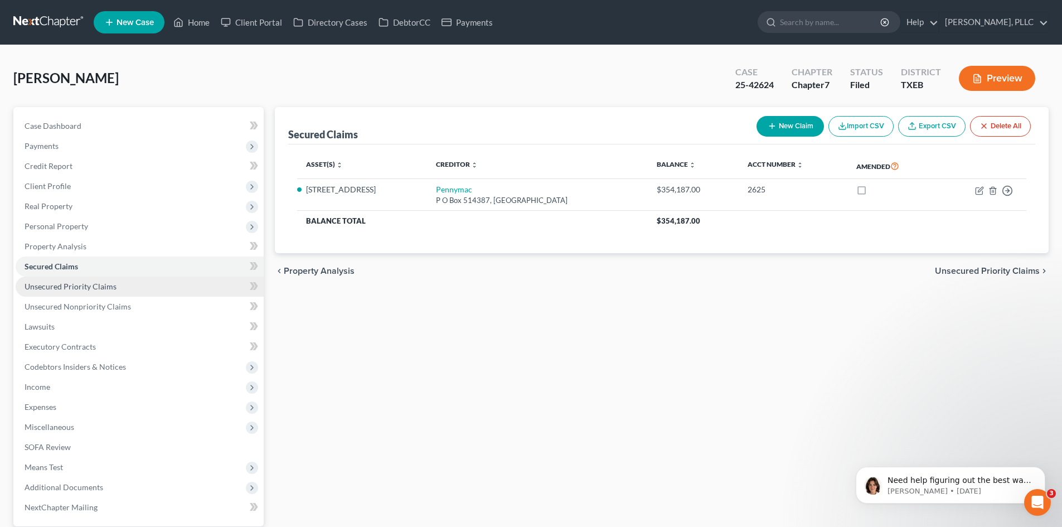
click at [91, 286] on span "Unsecured Priority Claims" at bounding box center [71, 285] width 92 height 9
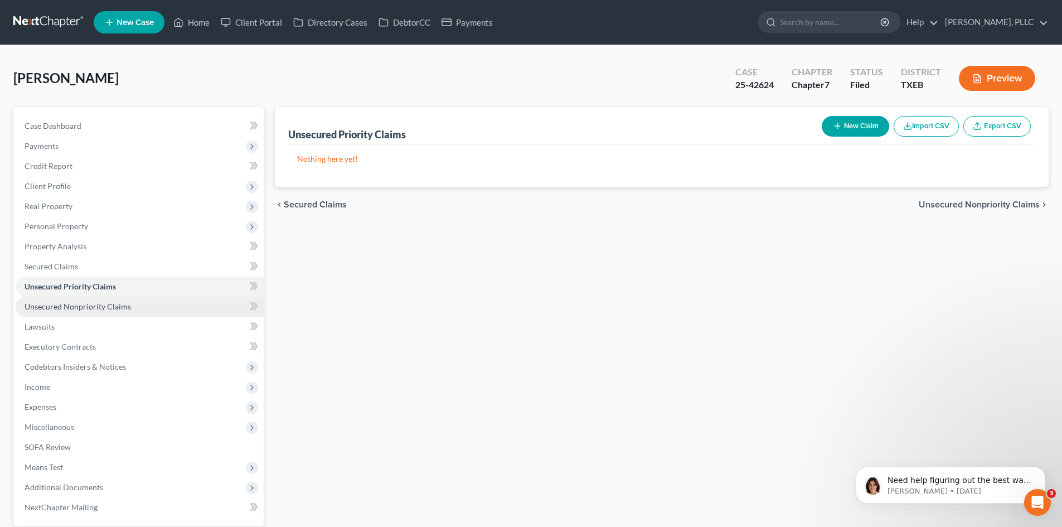
click at [88, 304] on span "Unsecured Nonpriority Claims" at bounding box center [78, 305] width 106 height 9
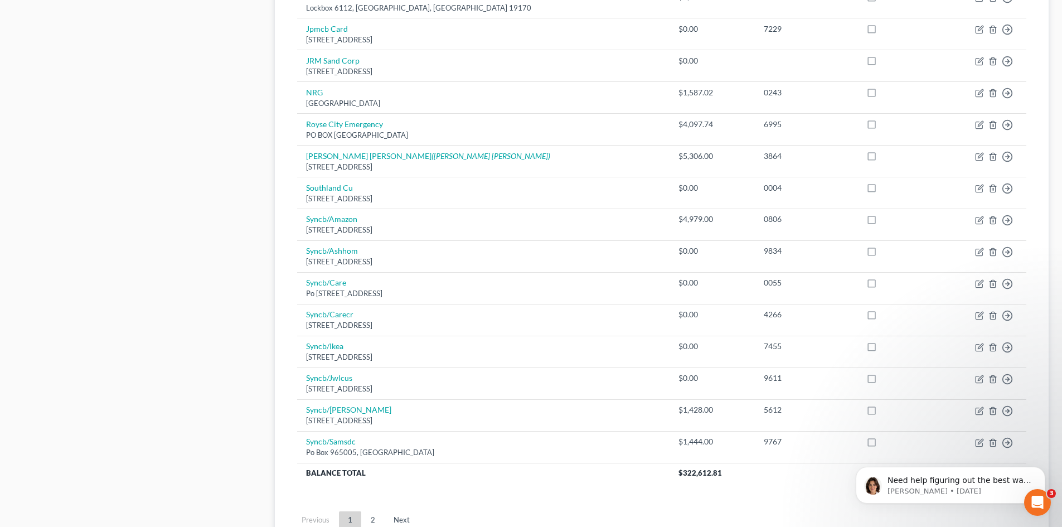
scroll to position [763, 0]
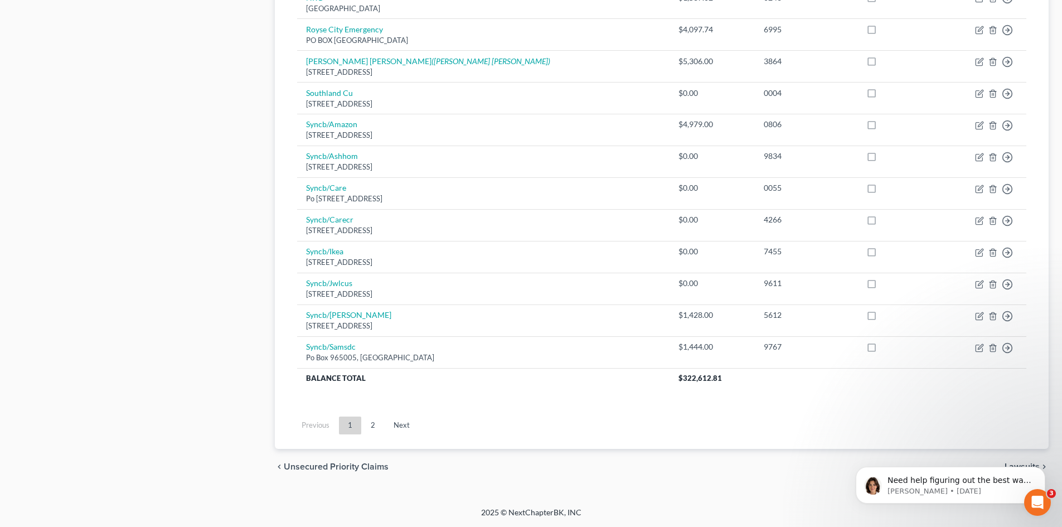
click at [367, 425] on link "2" at bounding box center [373, 425] width 22 height 18
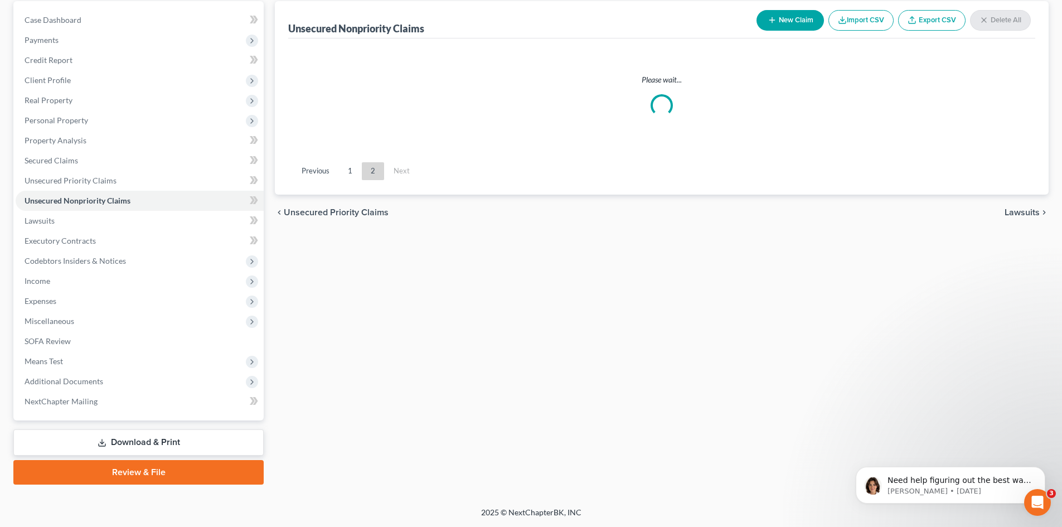
scroll to position [106, 0]
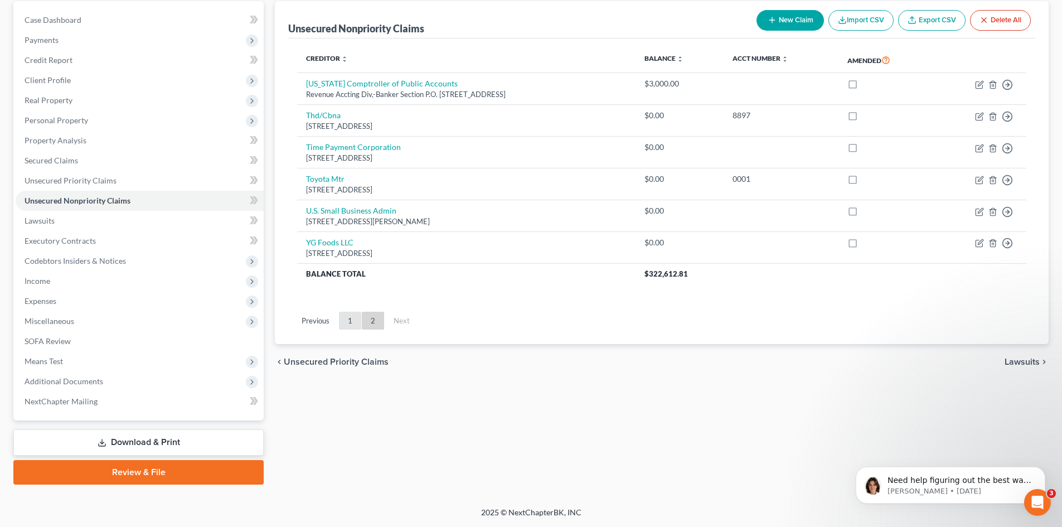
click at [348, 321] on link "1" at bounding box center [350, 321] width 22 height 18
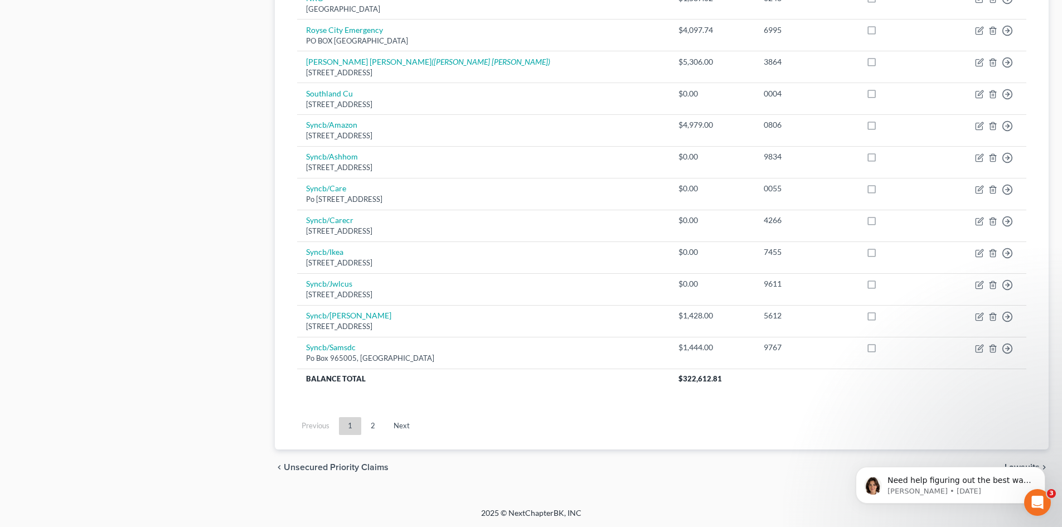
scroll to position [763, 0]
click at [364, 420] on link "2" at bounding box center [373, 425] width 22 height 18
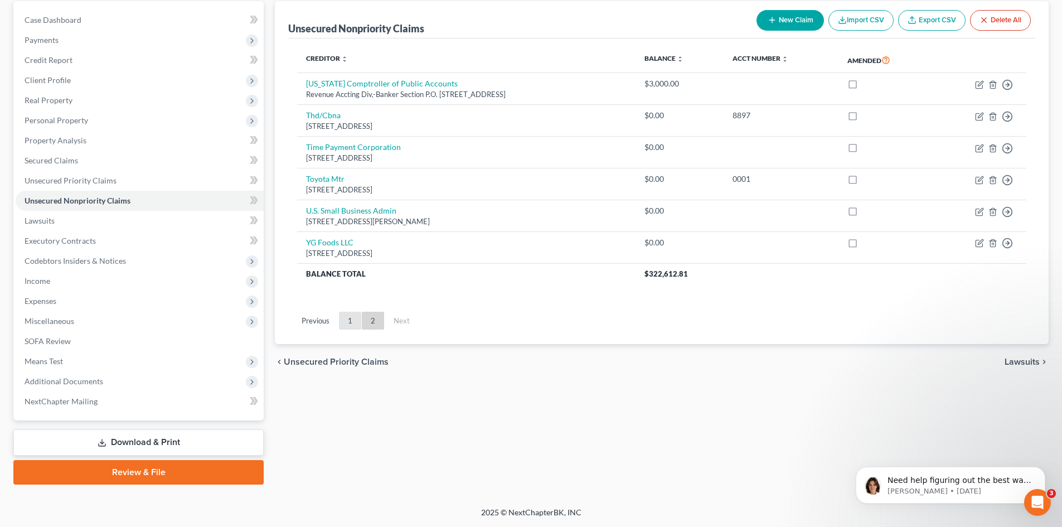
click at [347, 322] on link "1" at bounding box center [350, 321] width 22 height 18
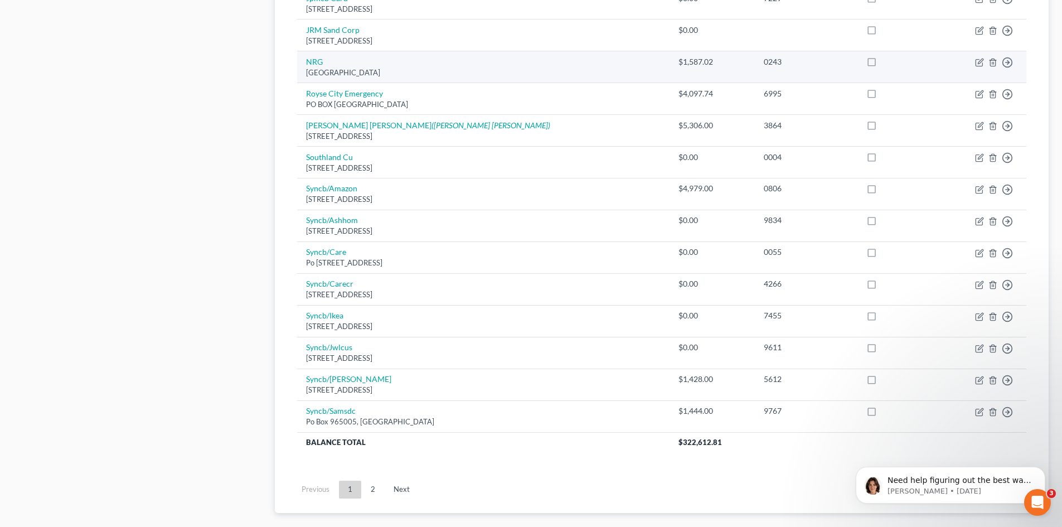
scroll to position [763, 0]
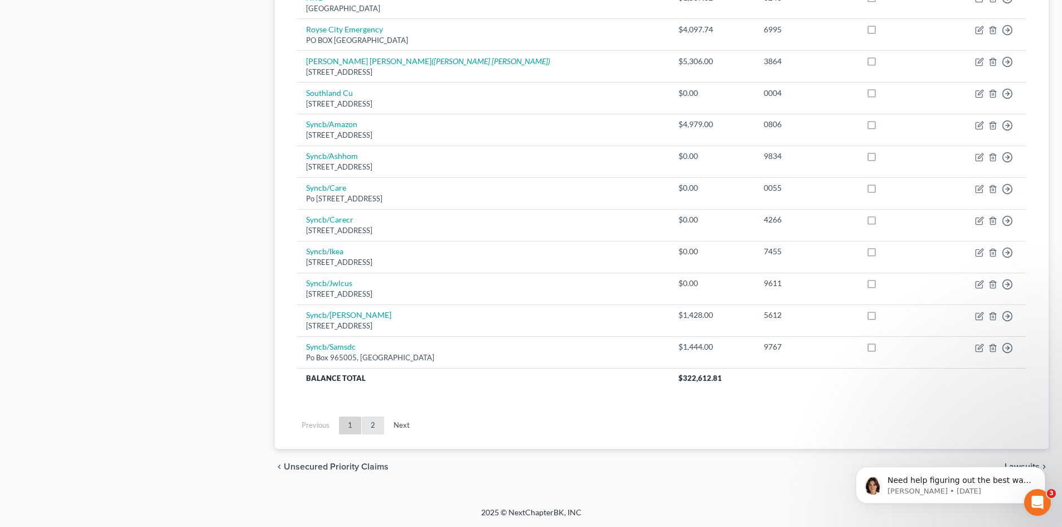
click at [375, 431] on link "2" at bounding box center [373, 425] width 22 height 18
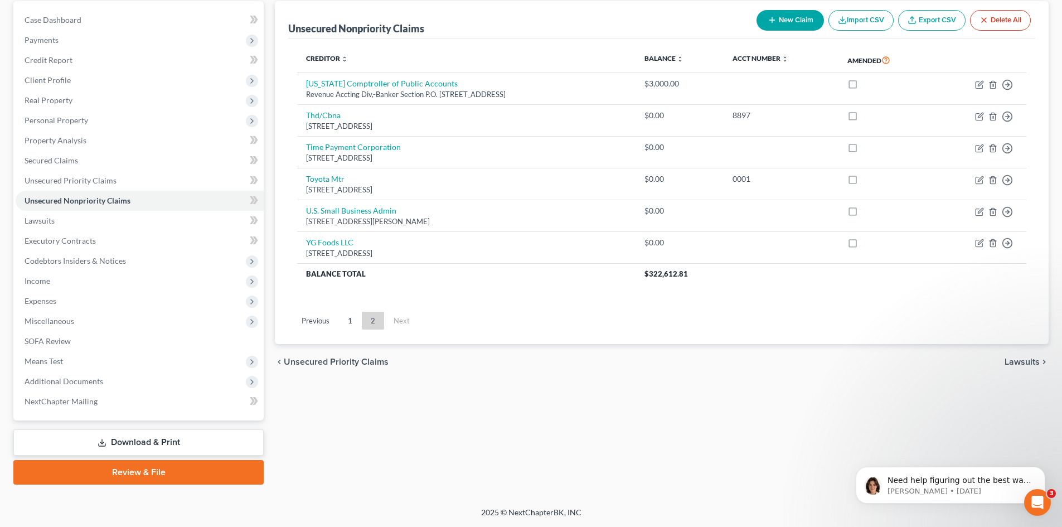
scroll to position [106, 0]
click at [348, 324] on link "1" at bounding box center [350, 321] width 22 height 18
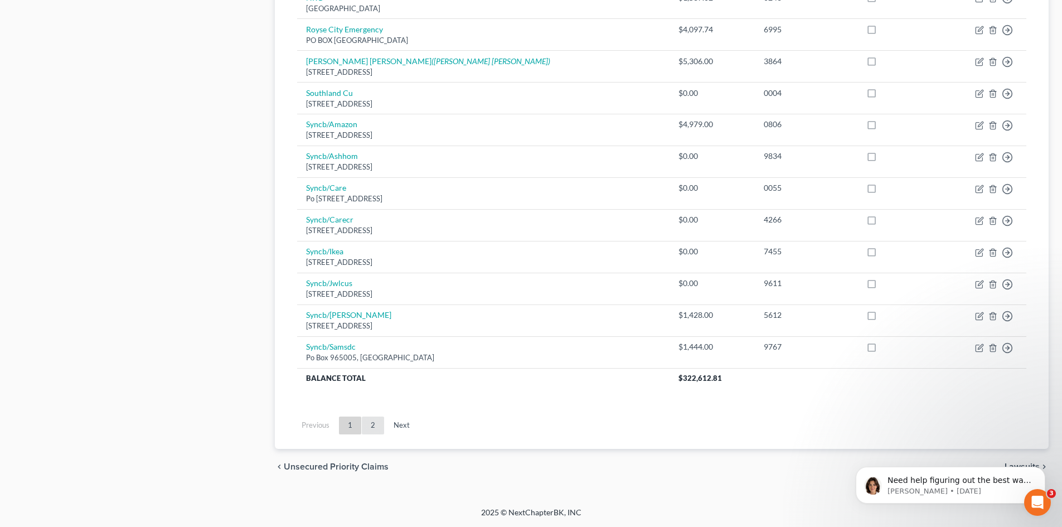
click at [370, 422] on link "2" at bounding box center [373, 425] width 22 height 18
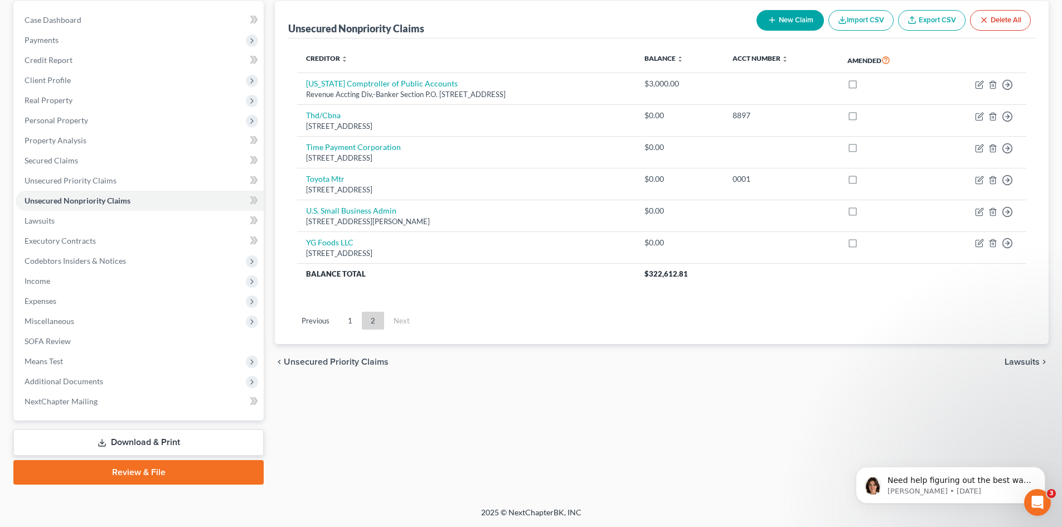
click at [349, 332] on ul "Previous 1 2 Next" at bounding box center [661, 320] width 747 height 29
click at [351, 327] on link "1" at bounding box center [350, 321] width 22 height 18
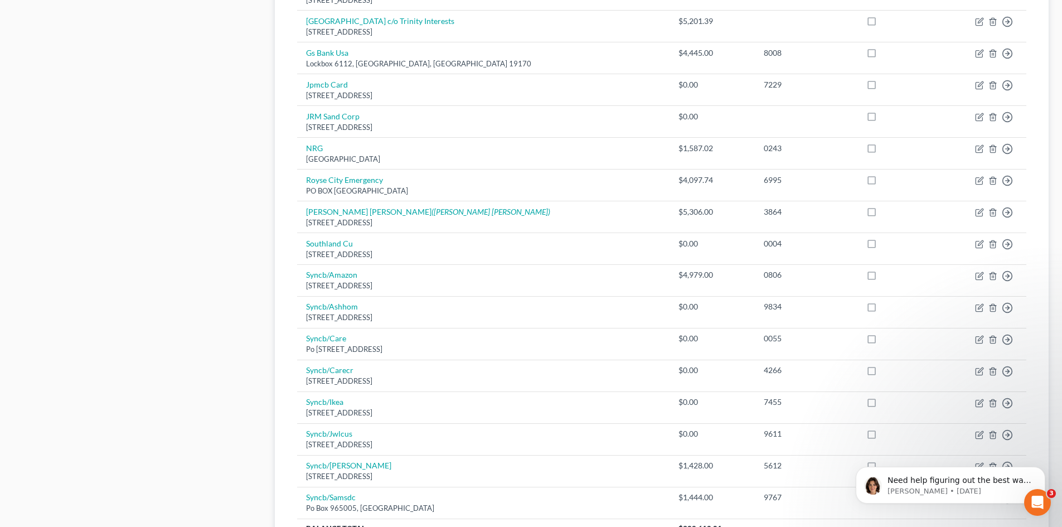
scroll to position [763, 0]
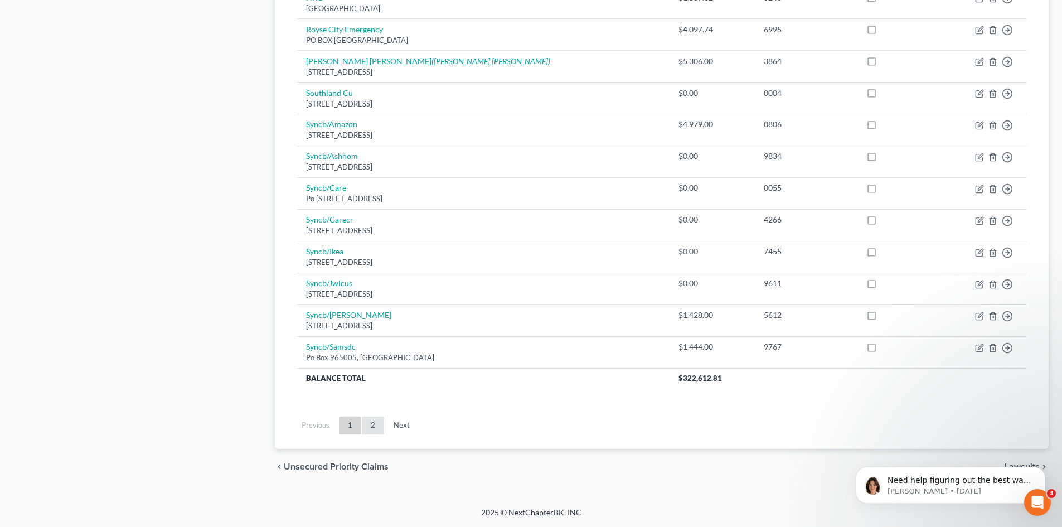
click at [368, 432] on link "2" at bounding box center [373, 425] width 22 height 18
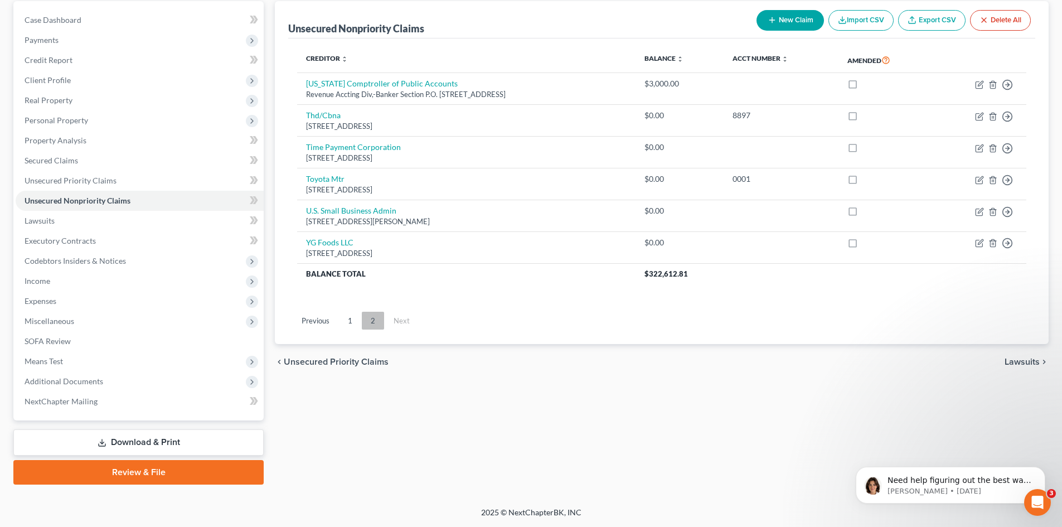
scroll to position [106, 0]
click at [354, 319] on link "1" at bounding box center [350, 321] width 22 height 18
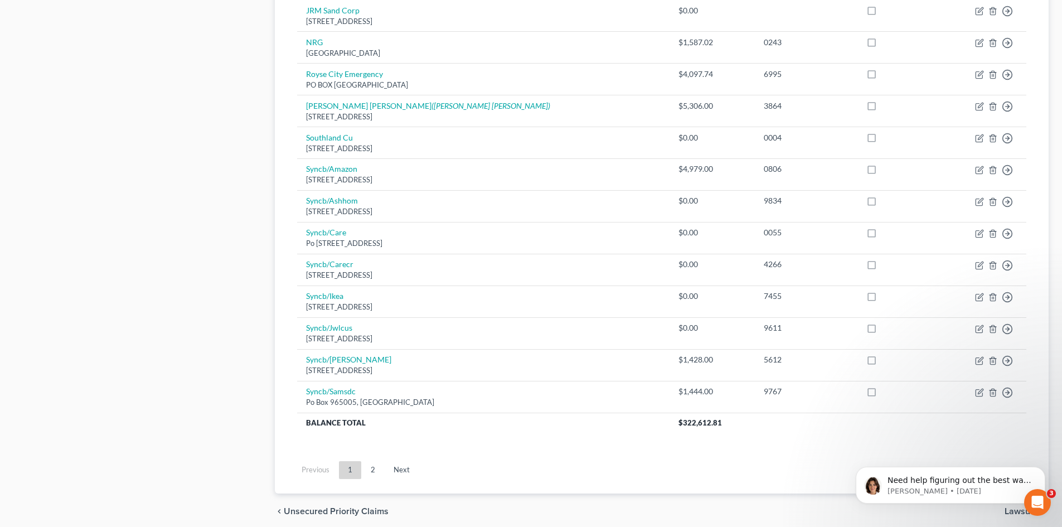
scroll to position [763, 0]
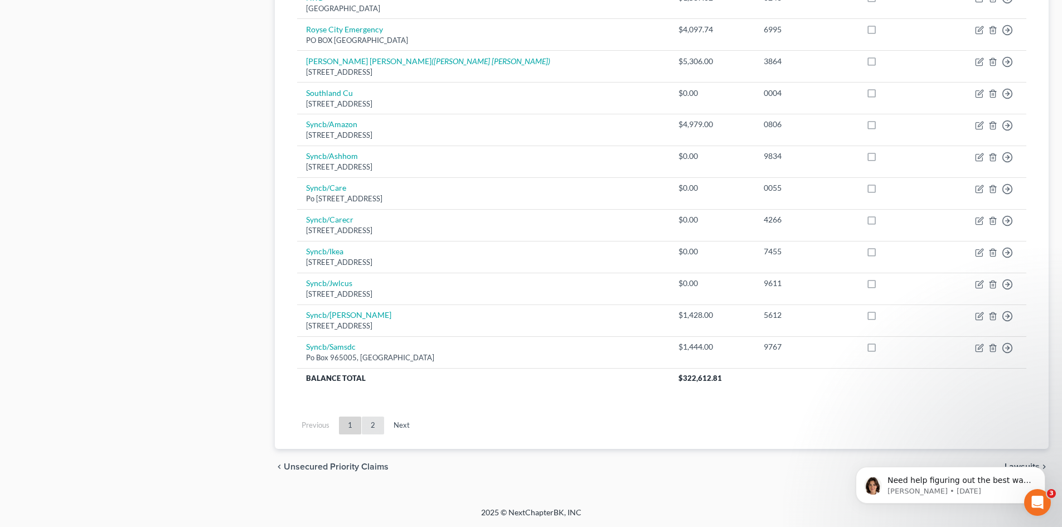
click at [375, 424] on link "2" at bounding box center [373, 425] width 22 height 18
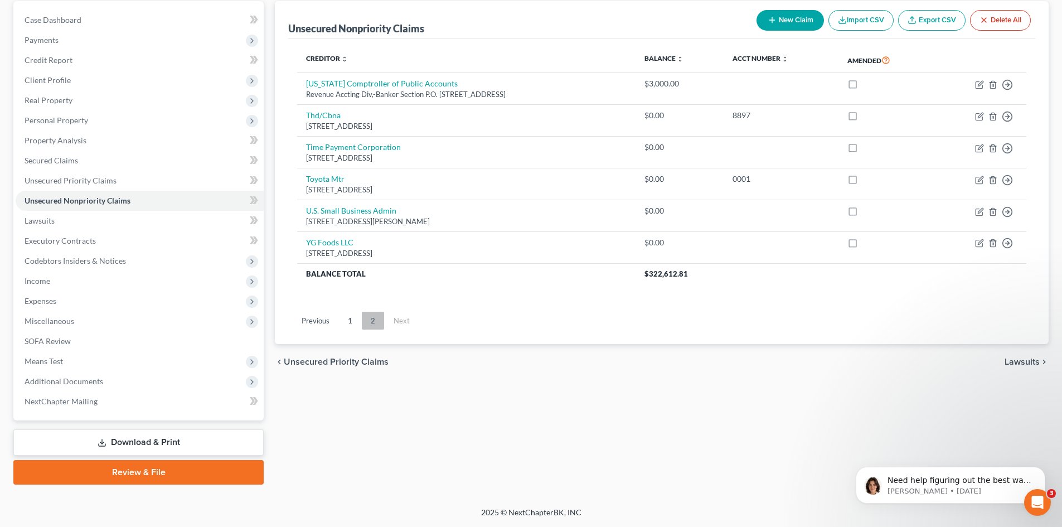
scroll to position [106, 0]
click at [356, 326] on link "1" at bounding box center [350, 321] width 22 height 18
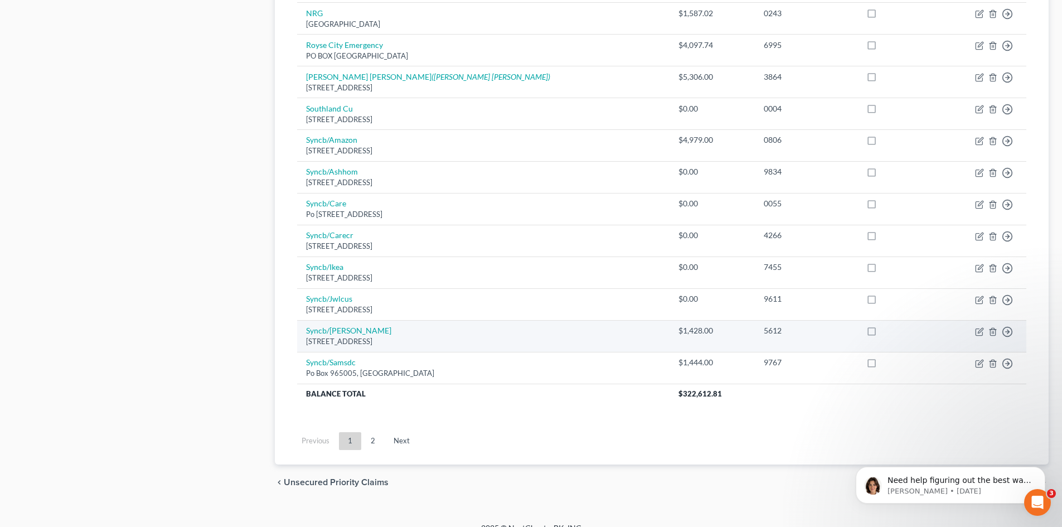
scroll to position [763, 0]
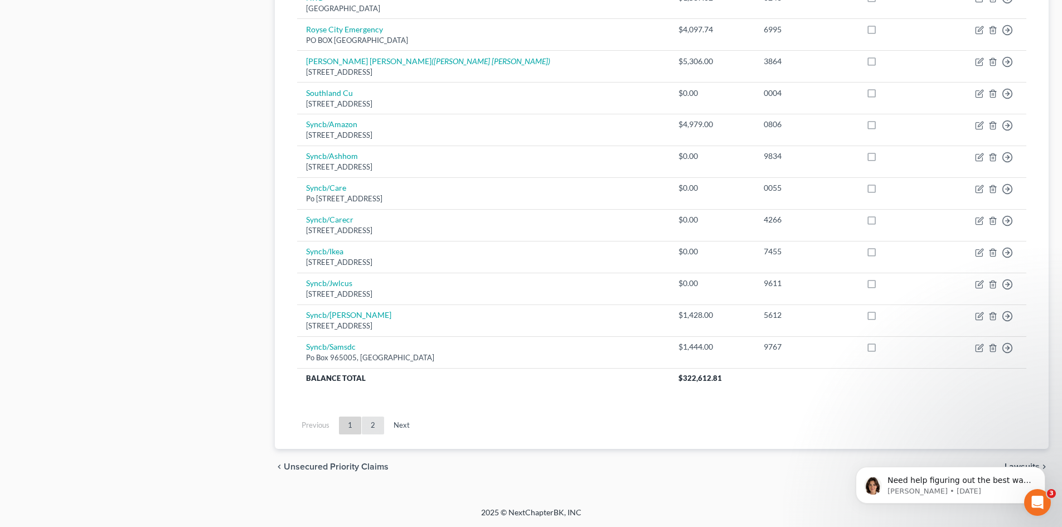
click at [378, 429] on link "2" at bounding box center [373, 425] width 22 height 18
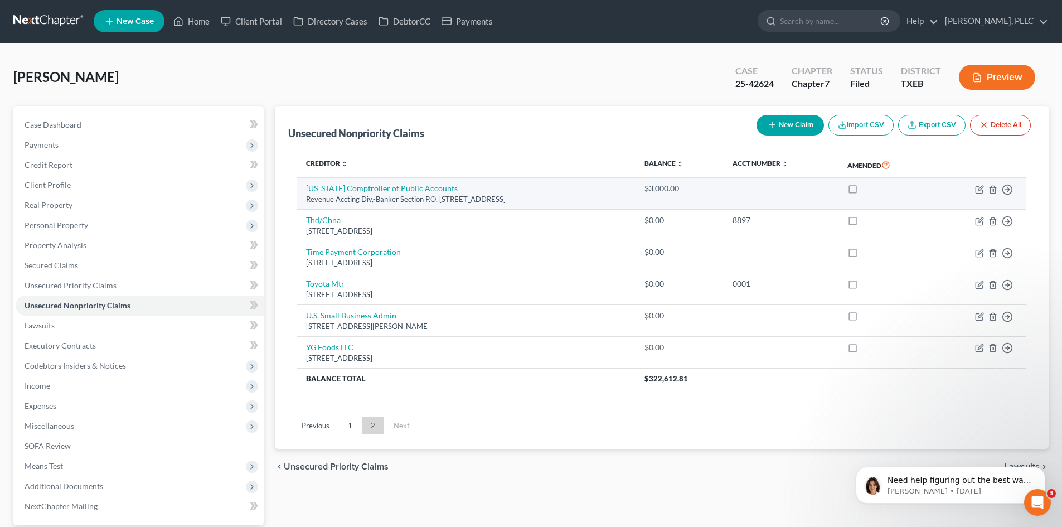
scroll to position [0, 0]
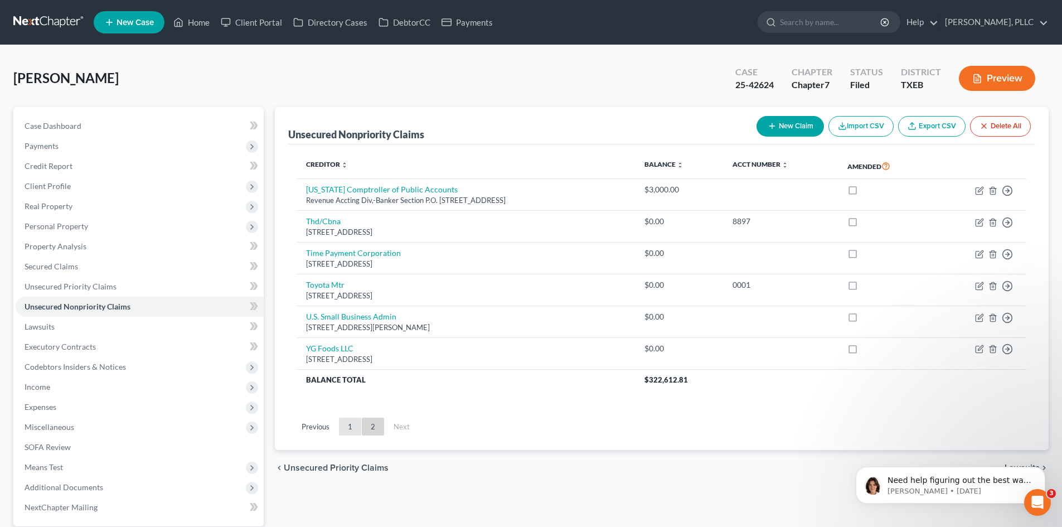
click at [343, 432] on link "1" at bounding box center [350, 426] width 22 height 18
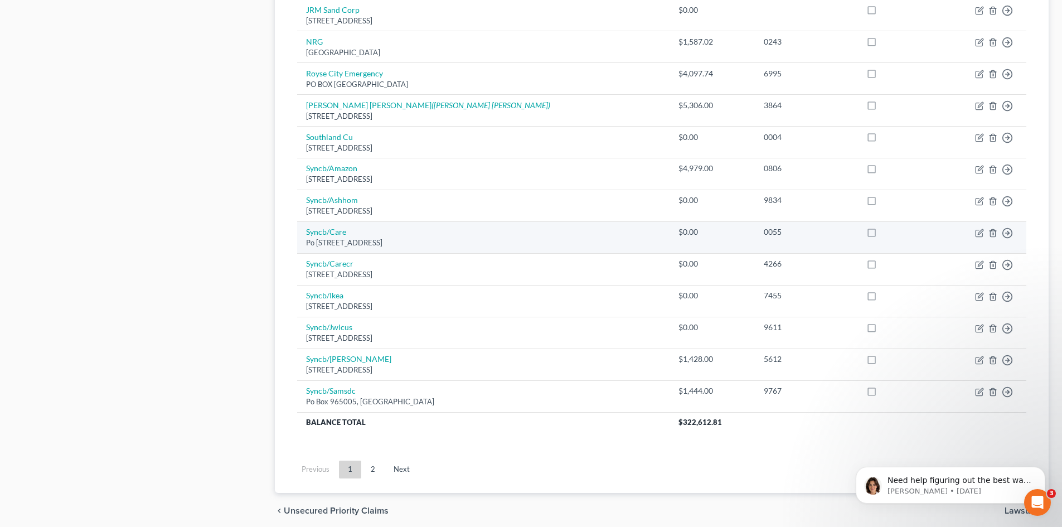
scroll to position [763, 0]
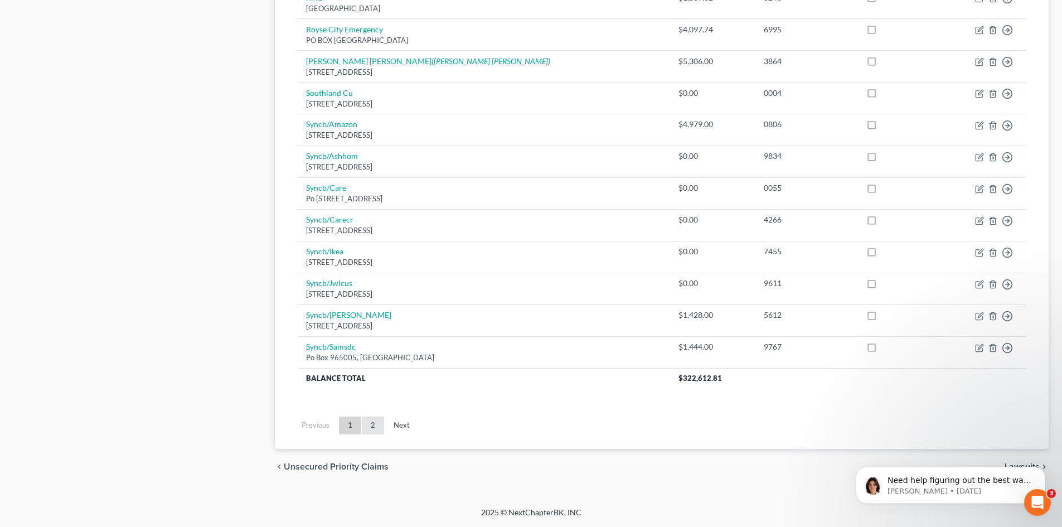
click at [369, 425] on link "2" at bounding box center [373, 425] width 22 height 18
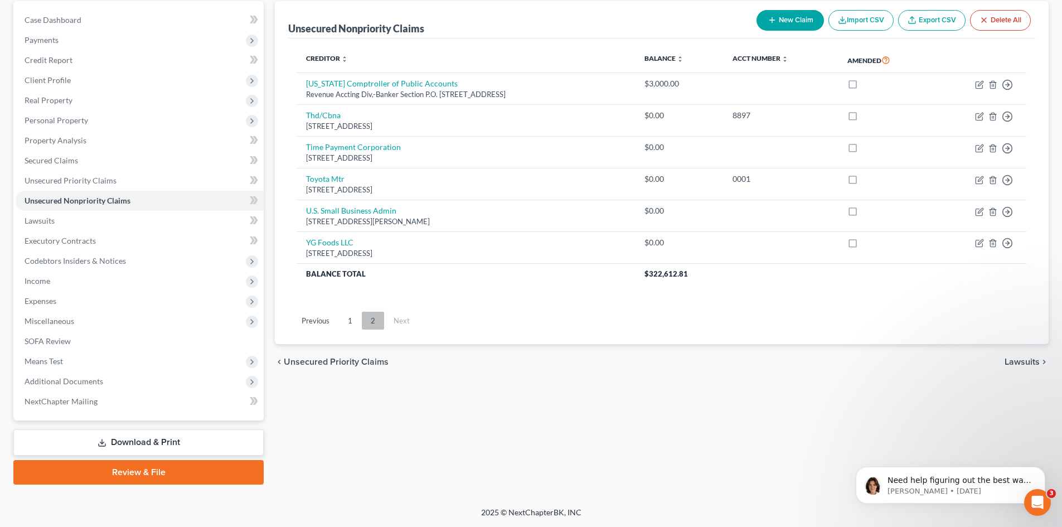
scroll to position [106, 0]
click at [60, 300] on span "Expenses" at bounding box center [140, 301] width 248 height 20
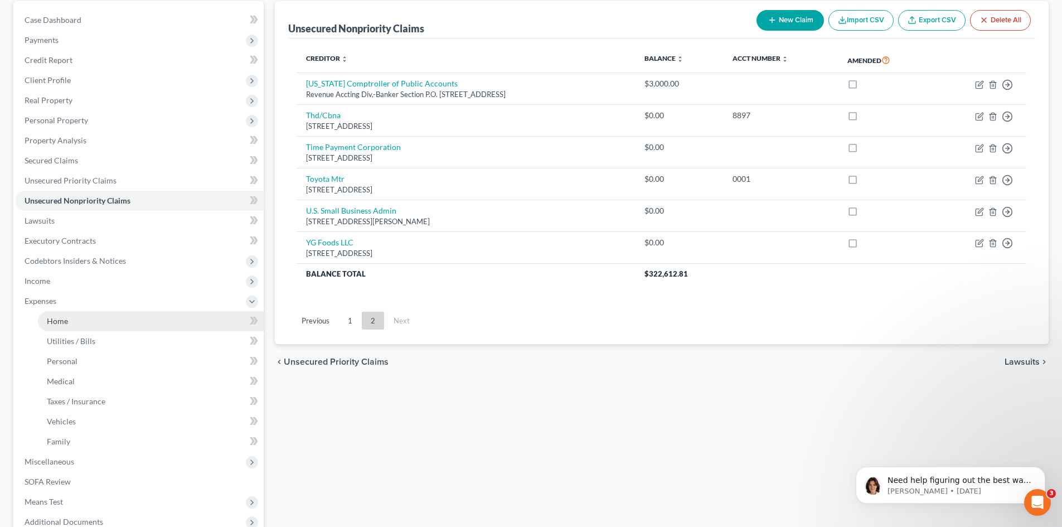
click at [79, 328] on link "Home" at bounding box center [151, 321] width 226 height 20
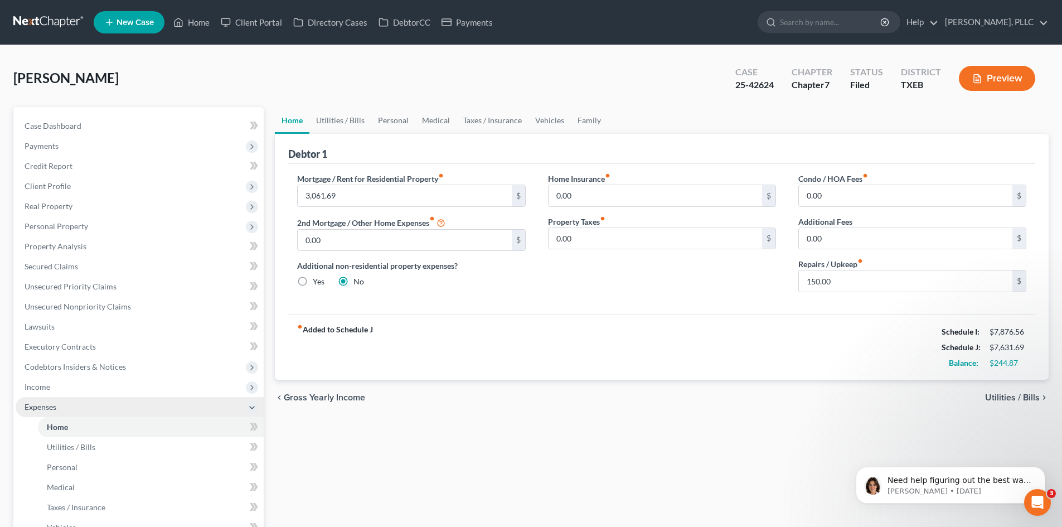
click at [79, 398] on span "Expenses" at bounding box center [140, 407] width 248 height 20
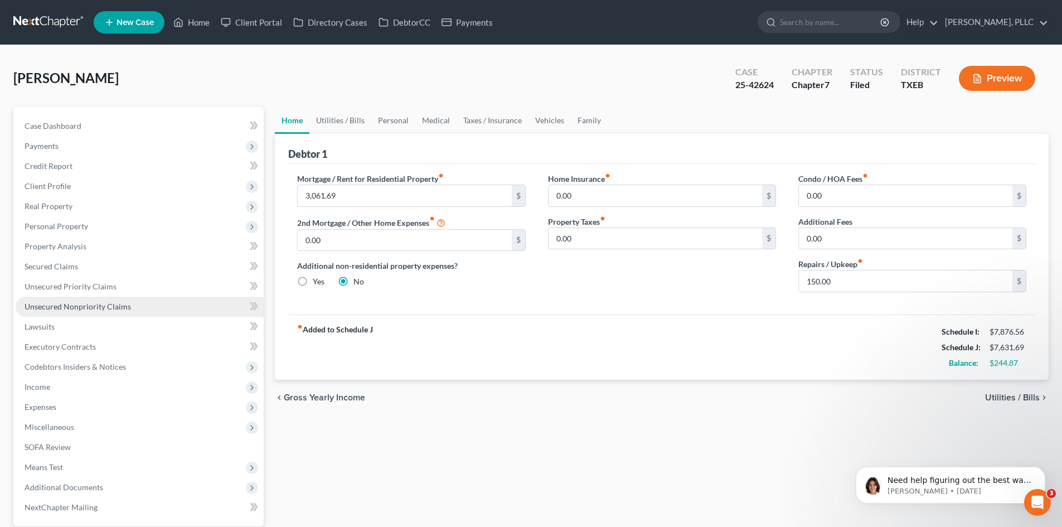
click at [77, 307] on span "Unsecured Nonpriority Claims" at bounding box center [78, 305] width 106 height 9
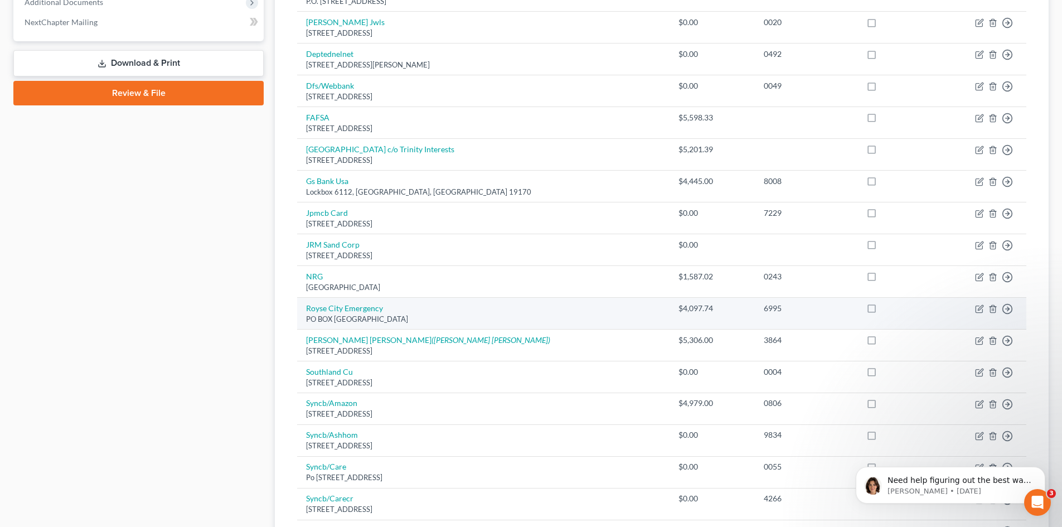
scroll to position [429, 0]
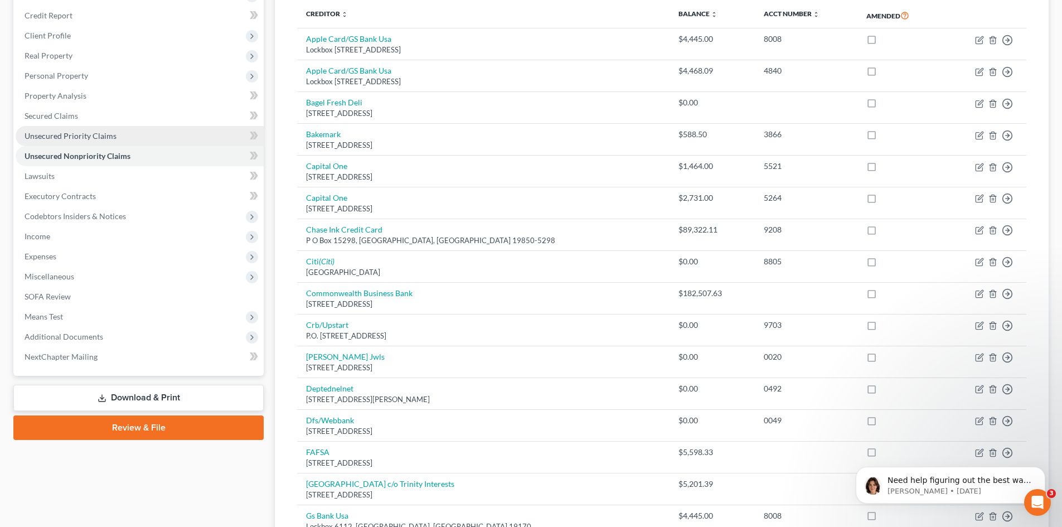
click at [76, 139] on span "Unsecured Priority Claims" at bounding box center [71, 135] width 92 height 9
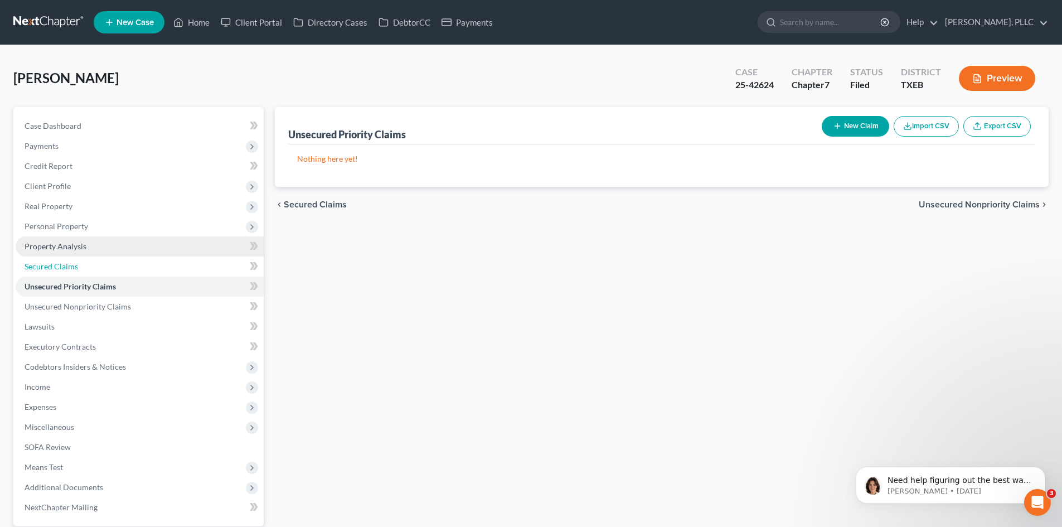
drag, startPoint x: 81, startPoint y: 265, endPoint x: 88, endPoint y: 254, distance: 13.3
click at [80, 265] on link "Secured Claims" at bounding box center [140, 266] width 248 height 20
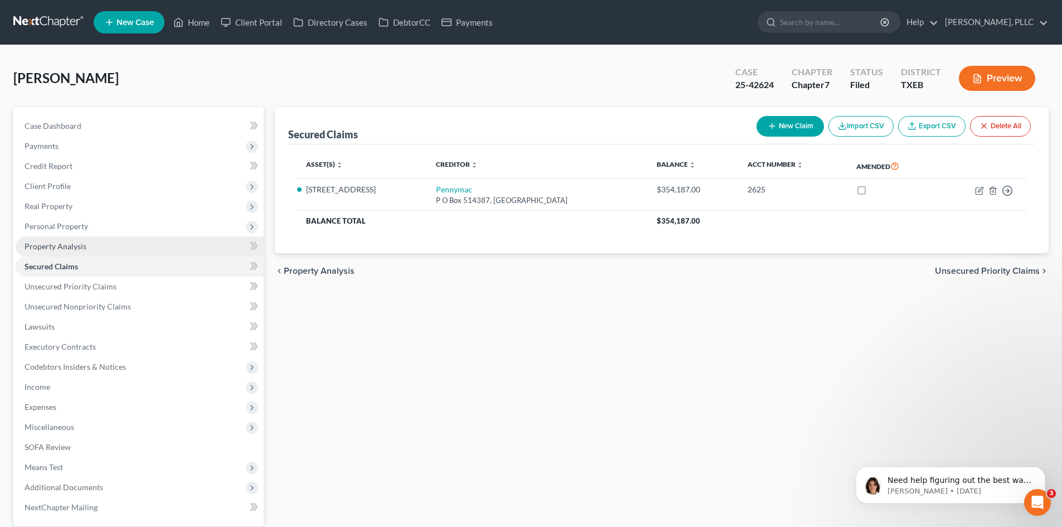
click at [88, 239] on link "Property Analysis" at bounding box center [140, 246] width 248 height 20
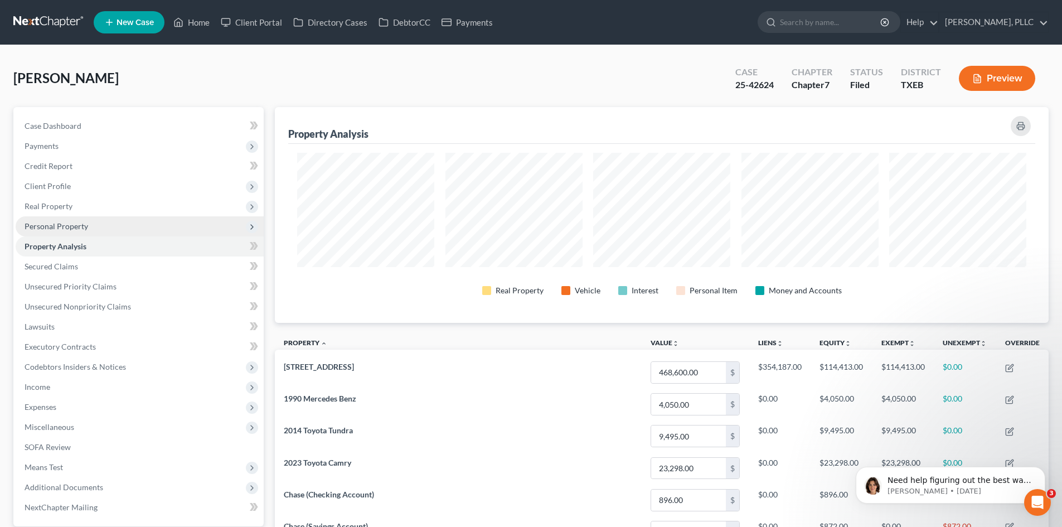
scroll to position [216, 773]
click at [87, 229] on span "Personal Property" at bounding box center [140, 226] width 248 height 20
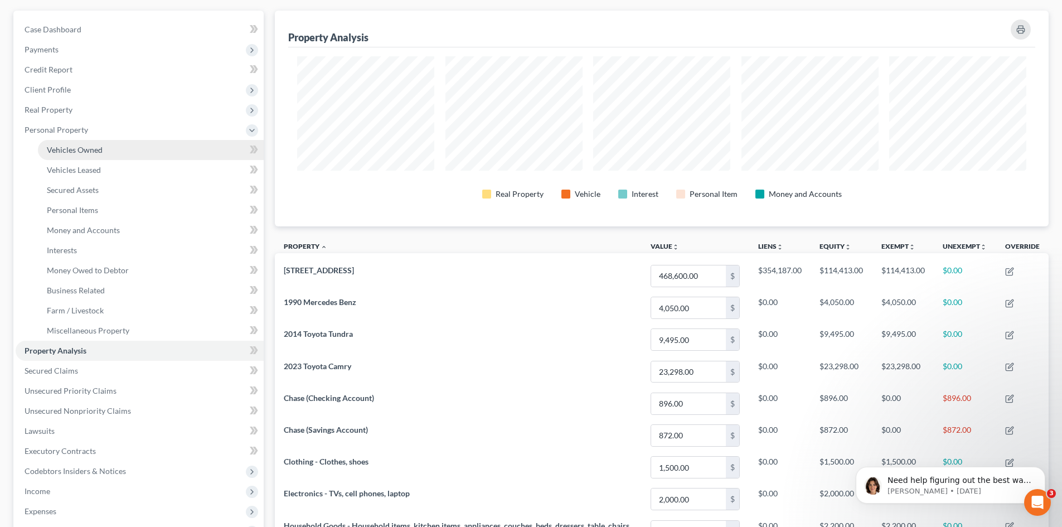
scroll to position [111, 0]
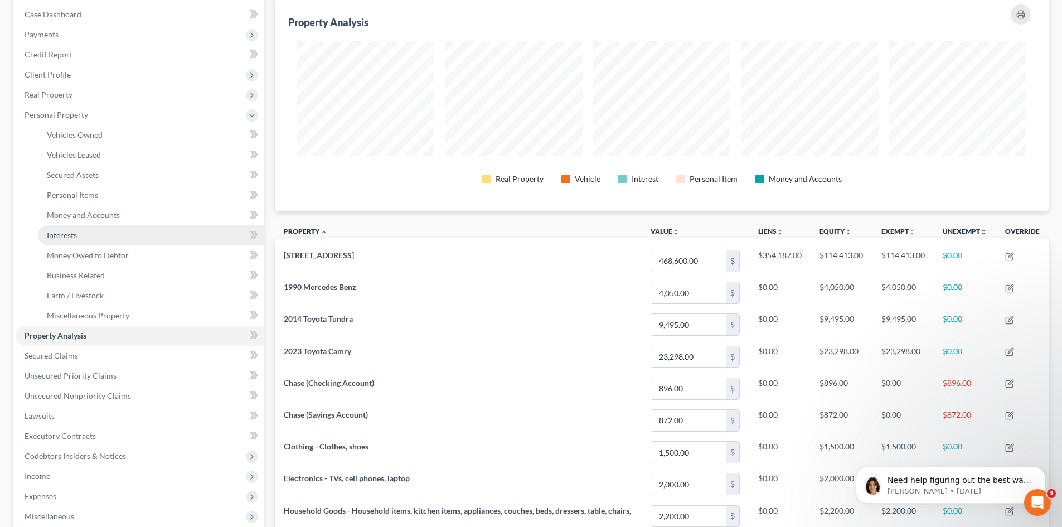
click at [81, 227] on link "Interests" at bounding box center [151, 235] width 226 height 20
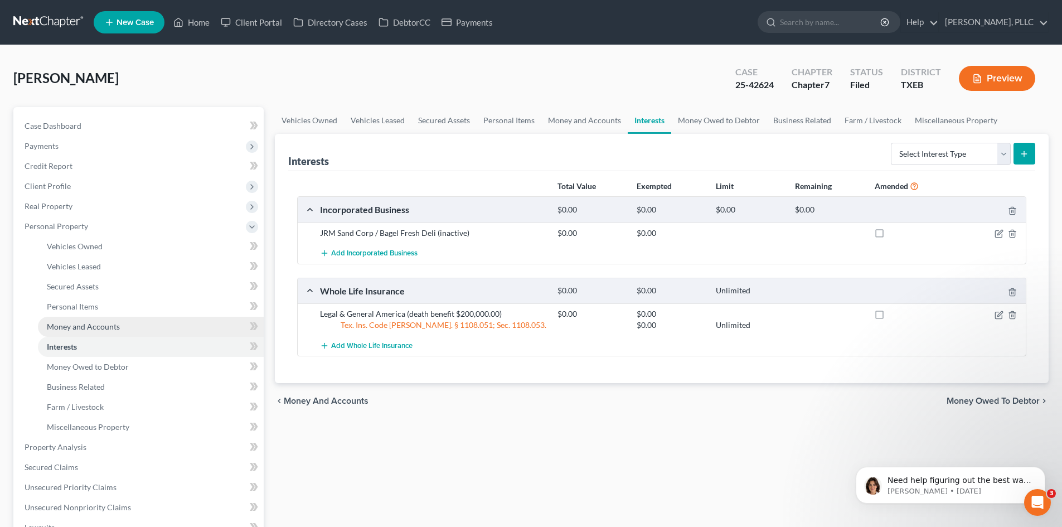
click at [103, 324] on span "Money and Accounts" at bounding box center [83, 326] width 73 height 9
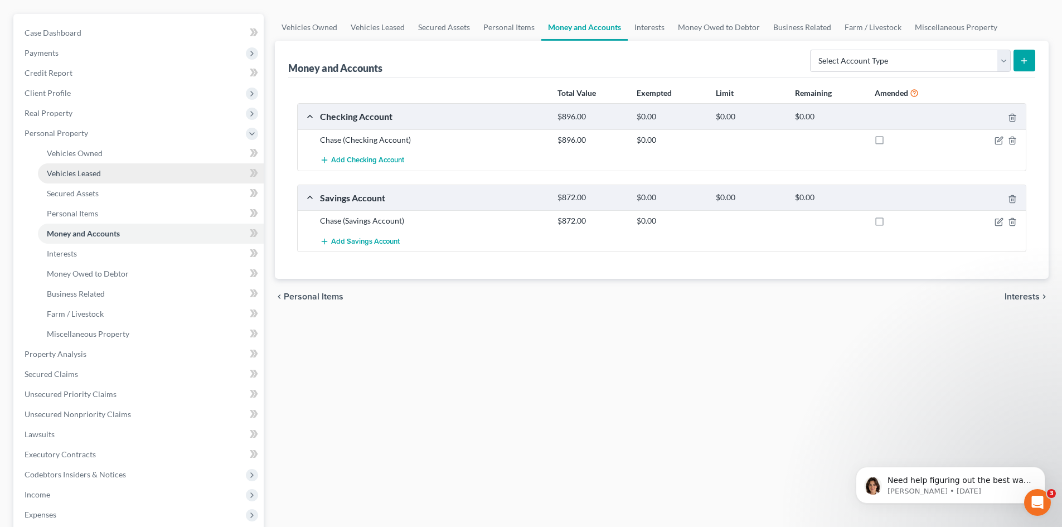
scroll to position [84, 0]
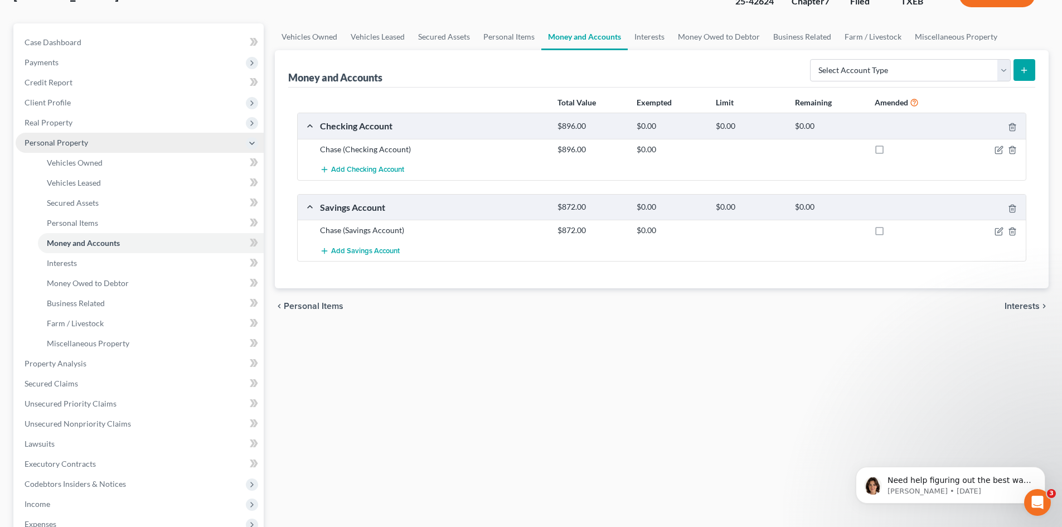
click at [74, 147] on span "Personal Property" at bounding box center [57, 142] width 64 height 9
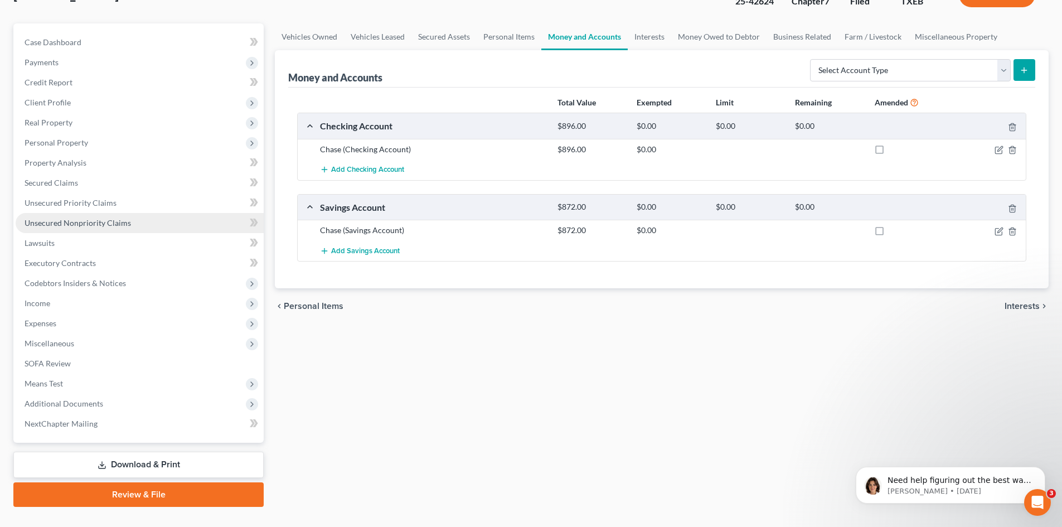
click at [79, 224] on span "Unsecured Nonpriority Claims" at bounding box center [78, 222] width 106 height 9
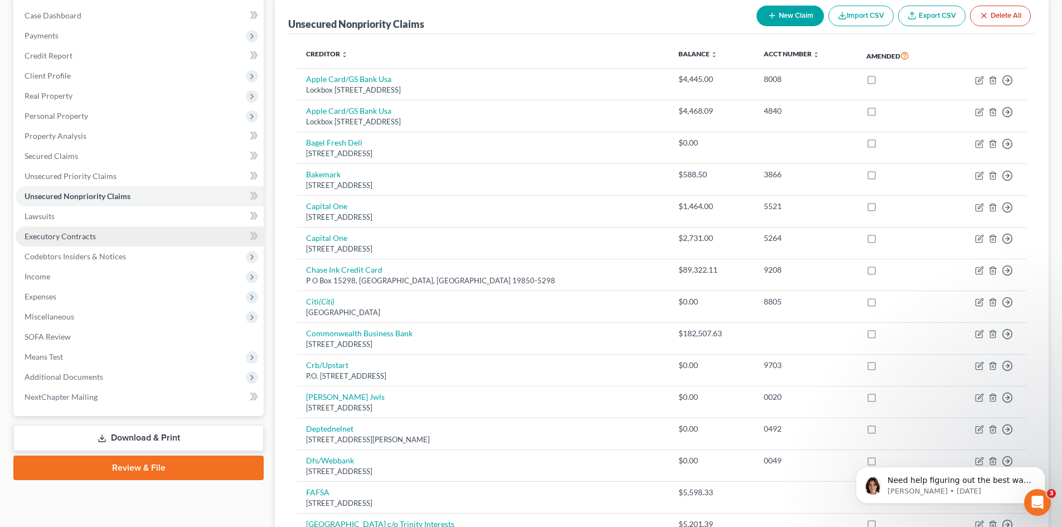
scroll to position [111, 0]
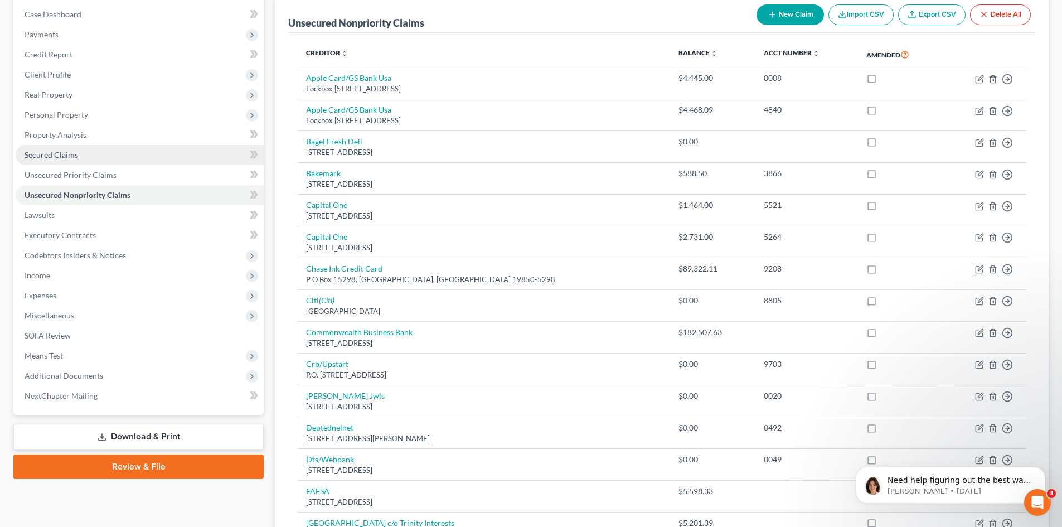
click at [67, 160] on link "Secured Claims" at bounding box center [140, 155] width 248 height 20
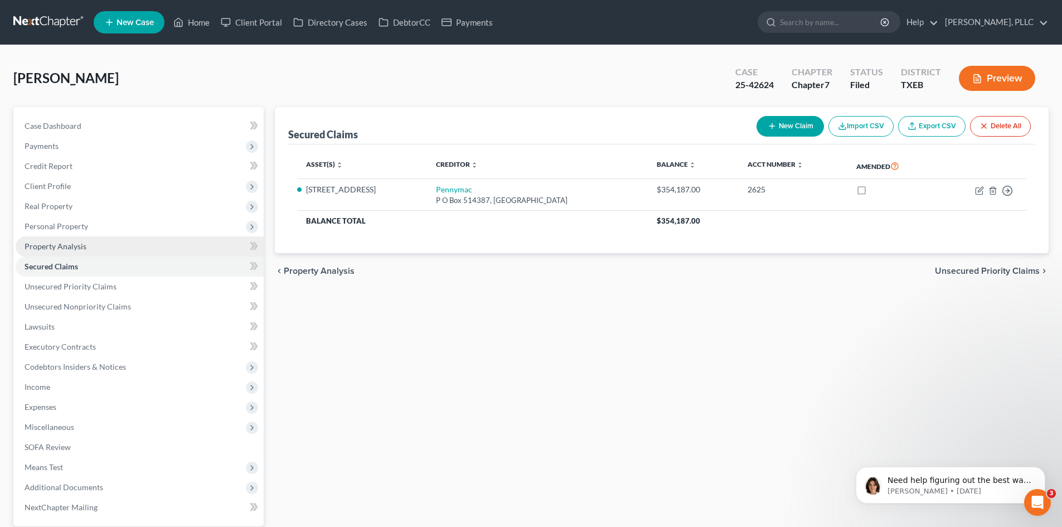
click at [85, 245] on span "Property Analysis" at bounding box center [56, 245] width 62 height 9
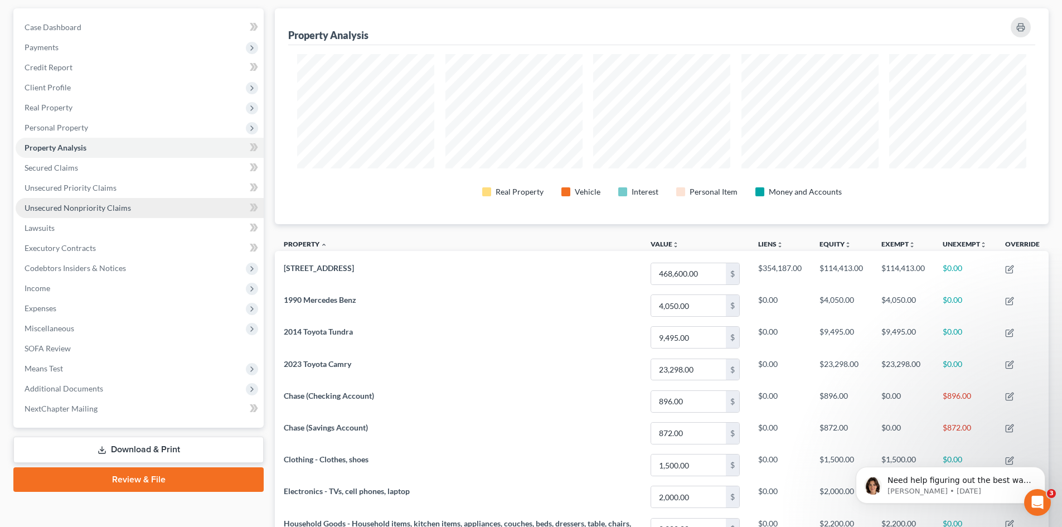
drag, startPoint x: 119, startPoint y: 209, endPoint x: 149, endPoint y: 202, distance: 31.0
click at [119, 209] on span "Unsecured Nonpriority Claims" at bounding box center [78, 207] width 106 height 9
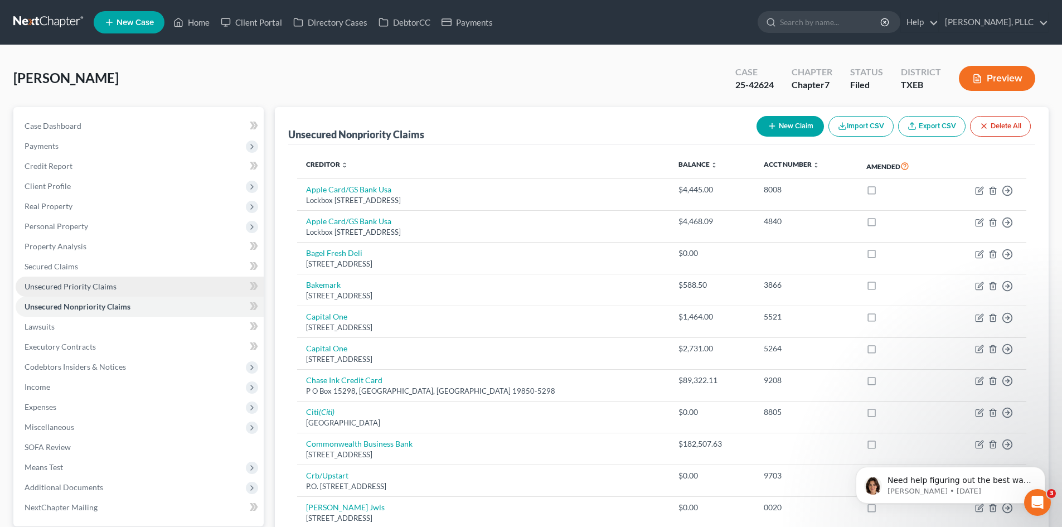
click at [58, 289] on span "Unsecured Priority Claims" at bounding box center [71, 285] width 92 height 9
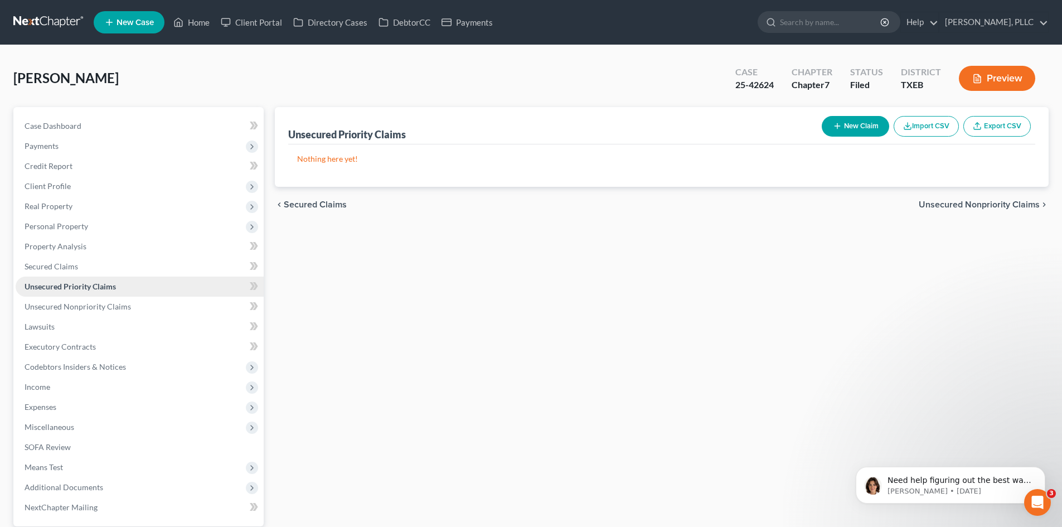
click at [114, 291] on link "Unsecured Priority Claims" at bounding box center [140, 286] width 248 height 20
click at [119, 307] on span "Unsecured Nonpriority Claims" at bounding box center [78, 305] width 106 height 9
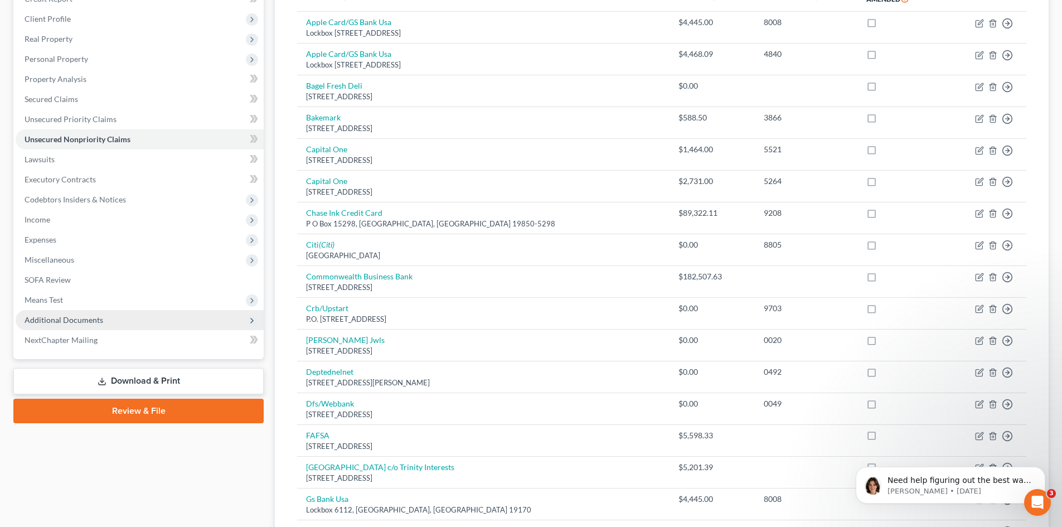
drag, startPoint x: 81, startPoint y: 324, endPoint x: 108, endPoint y: 323, distance: 26.8
click at [81, 324] on span "Additional Documents" at bounding box center [140, 320] width 248 height 20
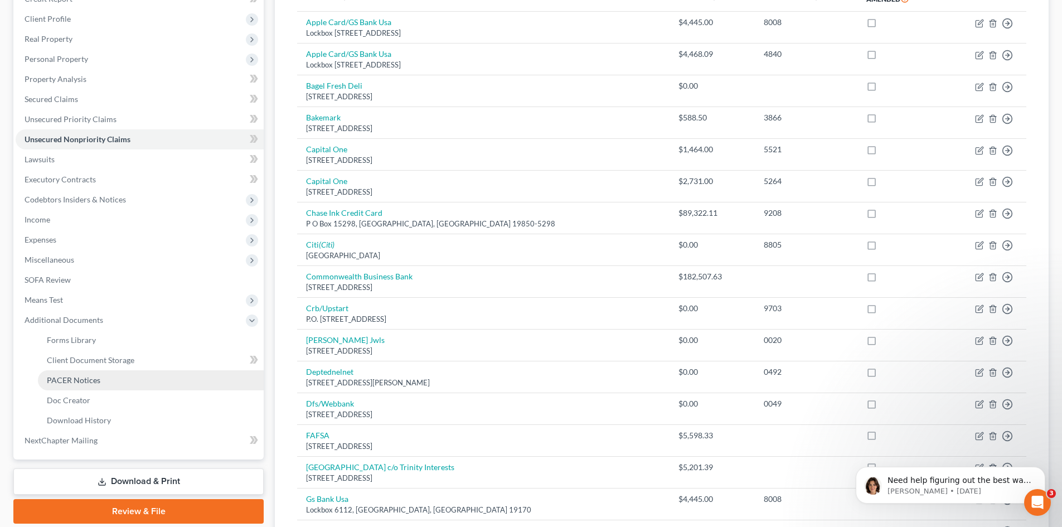
click at [128, 387] on link "PACER Notices" at bounding box center [151, 380] width 226 height 20
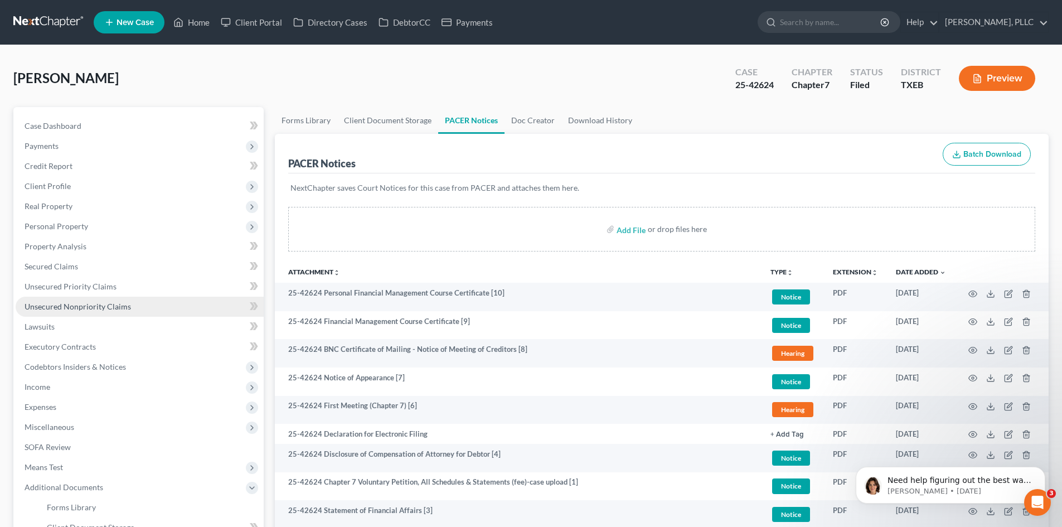
click at [145, 305] on link "Unsecured Nonpriority Claims" at bounding box center [140, 306] width 248 height 20
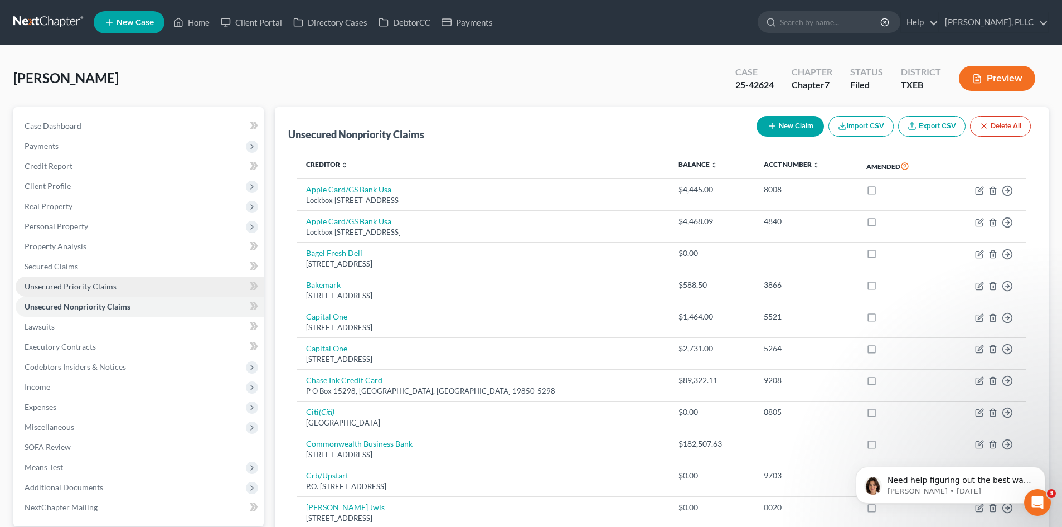
click at [62, 292] on link "Unsecured Priority Claims" at bounding box center [140, 286] width 248 height 20
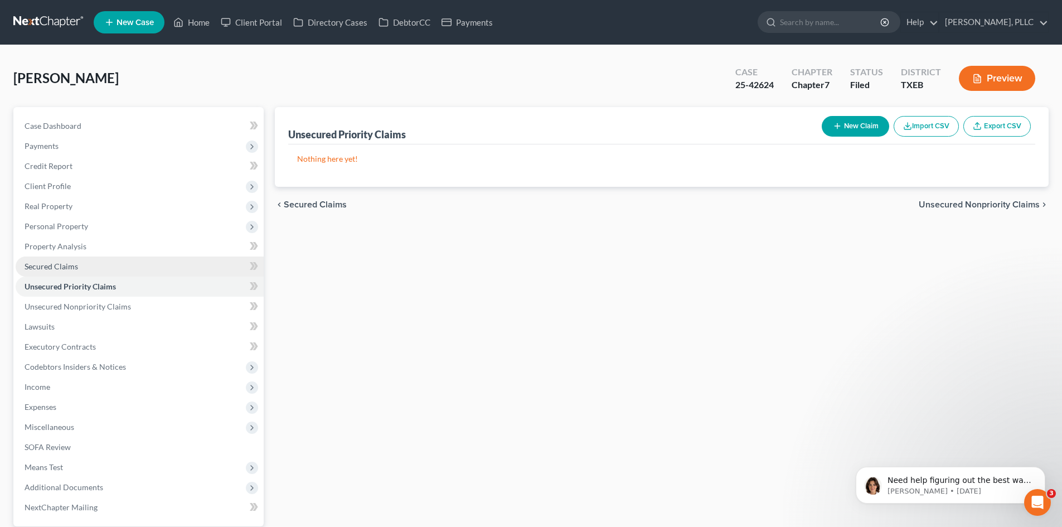
click at [123, 269] on link "Secured Claims" at bounding box center [140, 266] width 248 height 20
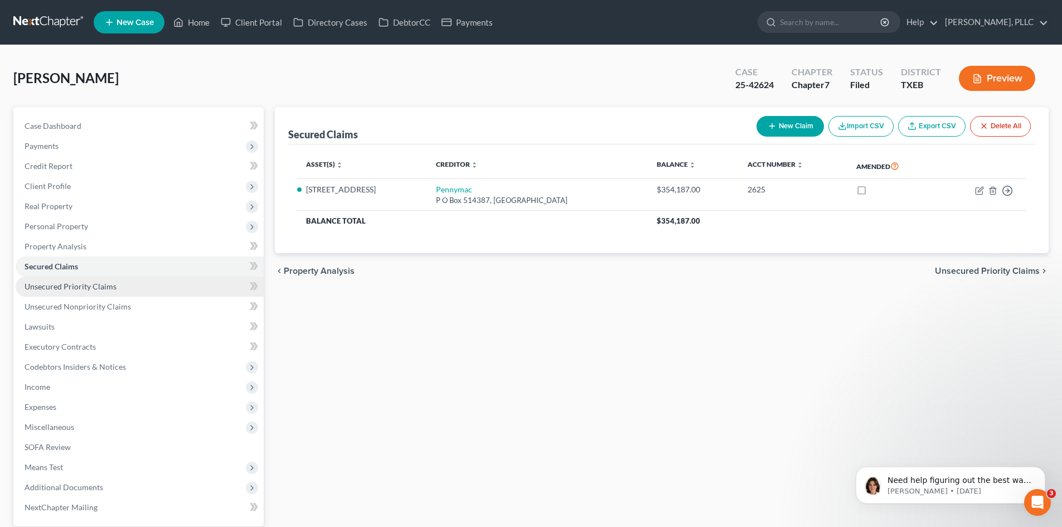
drag, startPoint x: 150, startPoint y: 295, endPoint x: 152, endPoint y: 288, distance: 7.6
click at [149, 295] on link "Unsecured Priority Claims" at bounding box center [140, 286] width 248 height 20
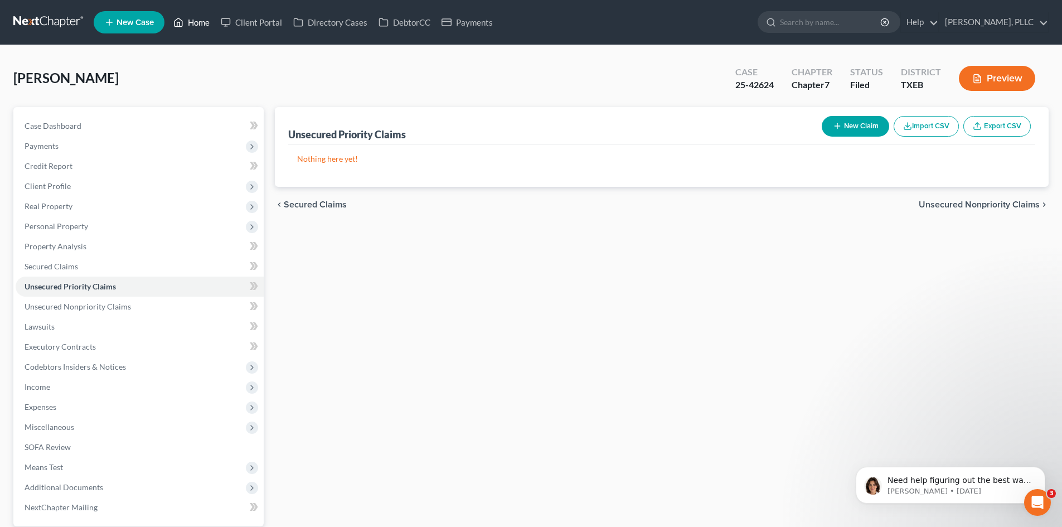
click at [203, 26] on link "Home" at bounding box center [191, 22] width 47 height 20
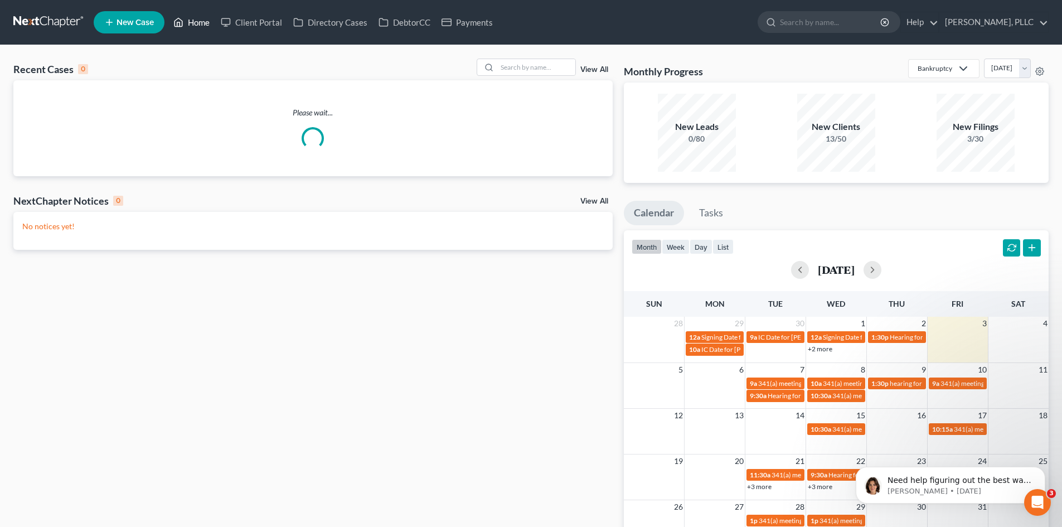
click at [207, 23] on link "Home" at bounding box center [191, 22] width 47 height 20
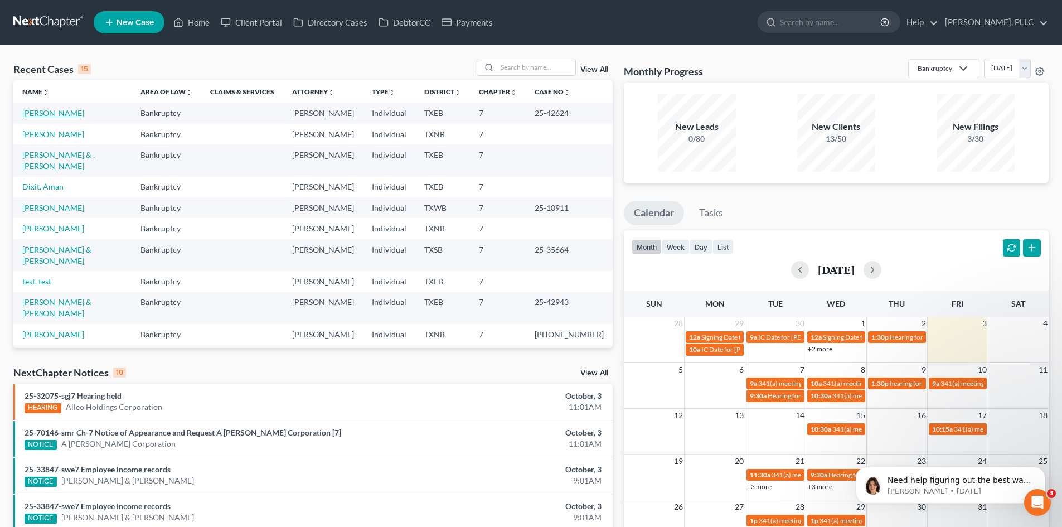
click at [36, 114] on link "[PERSON_NAME]" at bounding box center [53, 112] width 62 height 9
select select "4"
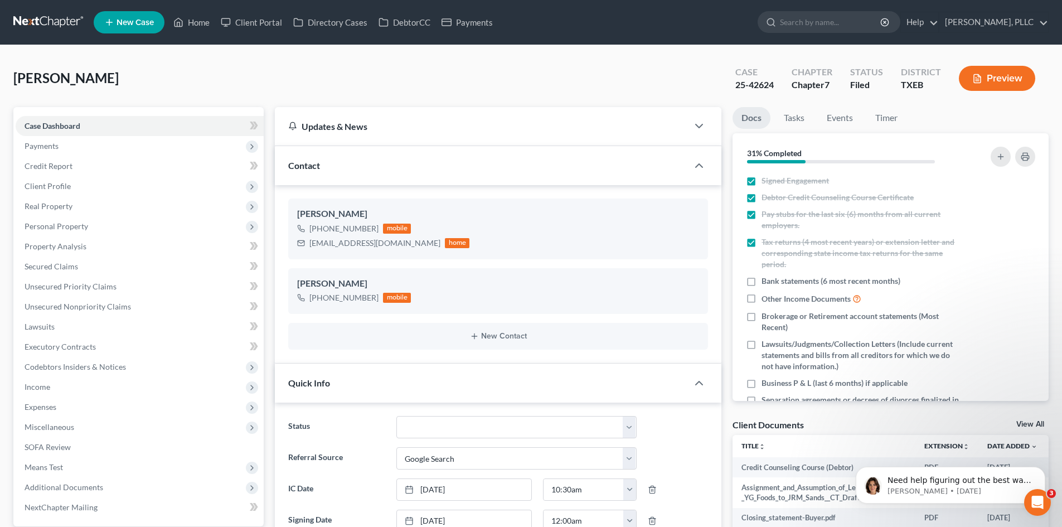
scroll to position [814, 0]
click at [112, 241] on link "Property Analysis" at bounding box center [140, 246] width 248 height 20
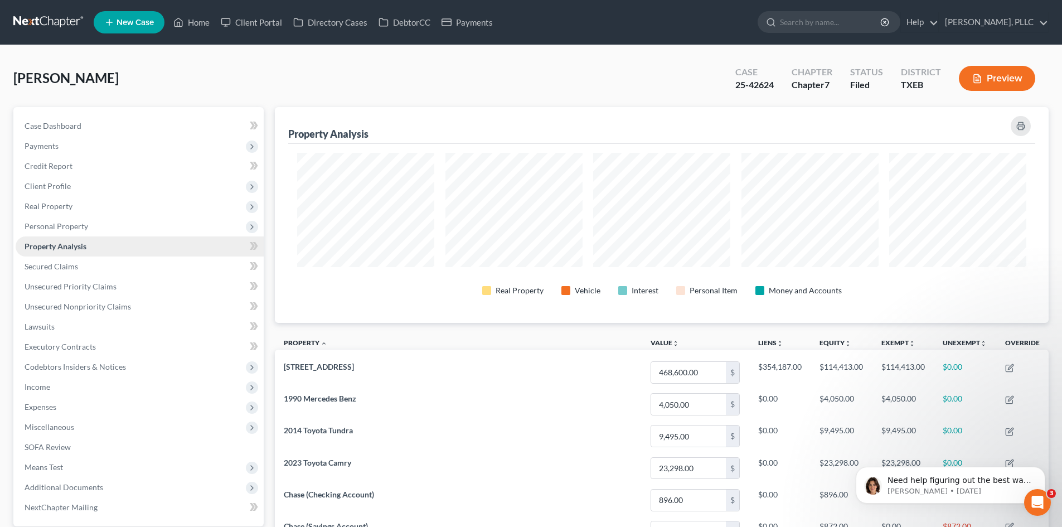
scroll to position [557059, 556502]
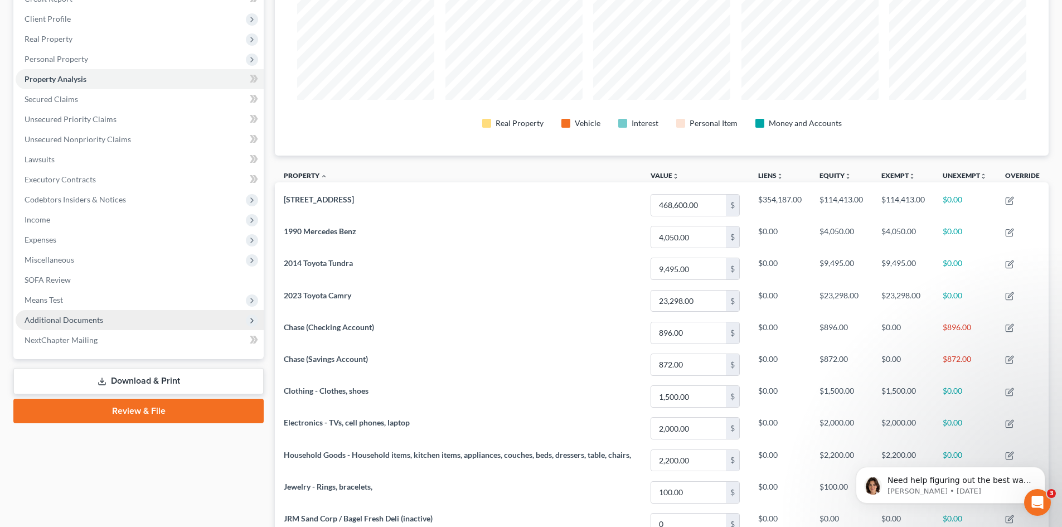
click at [88, 320] on span "Additional Documents" at bounding box center [64, 319] width 79 height 9
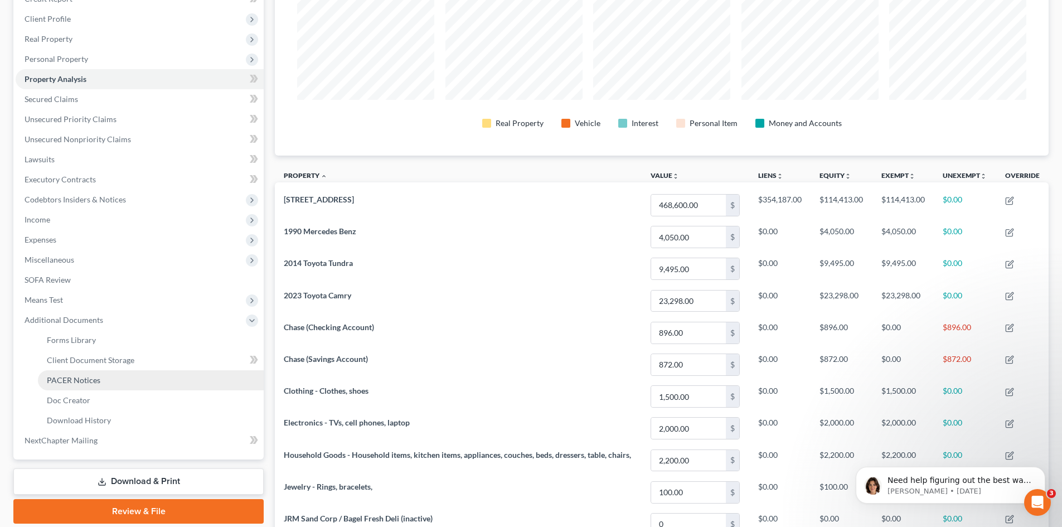
click at [50, 373] on link "PACER Notices" at bounding box center [151, 380] width 226 height 20
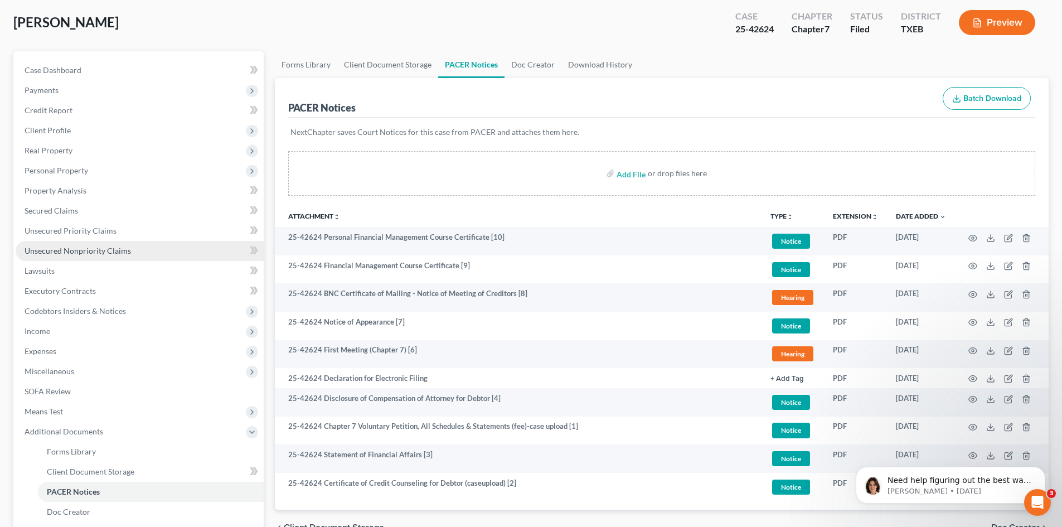
click at [119, 250] on span "Unsecured Nonpriority Claims" at bounding box center [78, 250] width 106 height 9
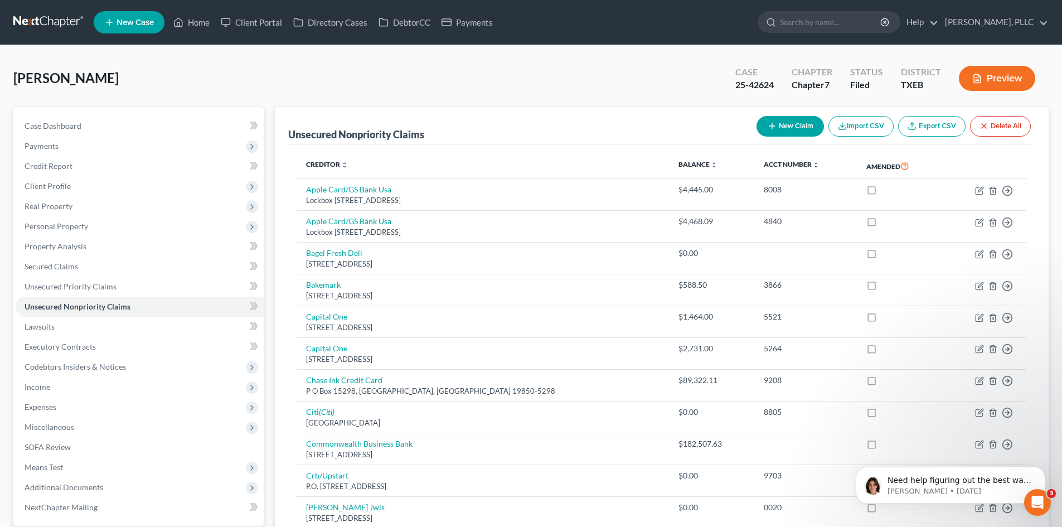
click at [532, 87] on div "[PERSON_NAME] Upgraded Case 25-42624 Chapter Chapter 7 Status [GEOGRAPHIC_DATA]…" at bounding box center [530, 83] width 1035 height 48
